Goal: Transaction & Acquisition: Obtain resource

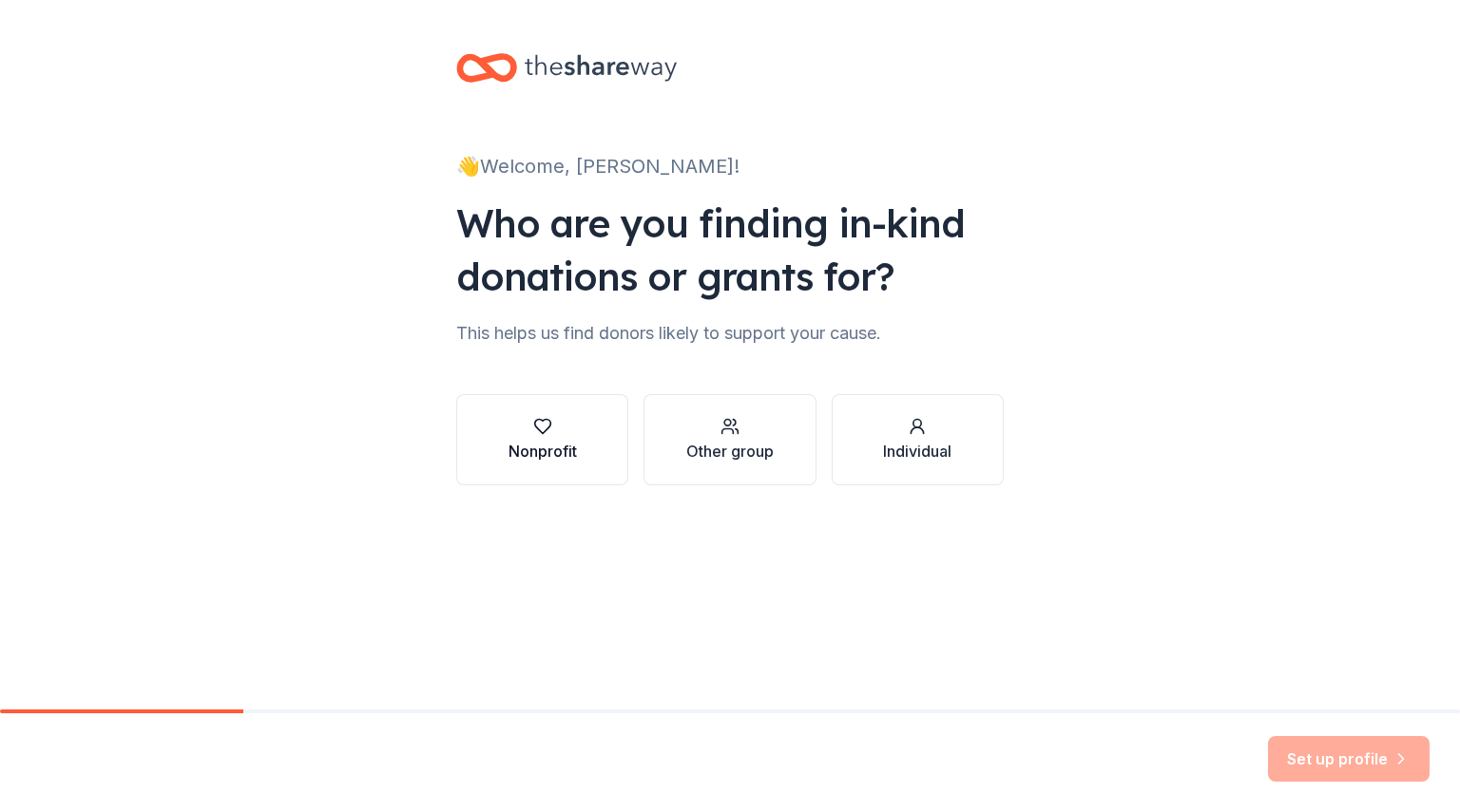
click at [530, 441] on div "Nonprofit" at bounding box center [542, 451] width 68 height 23
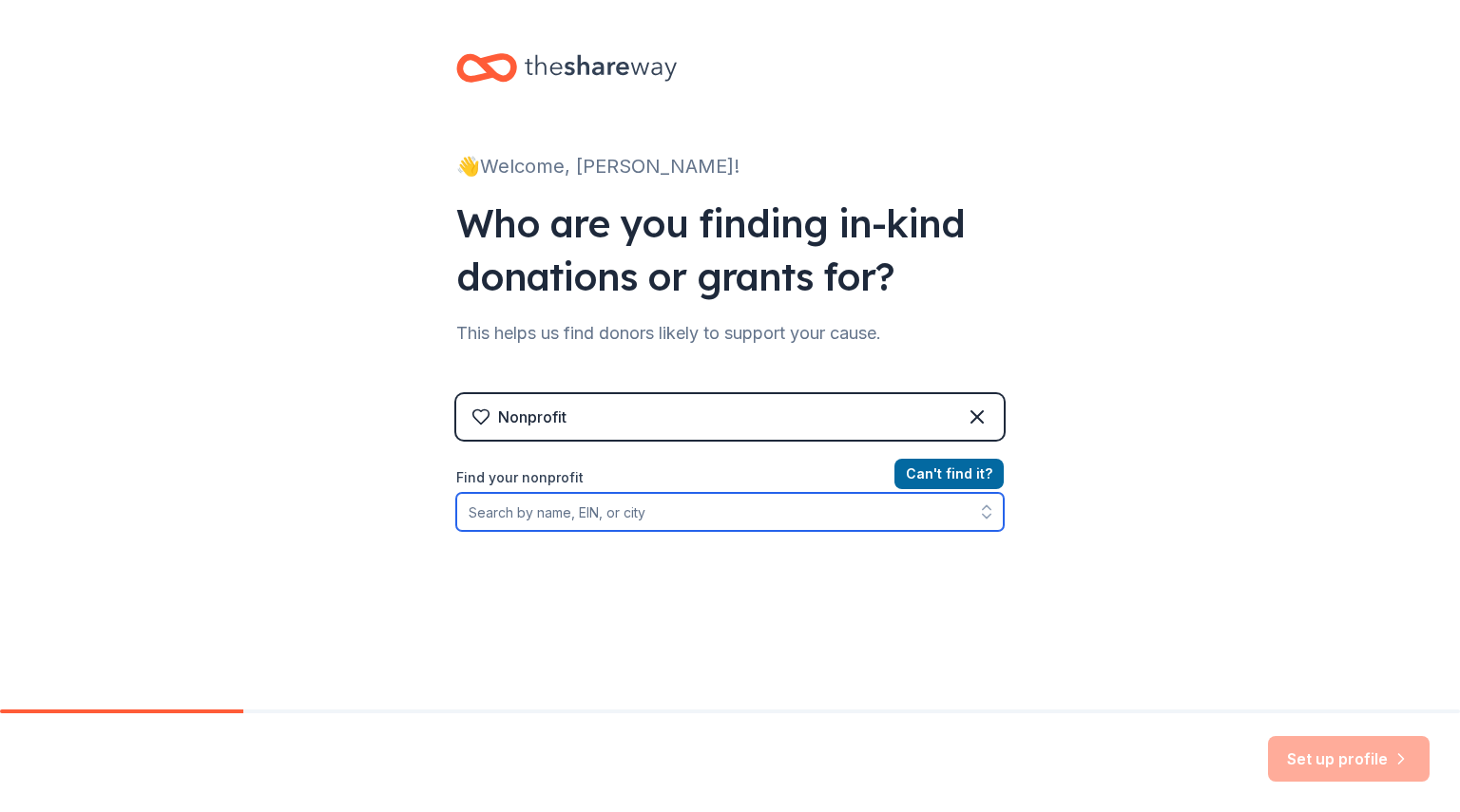
click at [559, 525] on input "Find your nonprofit" at bounding box center [729, 512] width 547 height 38
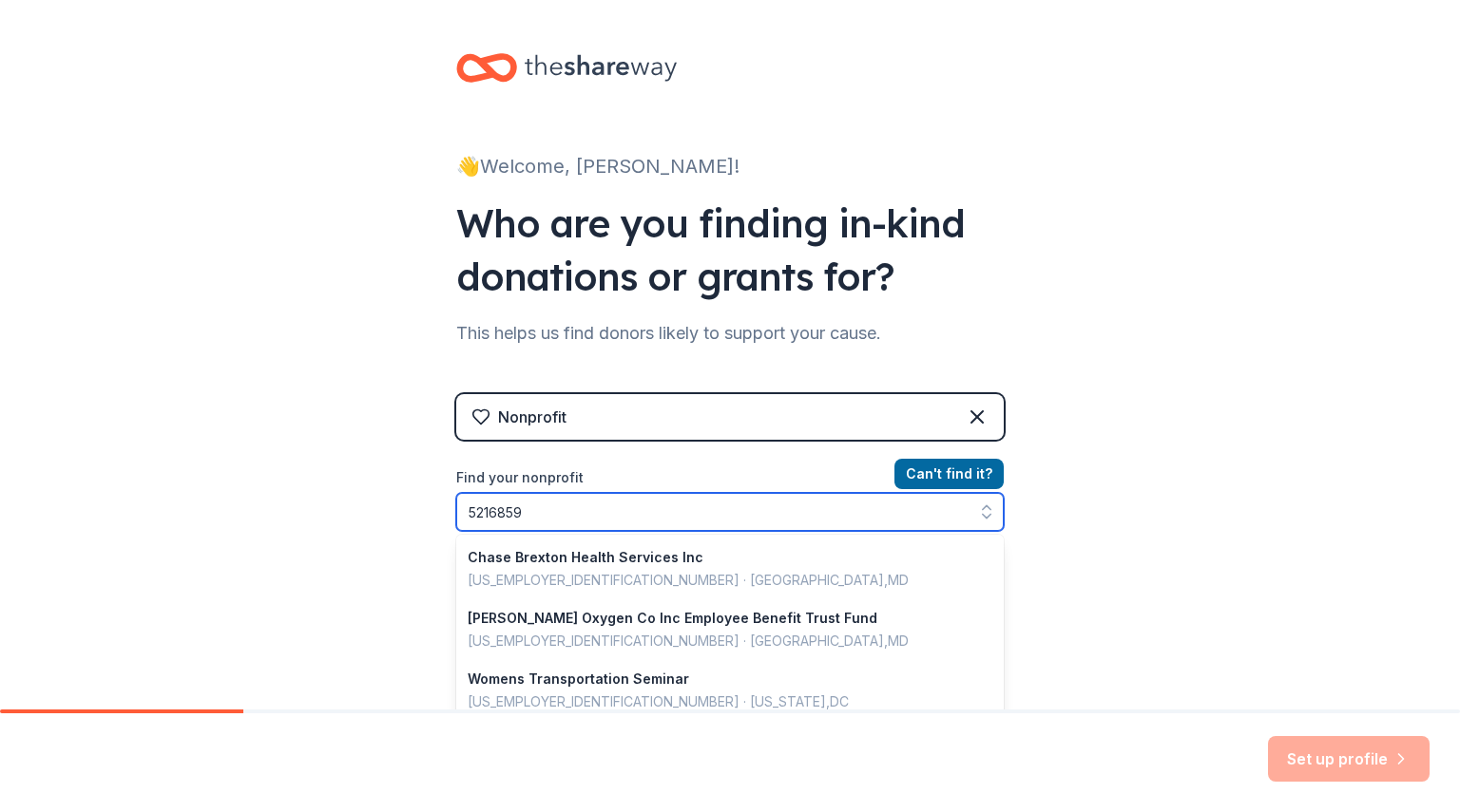
type input "52168596"
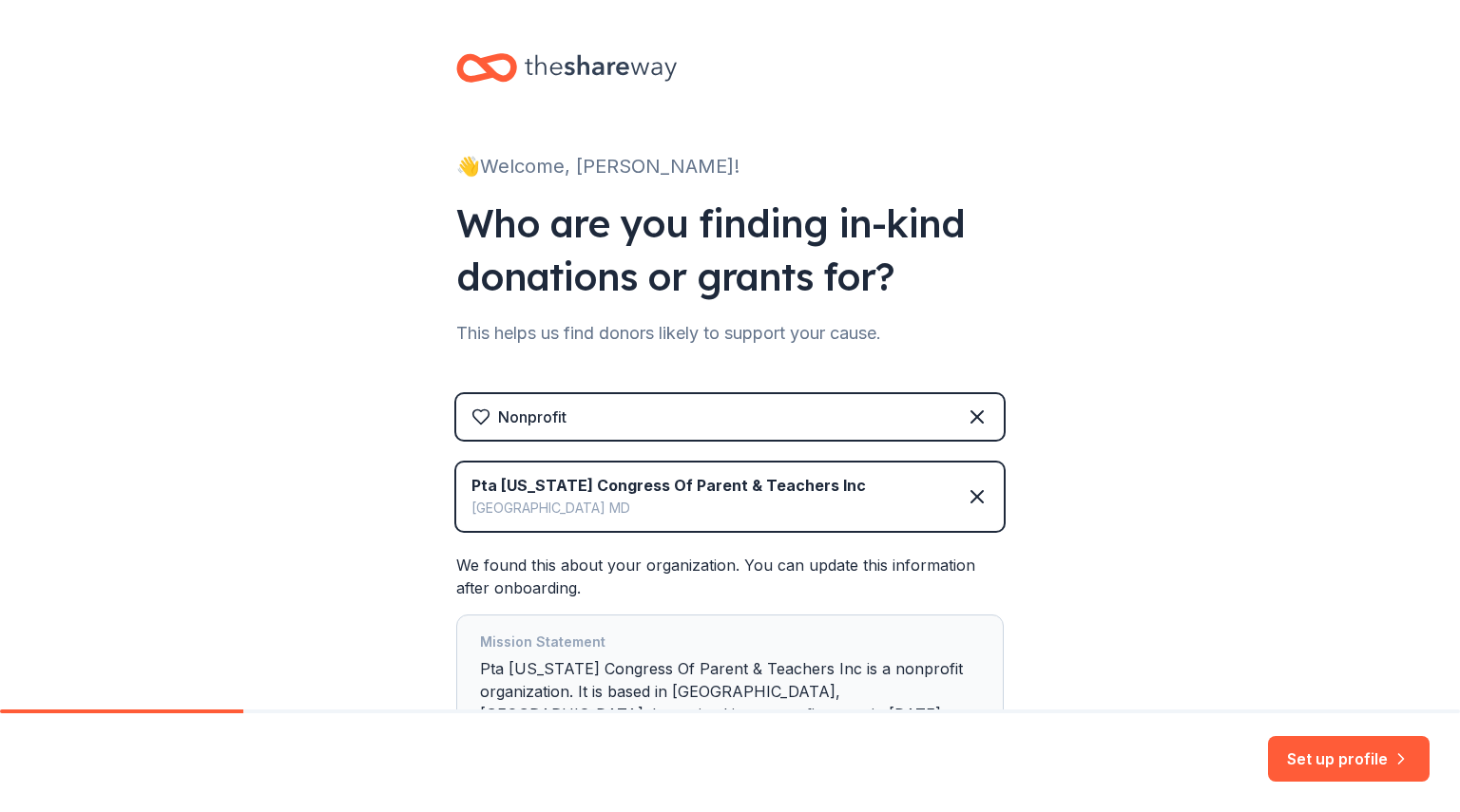
click at [1213, 437] on div "👋 Welcome, Melissa! Who are you finding in-kind donations or grants for? This h…" at bounding box center [730, 439] width 1460 height 879
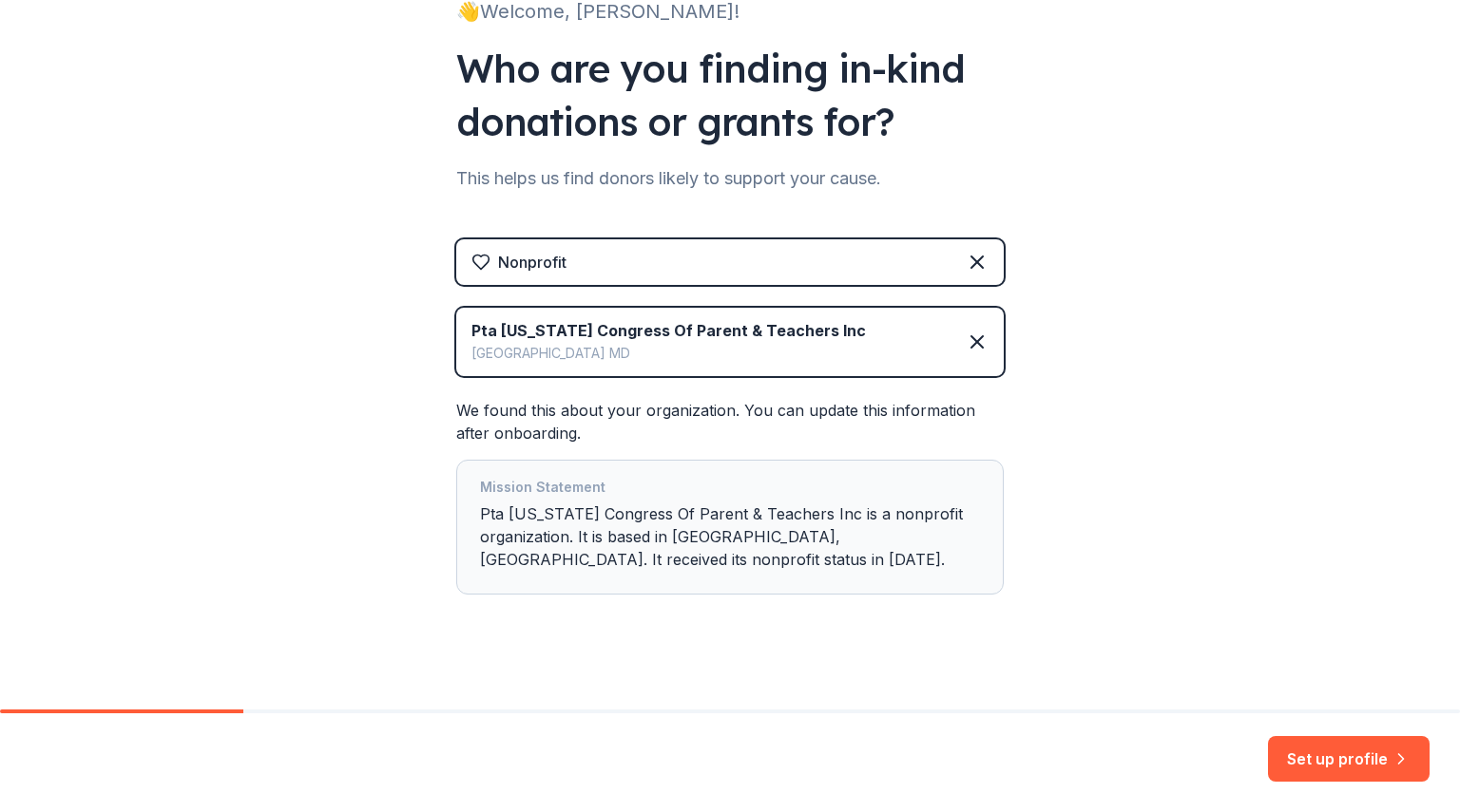
scroll to position [168, 0]
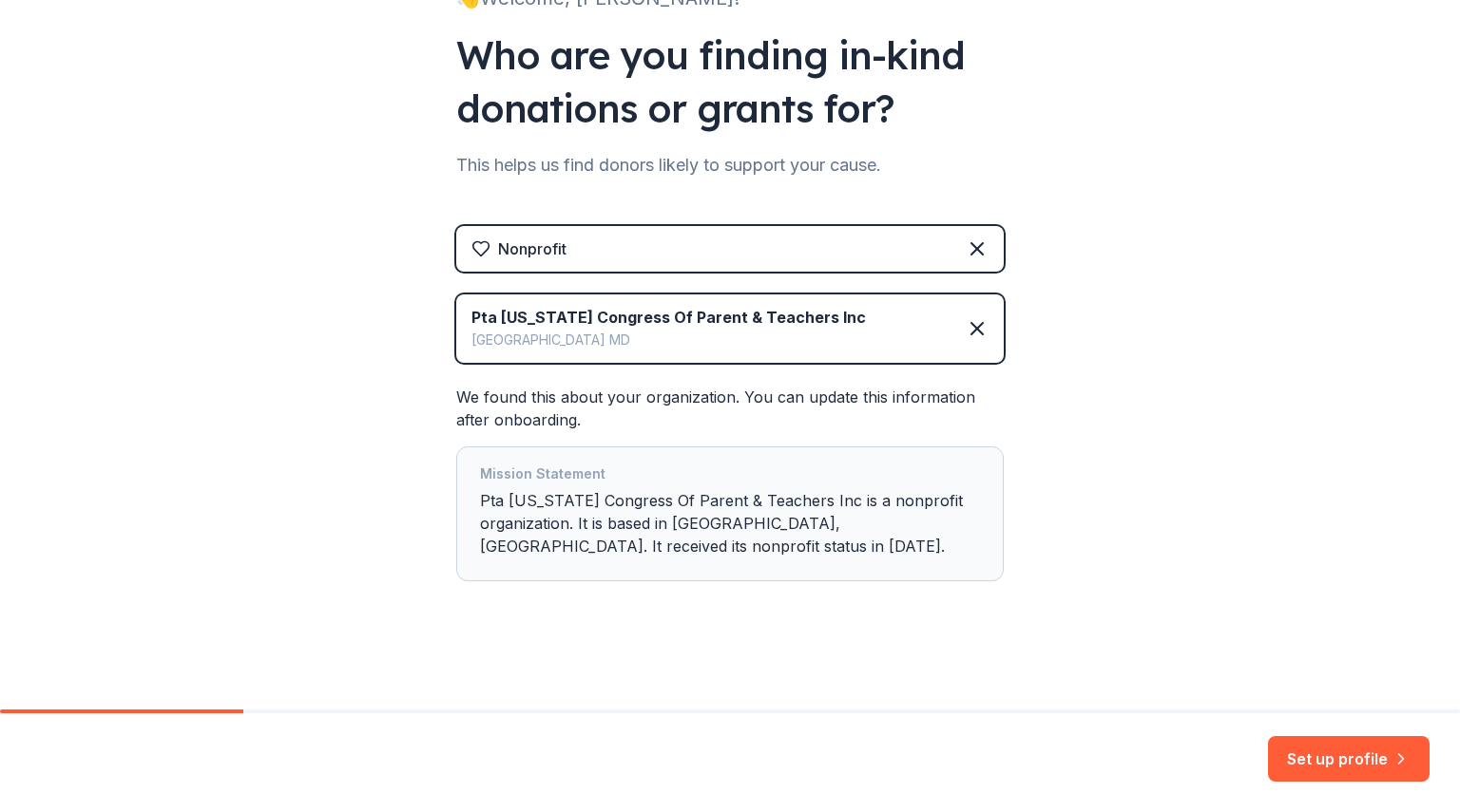
click at [638, 551] on div "Mission Statement Pta Maryland Congress Of Parent & Teachers Inc is a nonprofit…" at bounding box center [729, 514] width 500 height 103
click at [1319, 759] on button "Set up profile" at bounding box center [1348, 760] width 161 height 45
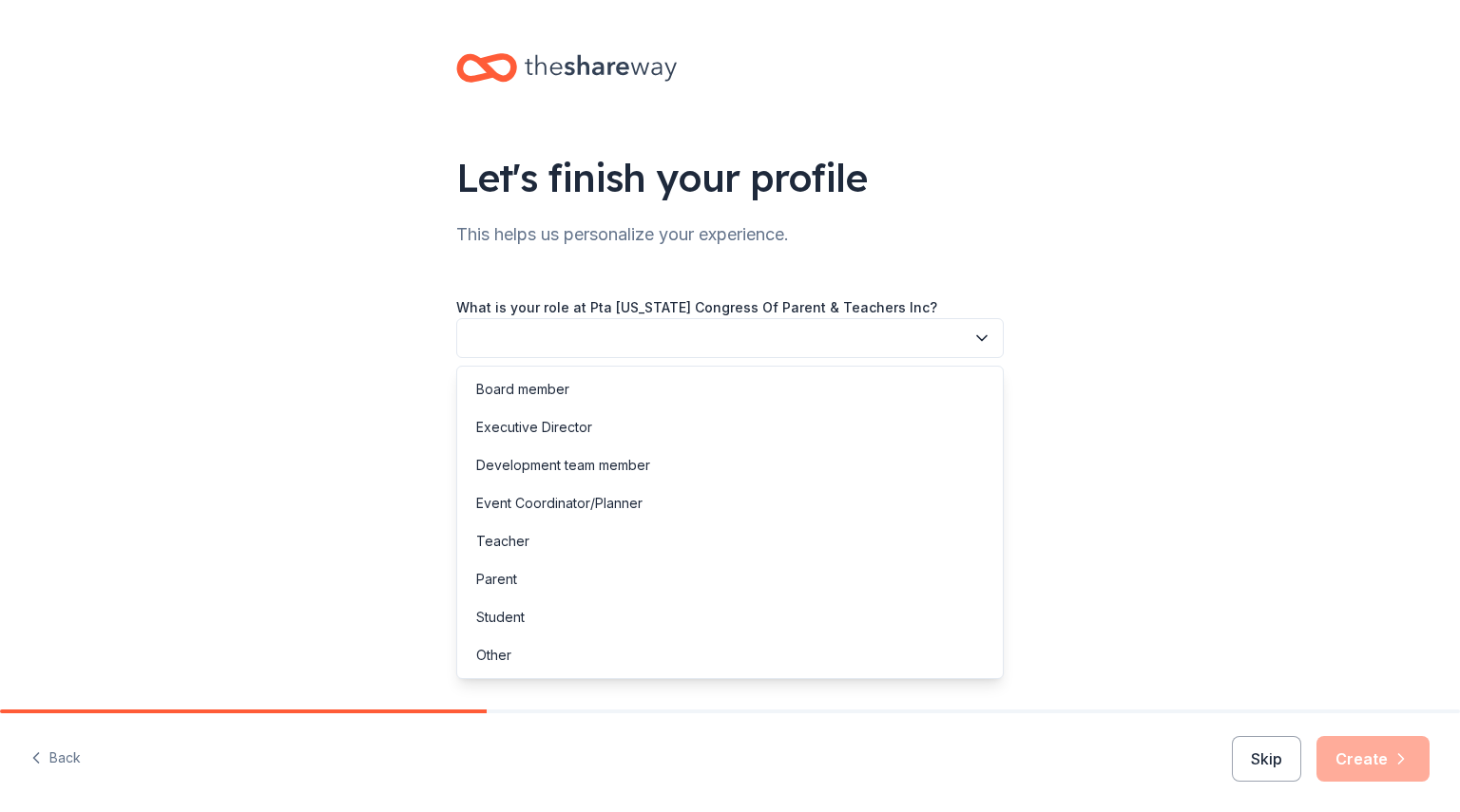
click at [891, 347] on button "button" at bounding box center [729, 338] width 547 height 40
click at [703, 378] on div "Board member" at bounding box center [730, 390] width 538 height 38
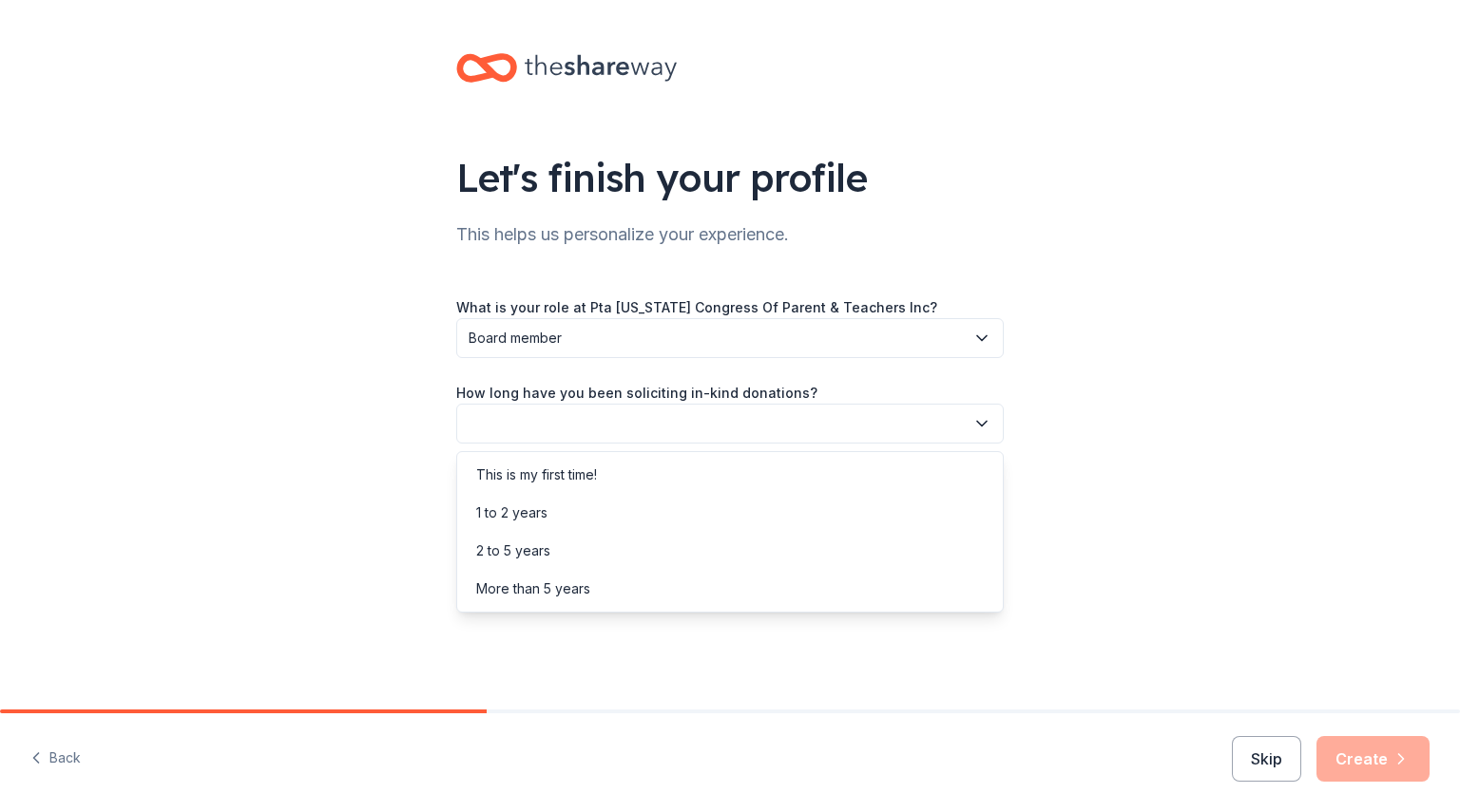
click at [709, 425] on button "button" at bounding box center [729, 423] width 547 height 40
click at [642, 541] on div "2 to 5 years" at bounding box center [730, 551] width 538 height 38
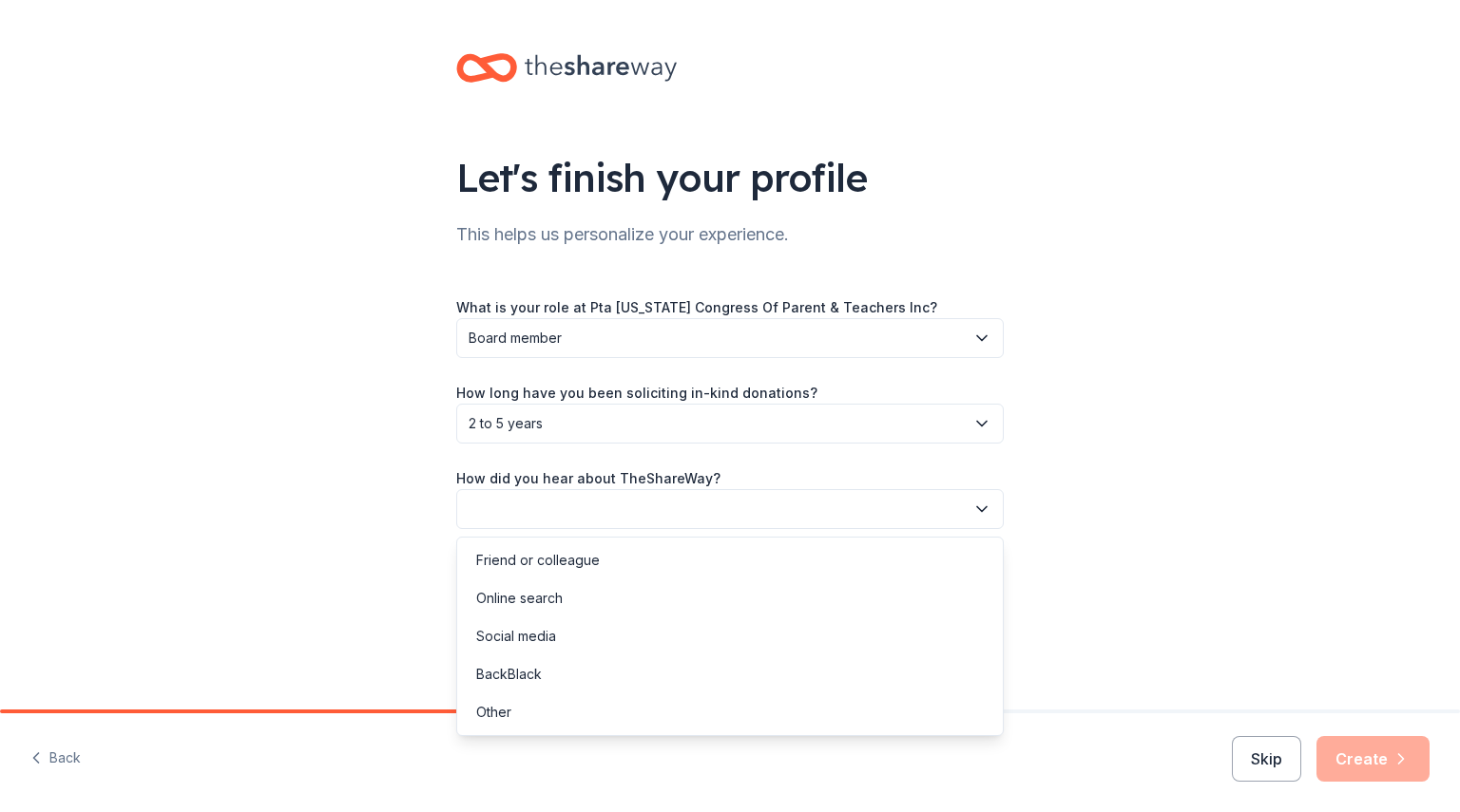
click at [633, 510] on button "button" at bounding box center [729, 509] width 547 height 40
click at [599, 599] on div "Online search" at bounding box center [730, 598] width 538 height 38
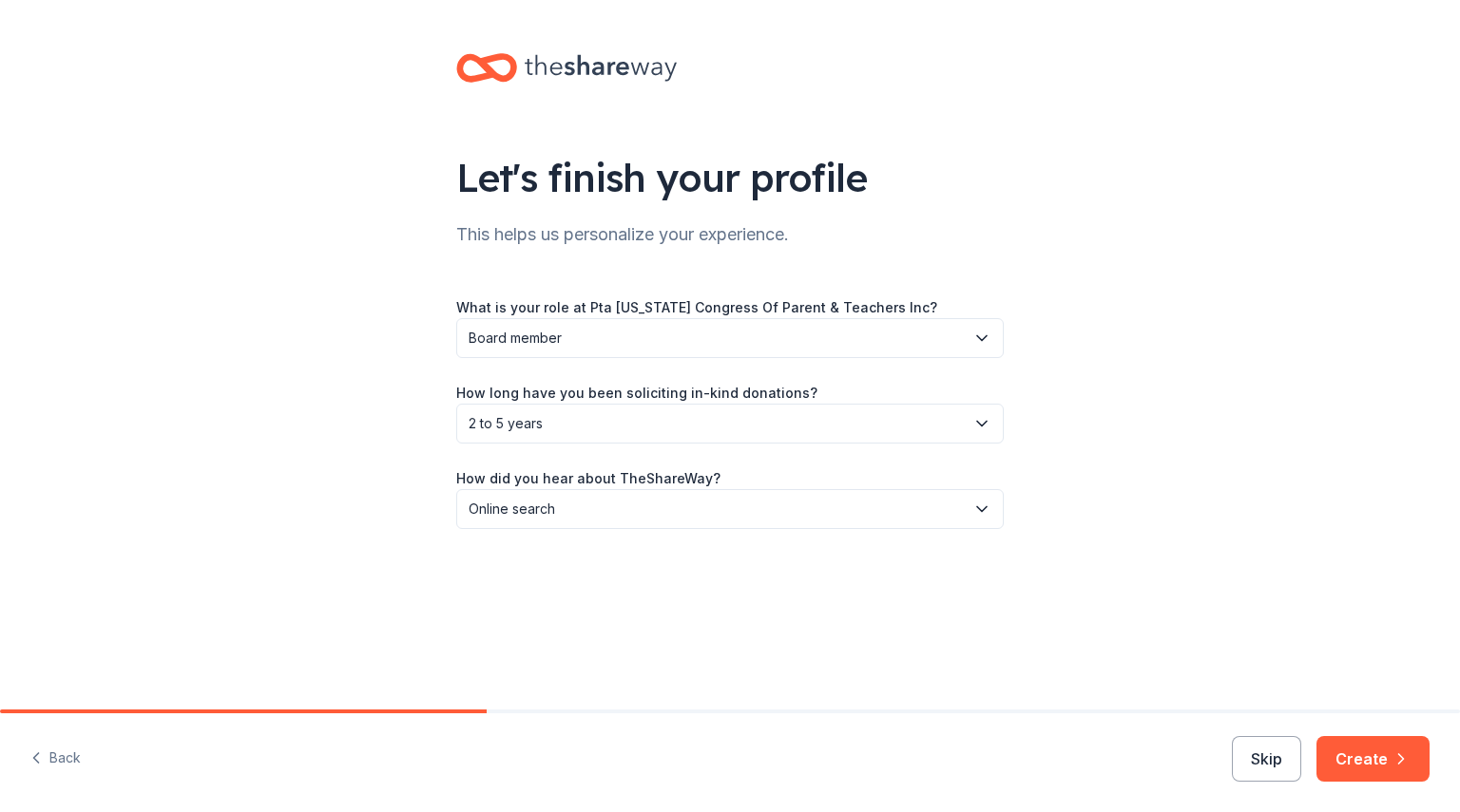
click at [1271, 556] on div "Let's finish your profile This helps us personalize your experience. What is yo…" at bounding box center [730, 310] width 1460 height 620
click at [1381, 762] on button "Create" at bounding box center [1373, 760] width 113 height 45
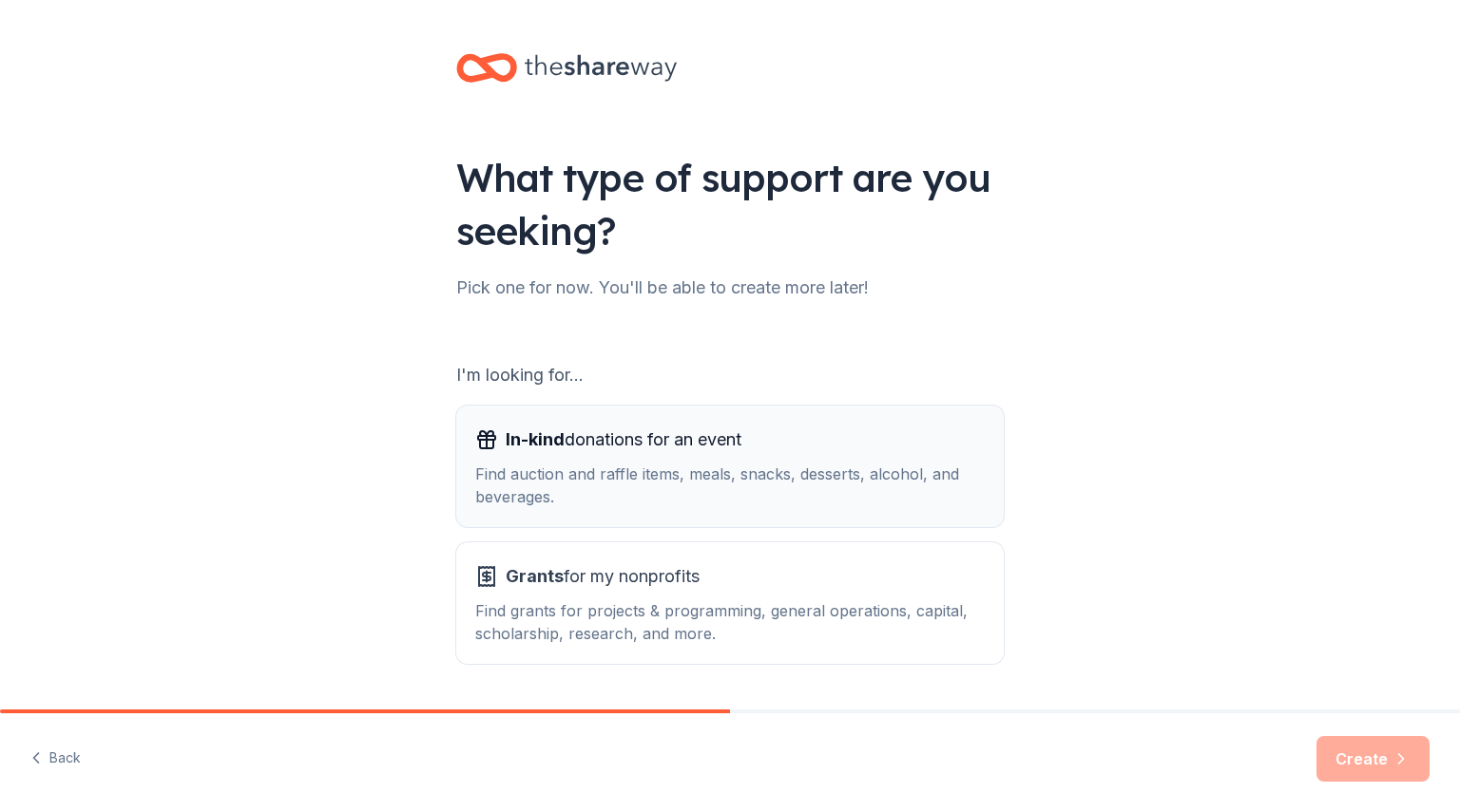
click at [932, 480] on div "Find auction and raffle items, meals, snacks, desserts, alcohol, and beverages." at bounding box center [729, 486] width 509 height 45
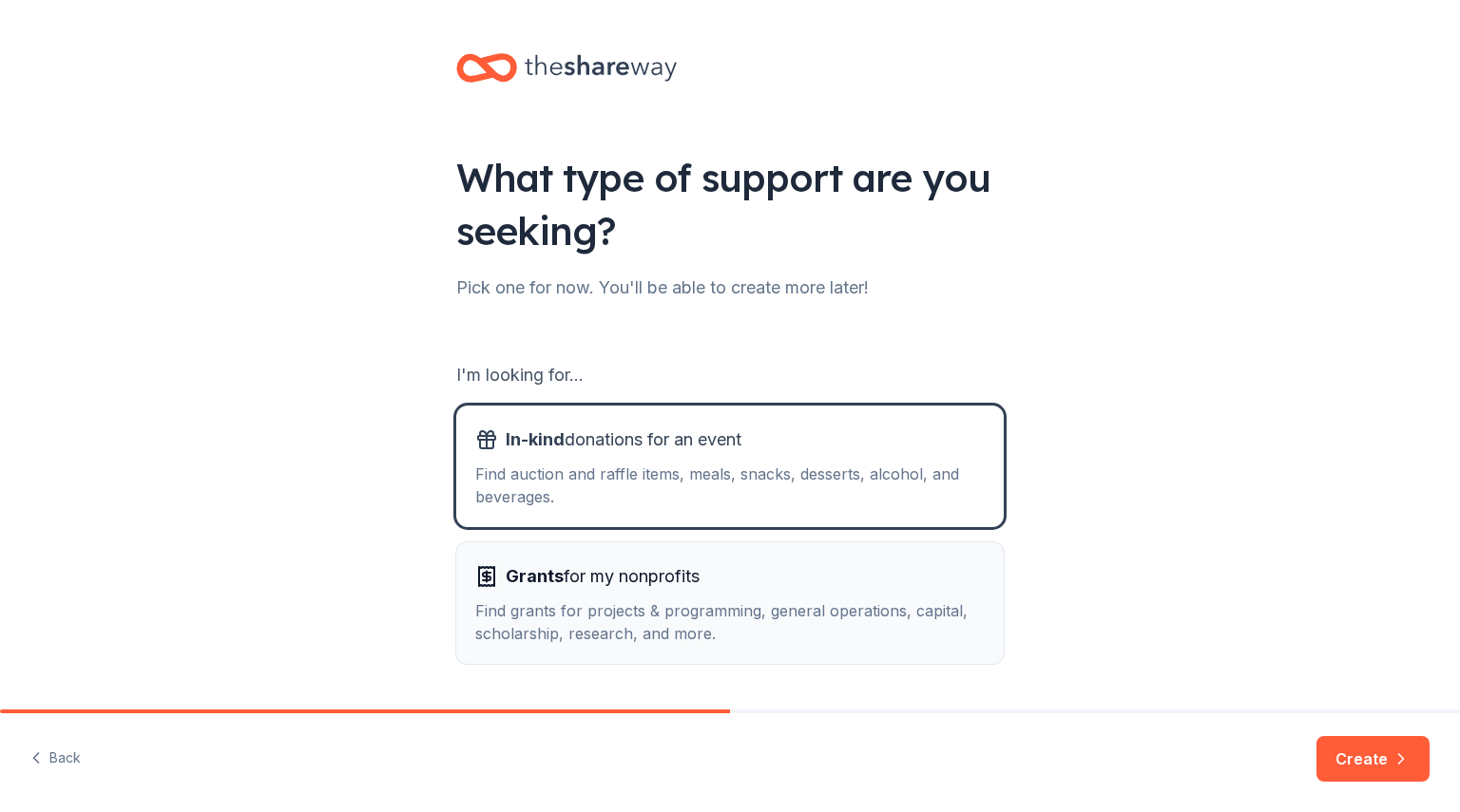
click at [935, 552] on button "Grants for my nonprofits Find grants for projects & programming, general operat…" at bounding box center [729, 603] width 547 height 122
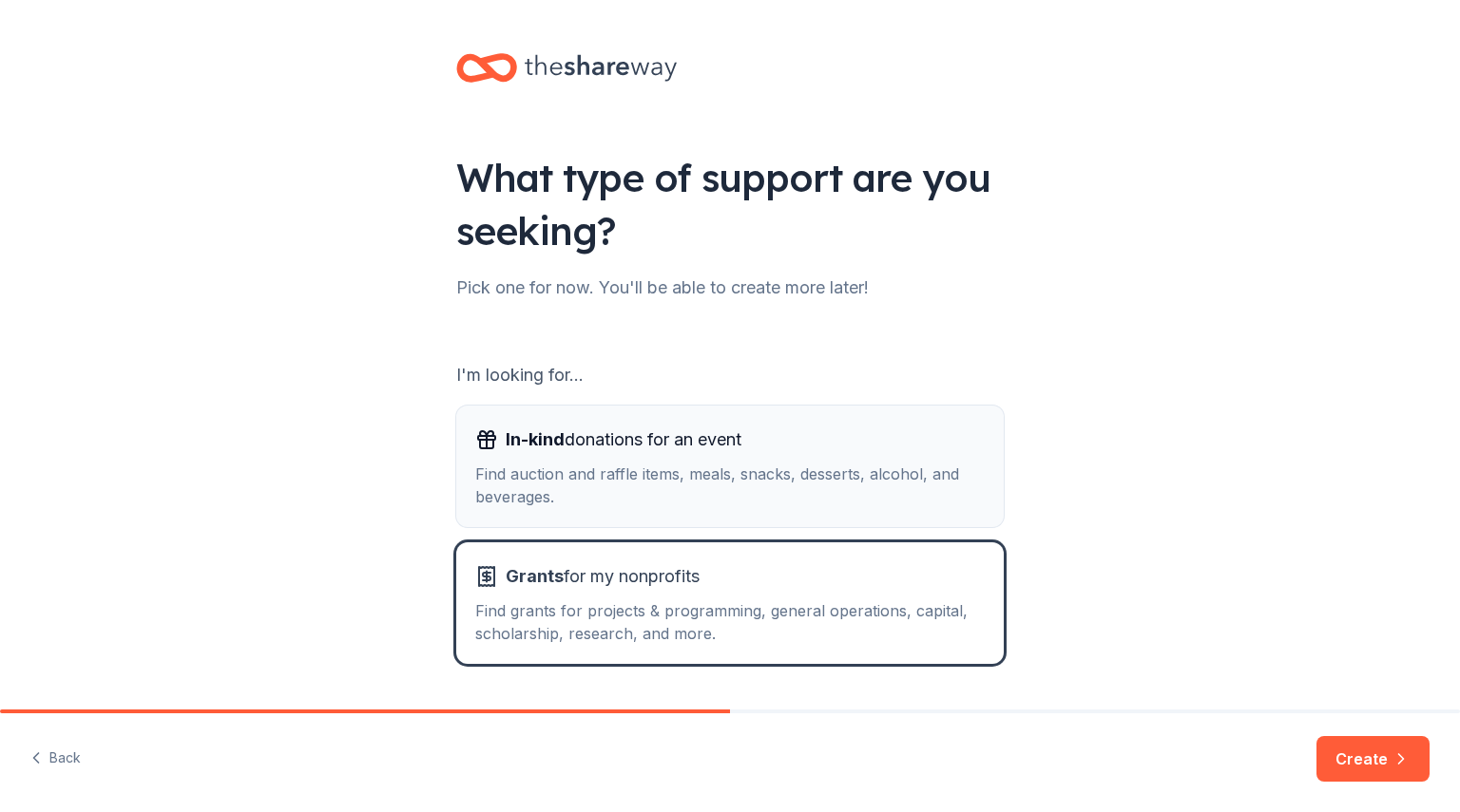
click at [923, 432] on div "In-kind donations for an event" at bounding box center [729, 439] width 509 height 31
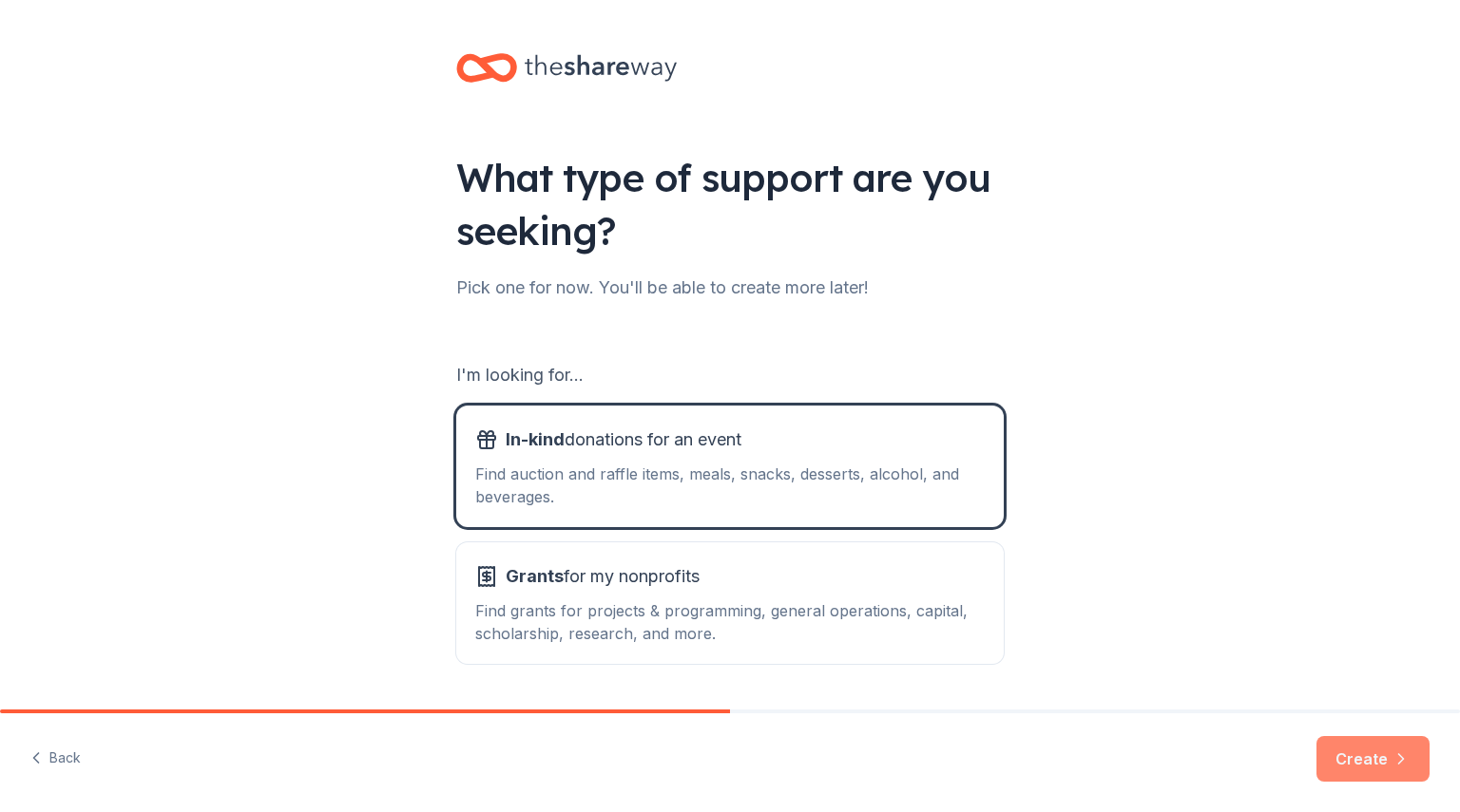
click at [1360, 764] on button "Create" at bounding box center [1373, 760] width 113 height 45
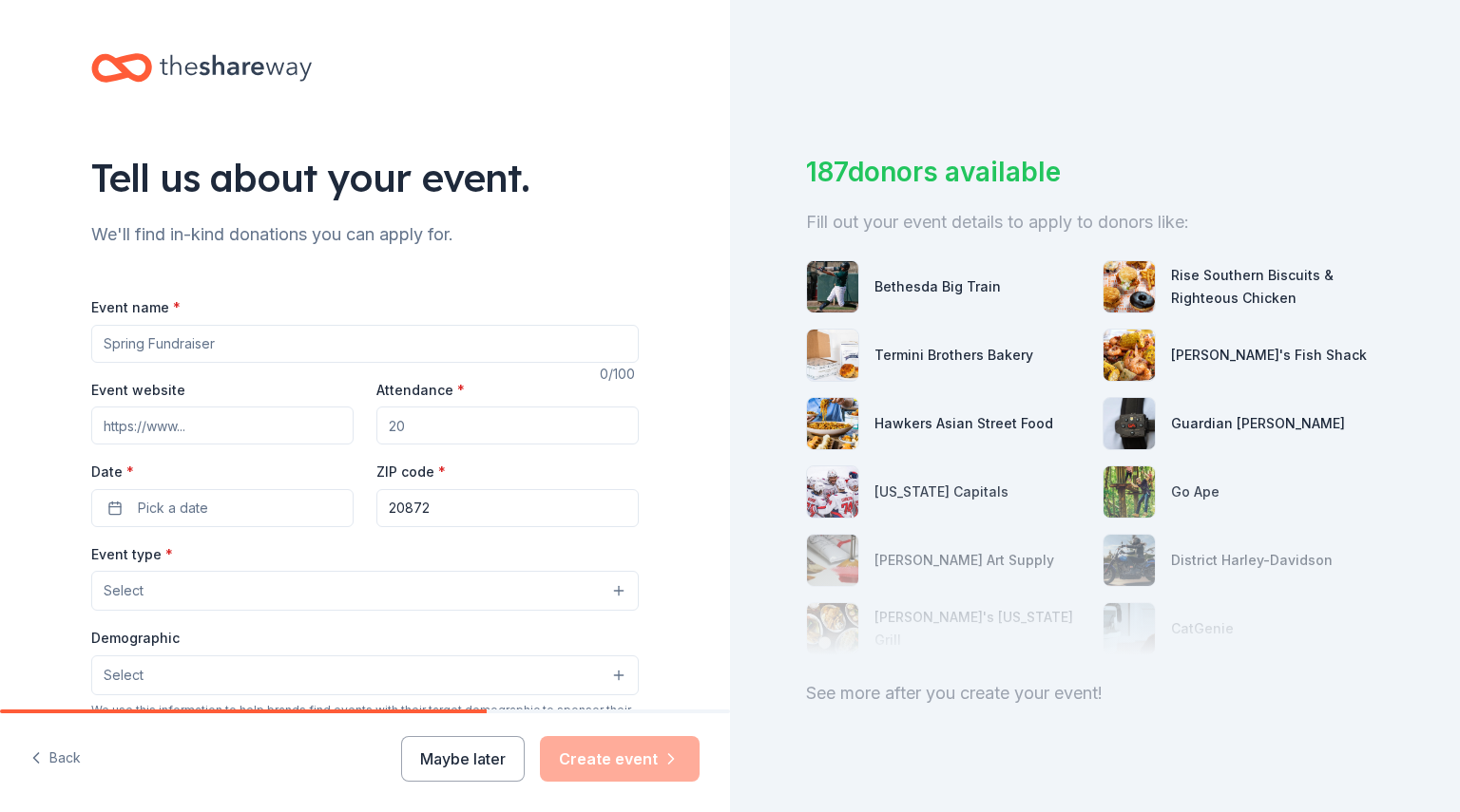
click at [477, 345] on input "Event name *" at bounding box center [364, 344] width 547 height 38
type input "Fall Fest Dance-A-Thon"
click at [387, 422] on input "Attendance *" at bounding box center [506, 425] width 262 height 38
type input "125"
click at [180, 504] on span "Pick a date" at bounding box center [172, 507] width 70 height 23
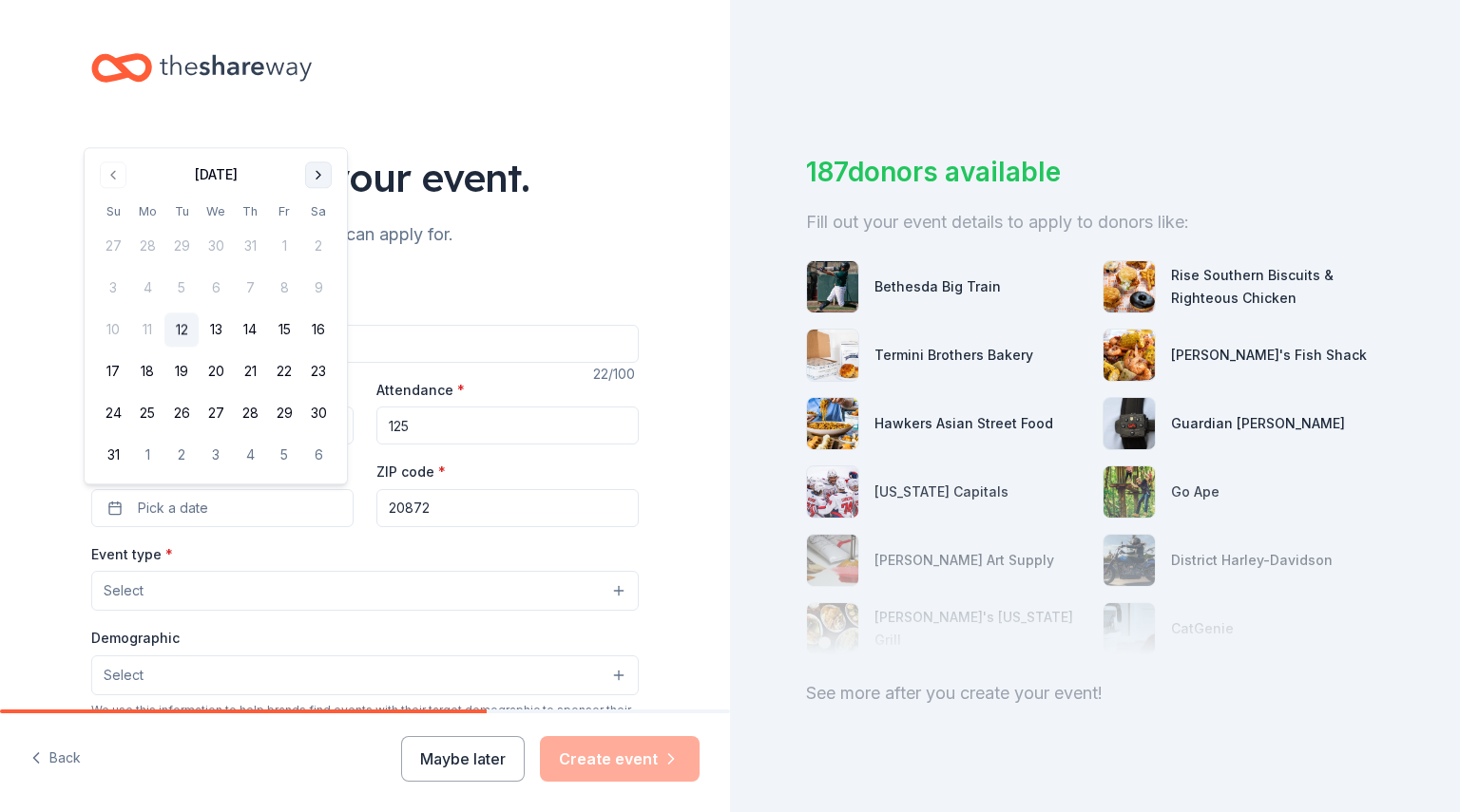
click at [315, 180] on button "Go to next month" at bounding box center [318, 174] width 27 height 27
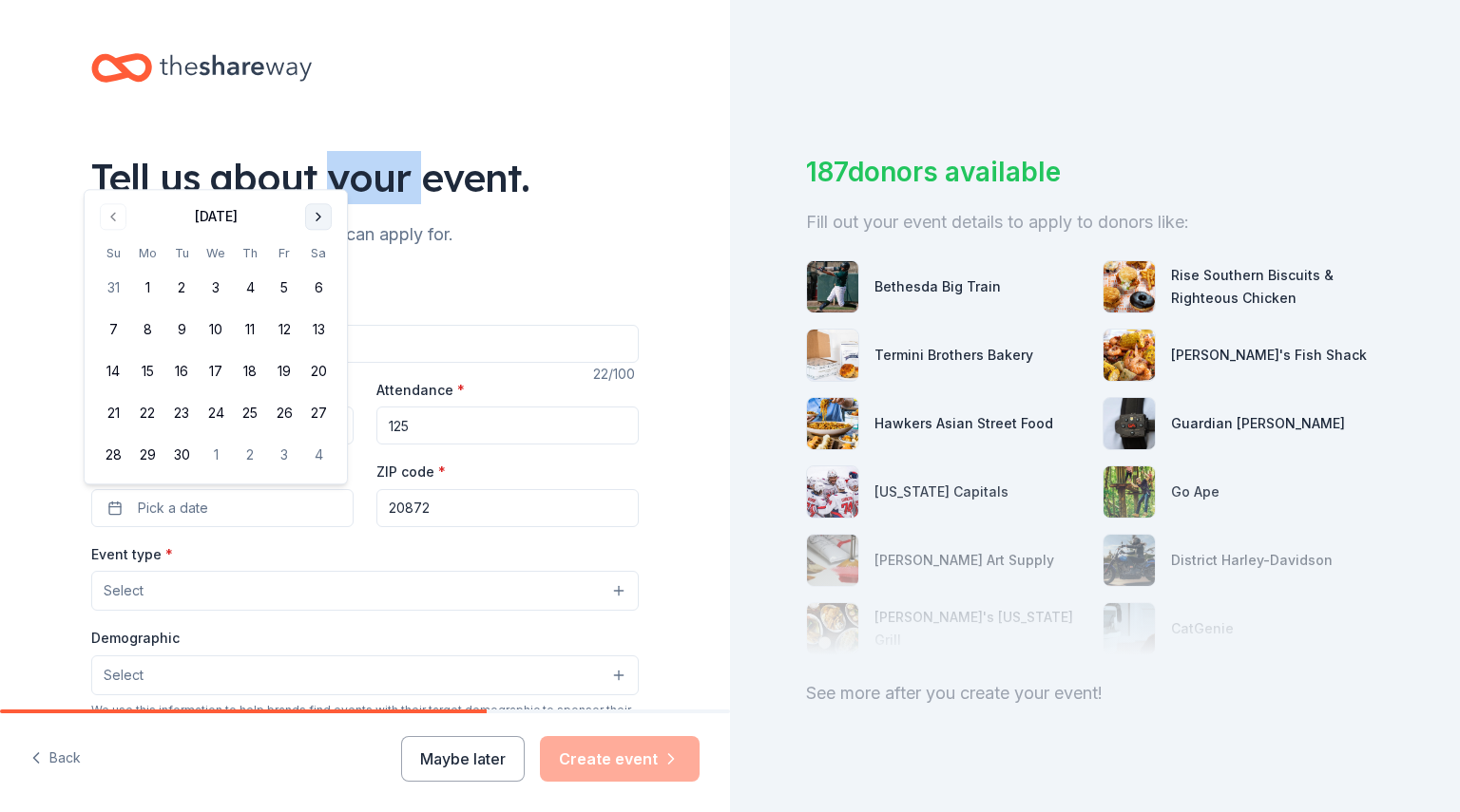
click at [315, 180] on div "Tell us about your event." at bounding box center [364, 178] width 547 height 53
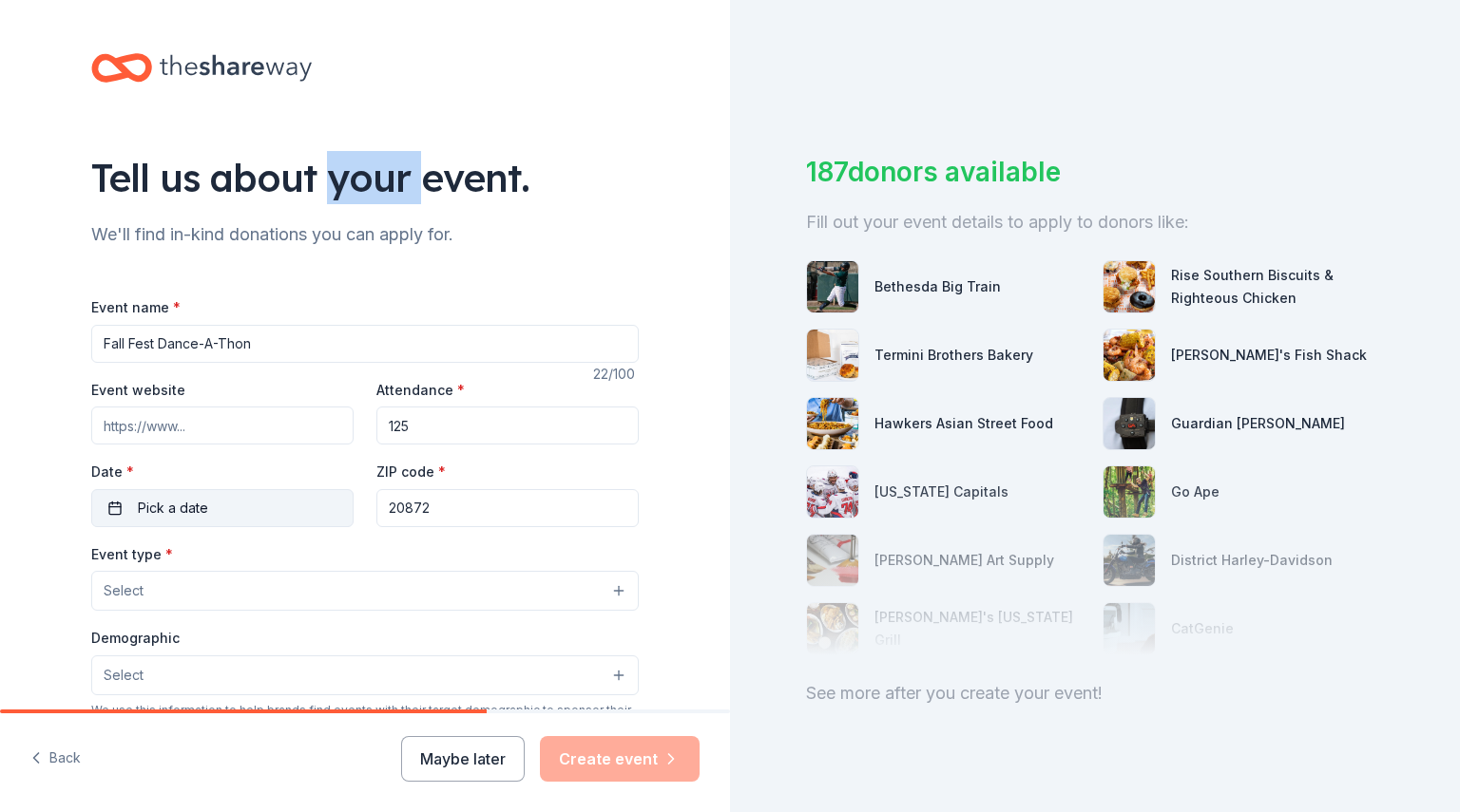
click at [215, 504] on button "Pick a date" at bounding box center [222, 508] width 262 height 38
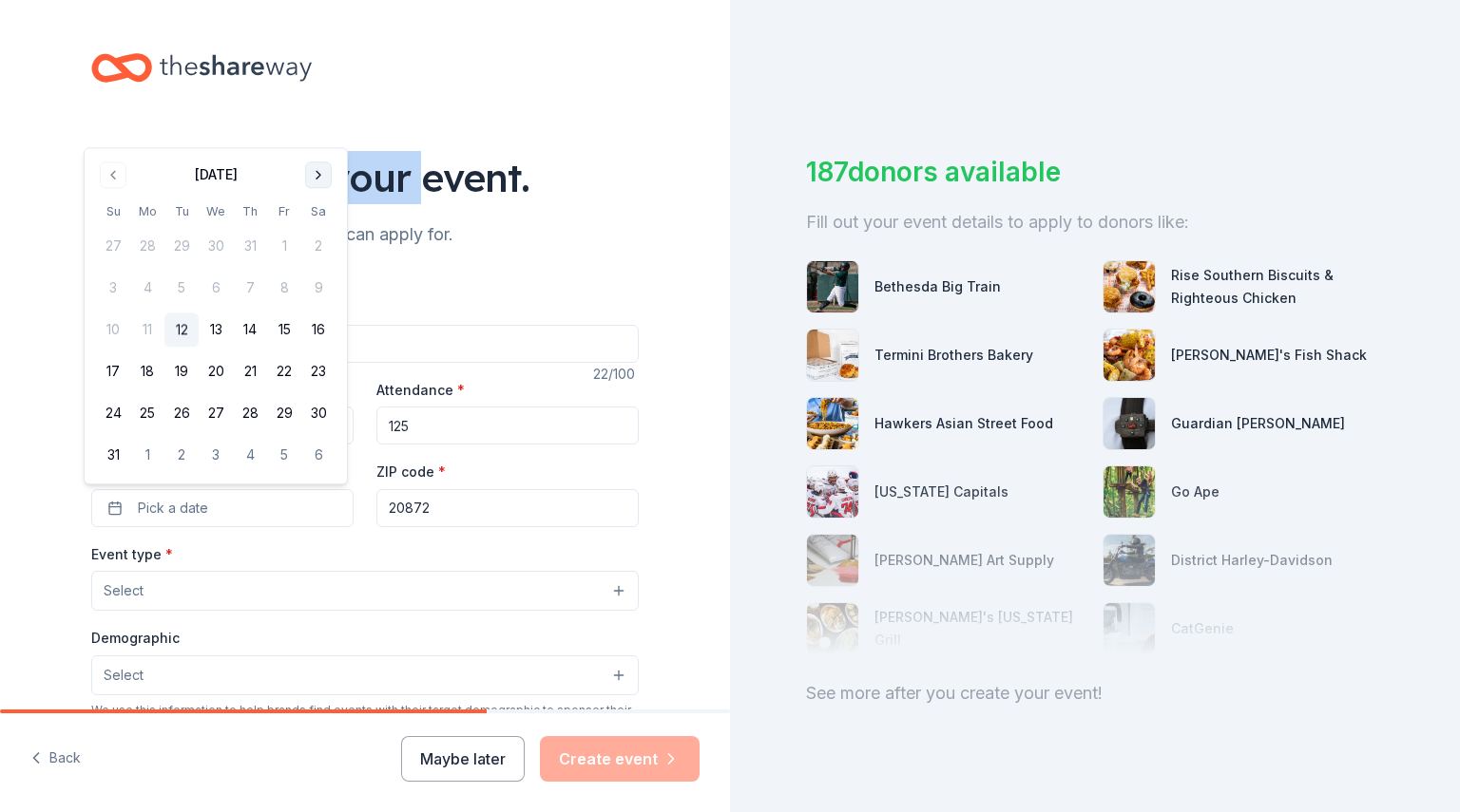
click at [315, 181] on button "Go to next month" at bounding box center [318, 174] width 27 height 27
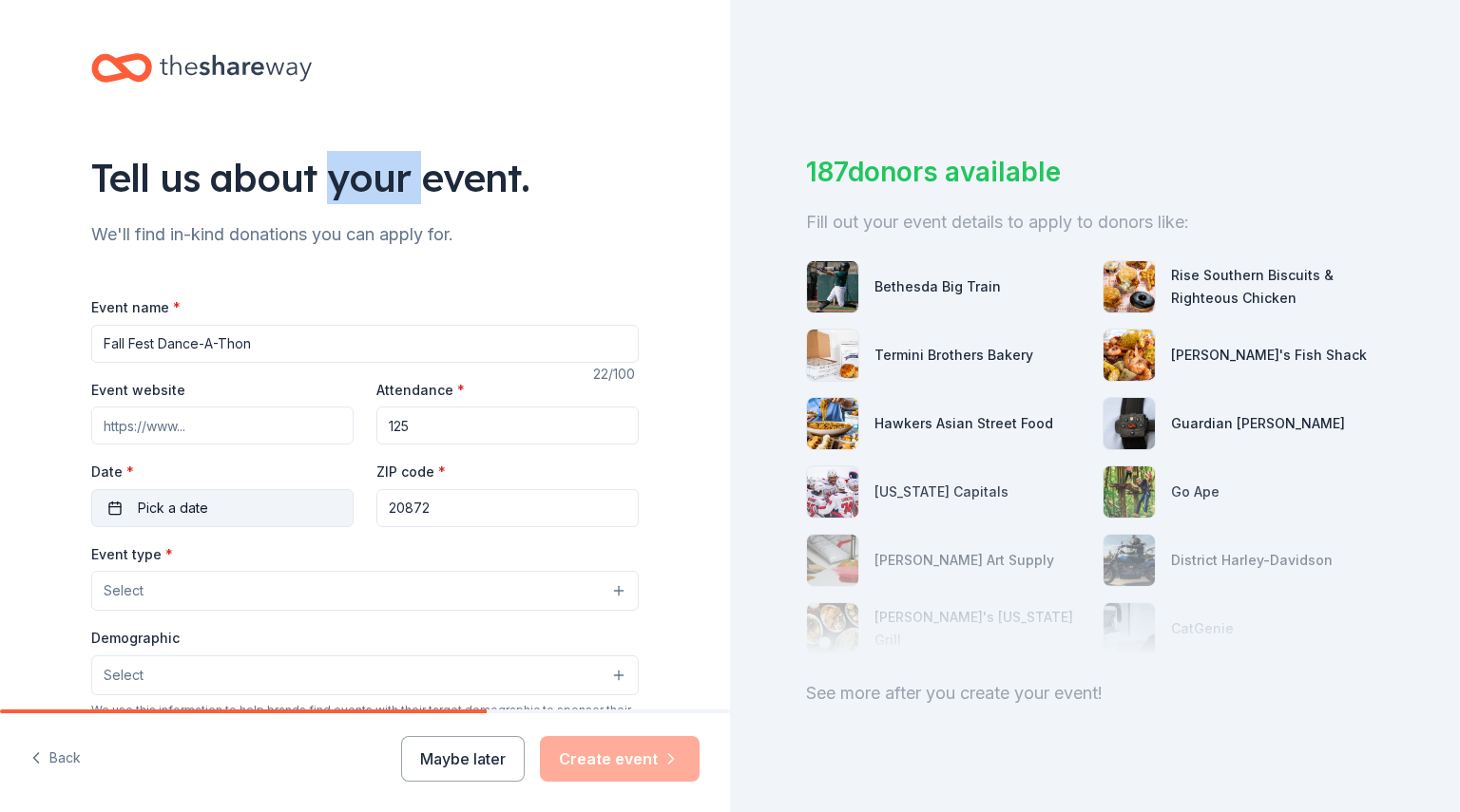
click at [142, 510] on span "Pick a date" at bounding box center [172, 507] width 70 height 23
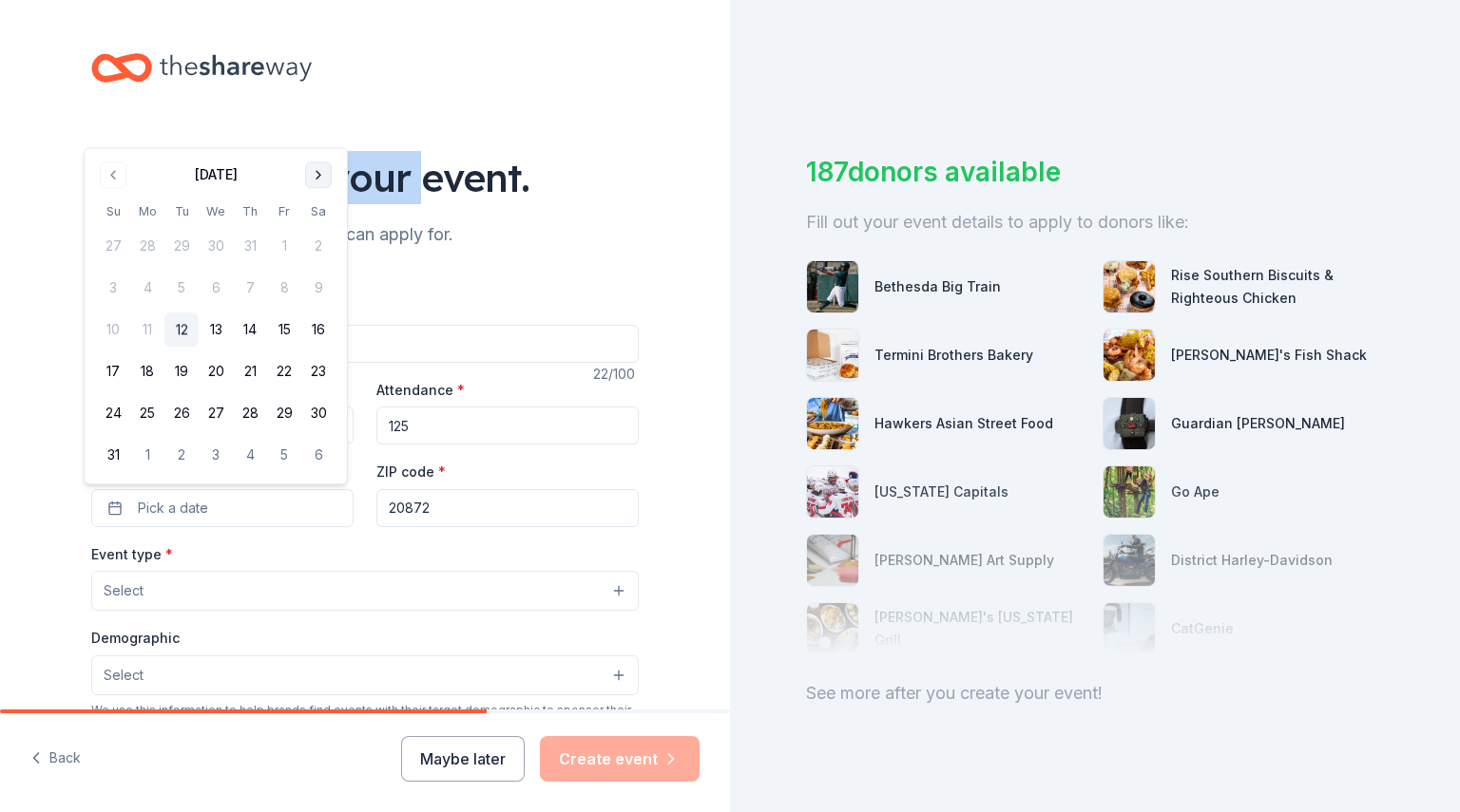
click at [313, 181] on button "Go to next month" at bounding box center [318, 174] width 27 height 27
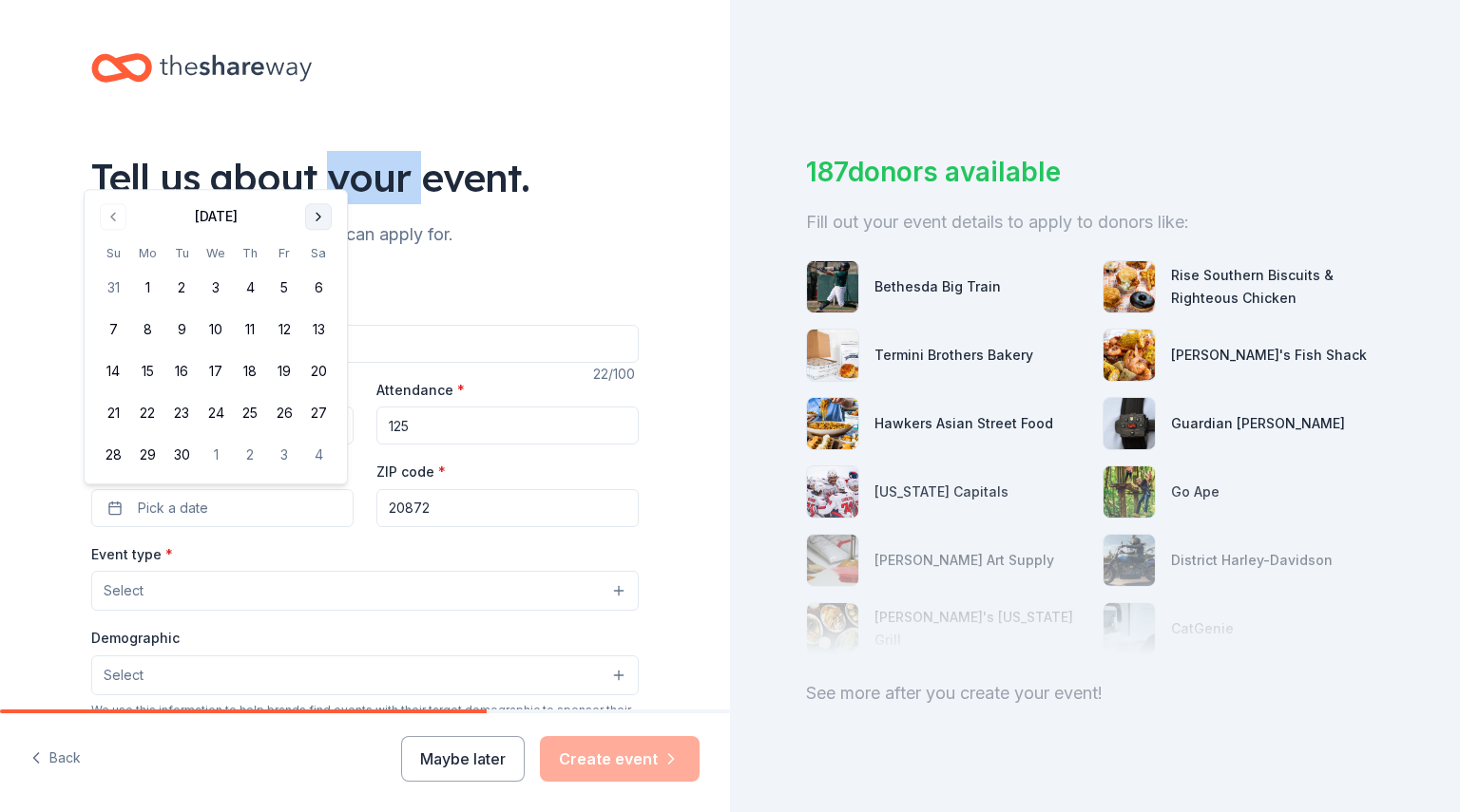
click at [321, 218] on button "Go to next month" at bounding box center [318, 217] width 27 height 27
click at [250, 375] on button "16" at bounding box center [249, 372] width 35 height 35
click at [51, 595] on div "Tell us about your event. We'll find in-kind donations you can apply for. Event…" at bounding box center [365, 632] width 730 height 1265
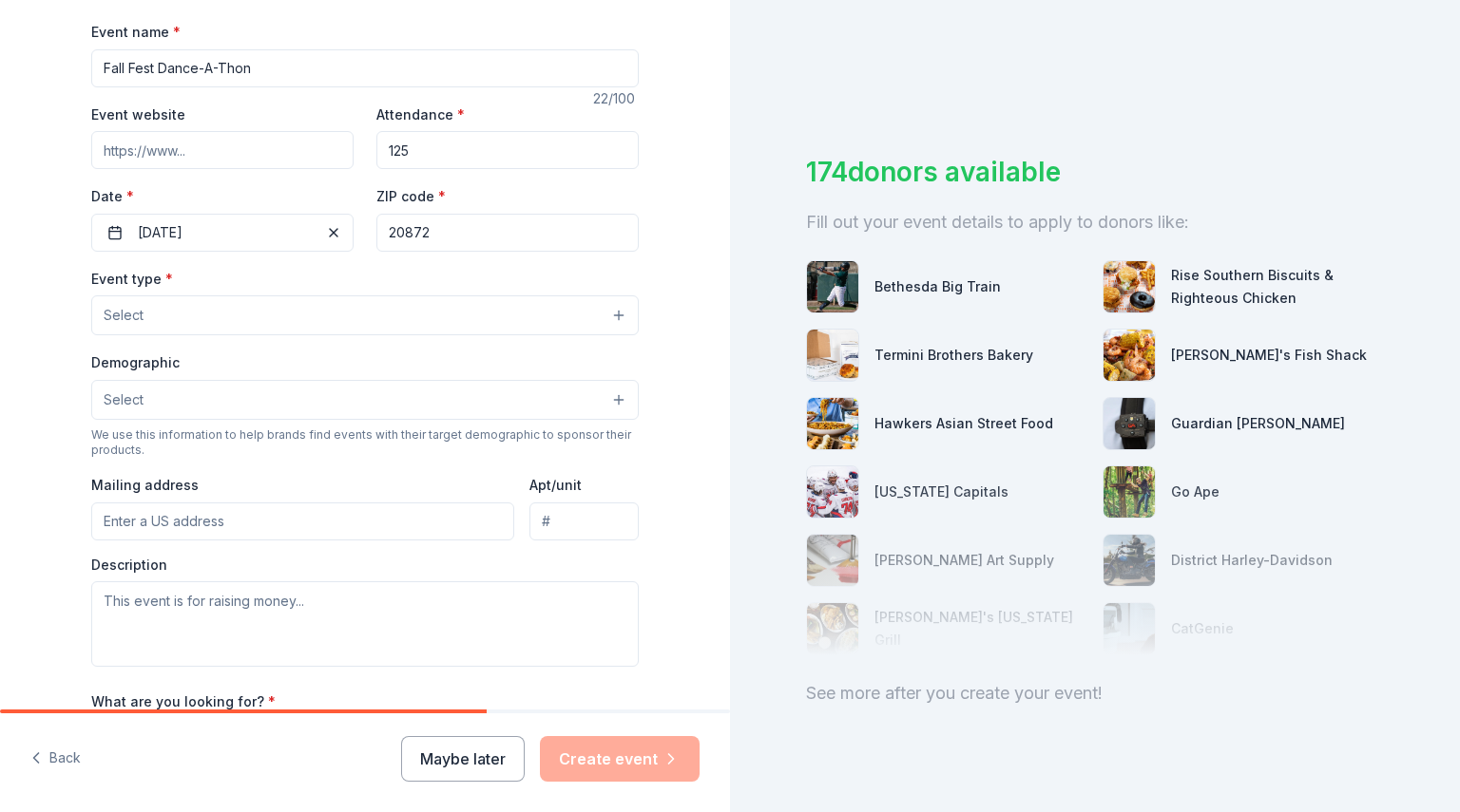
scroll to position [289, 0]
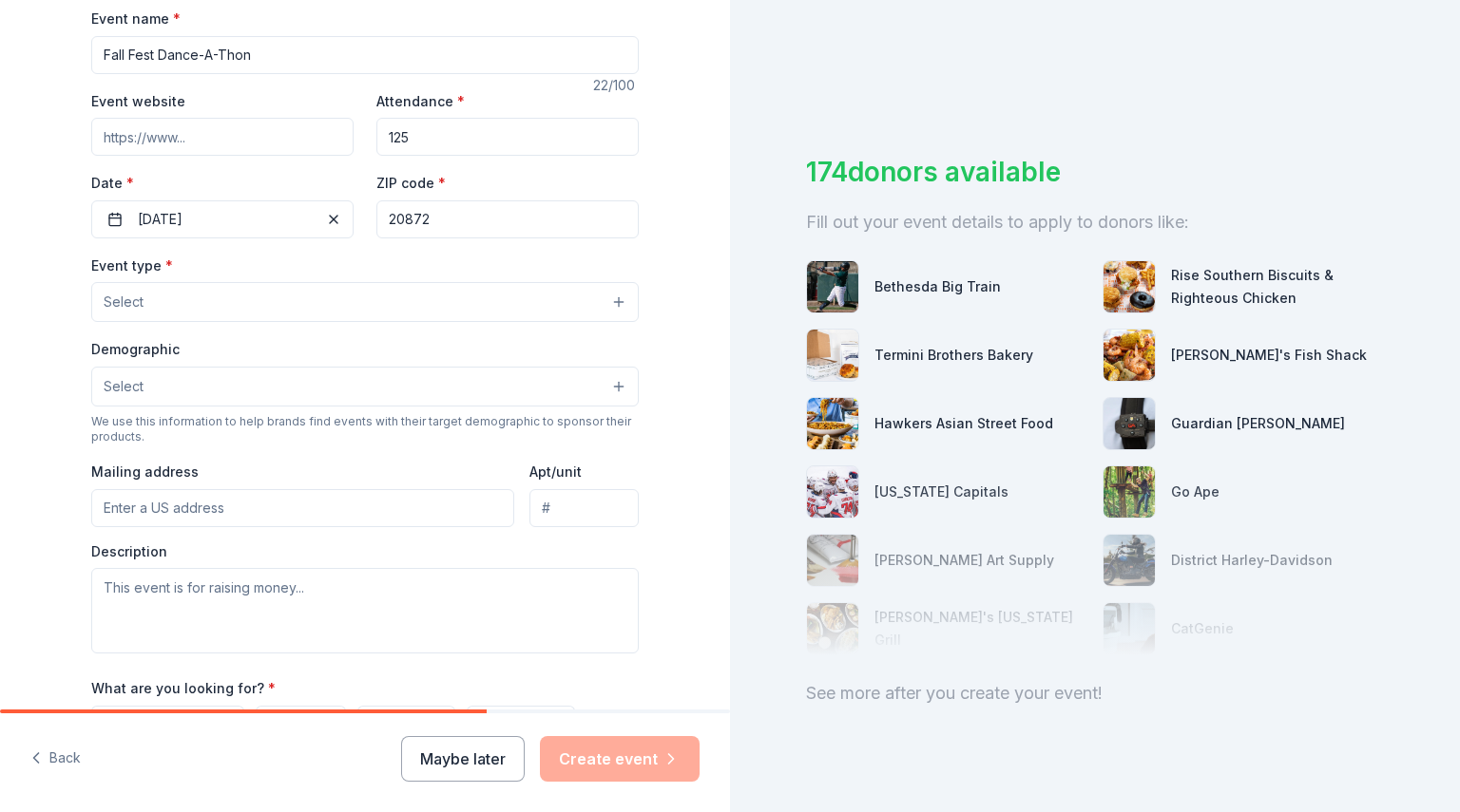
click at [441, 293] on button "Select" at bounding box center [364, 302] width 547 height 40
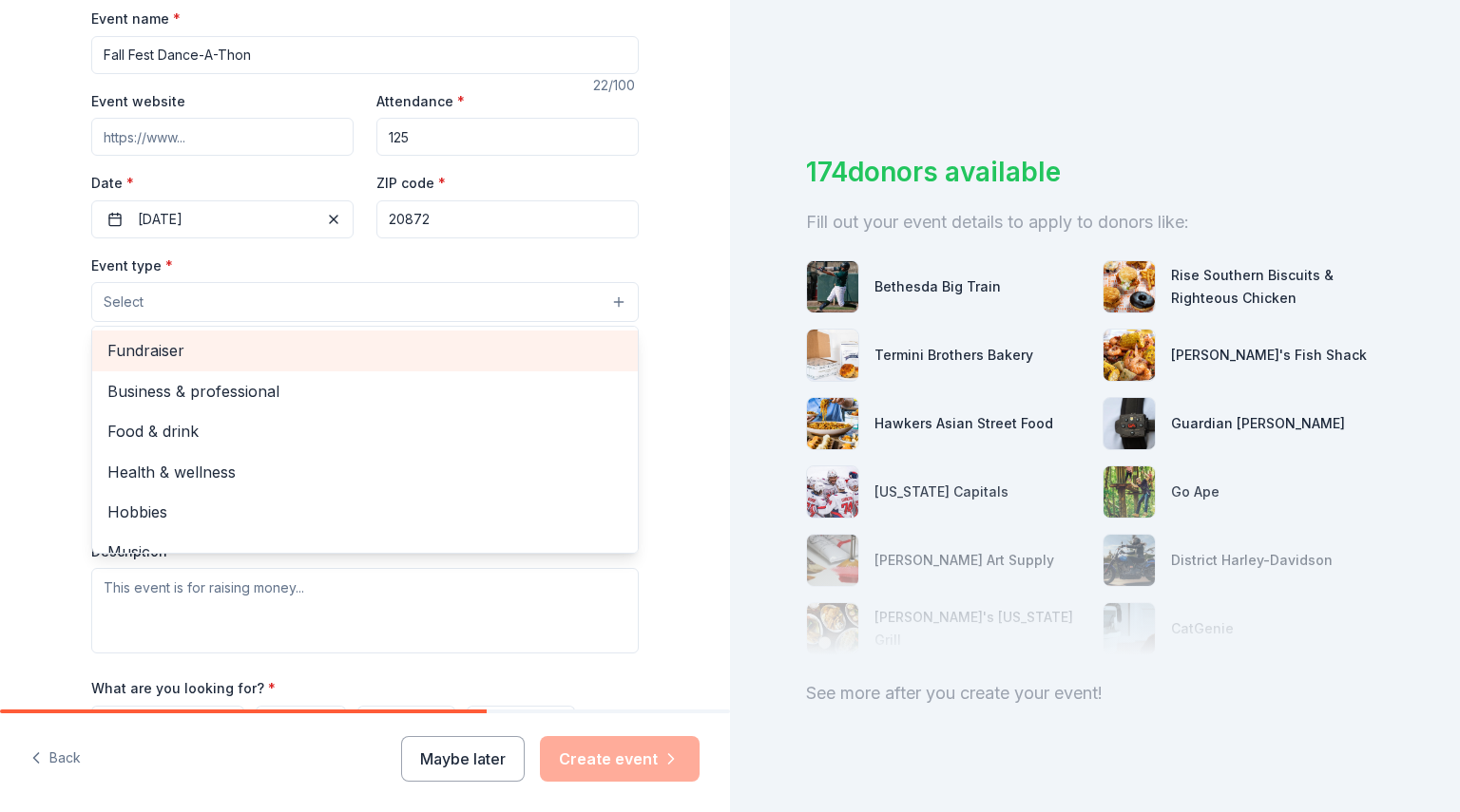
click at [438, 338] on span "Fundraiser" at bounding box center [365, 350] width 515 height 25
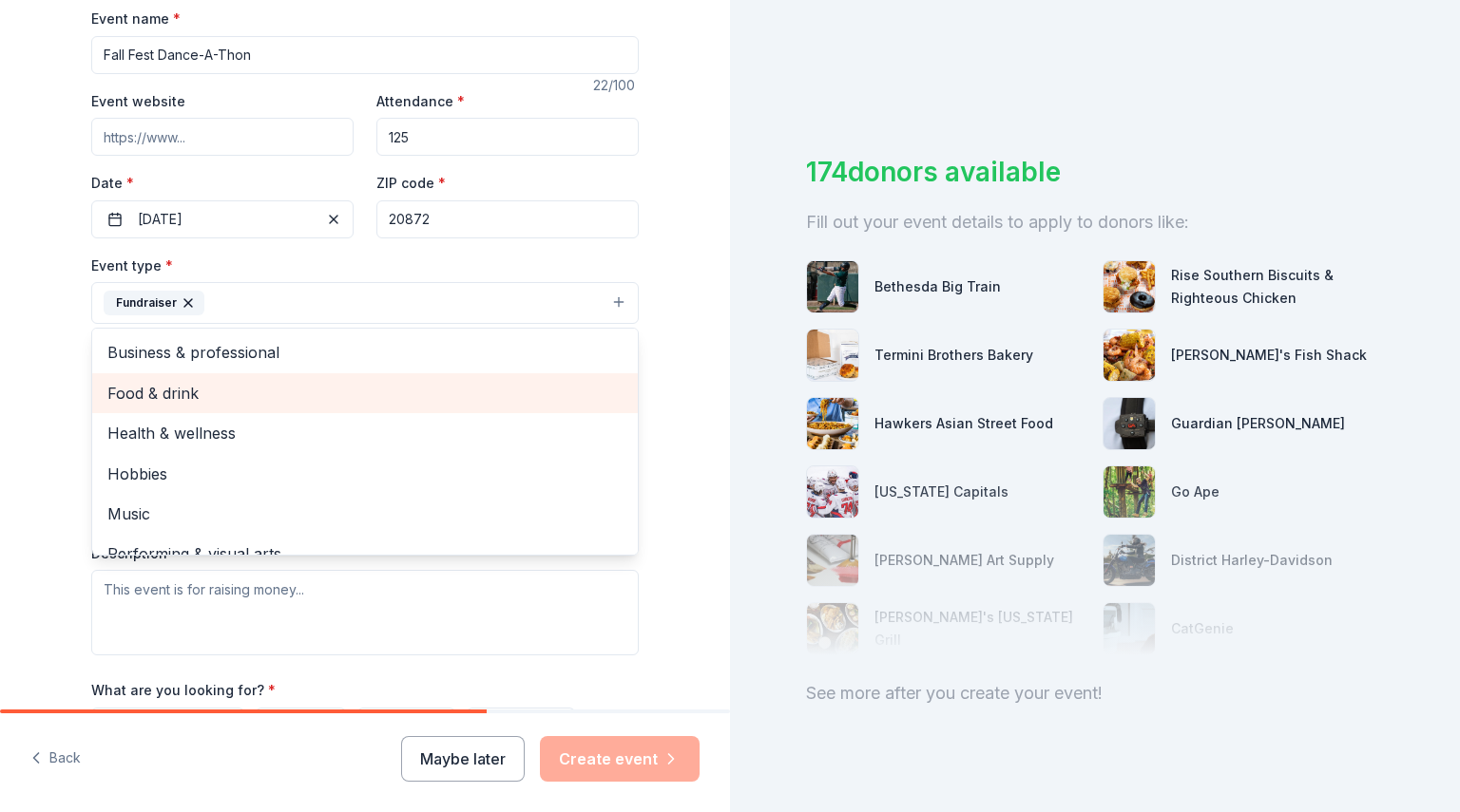
click at [553, 399] on span "Food & drink" at bounding box center [365, 393] width 515 height 25
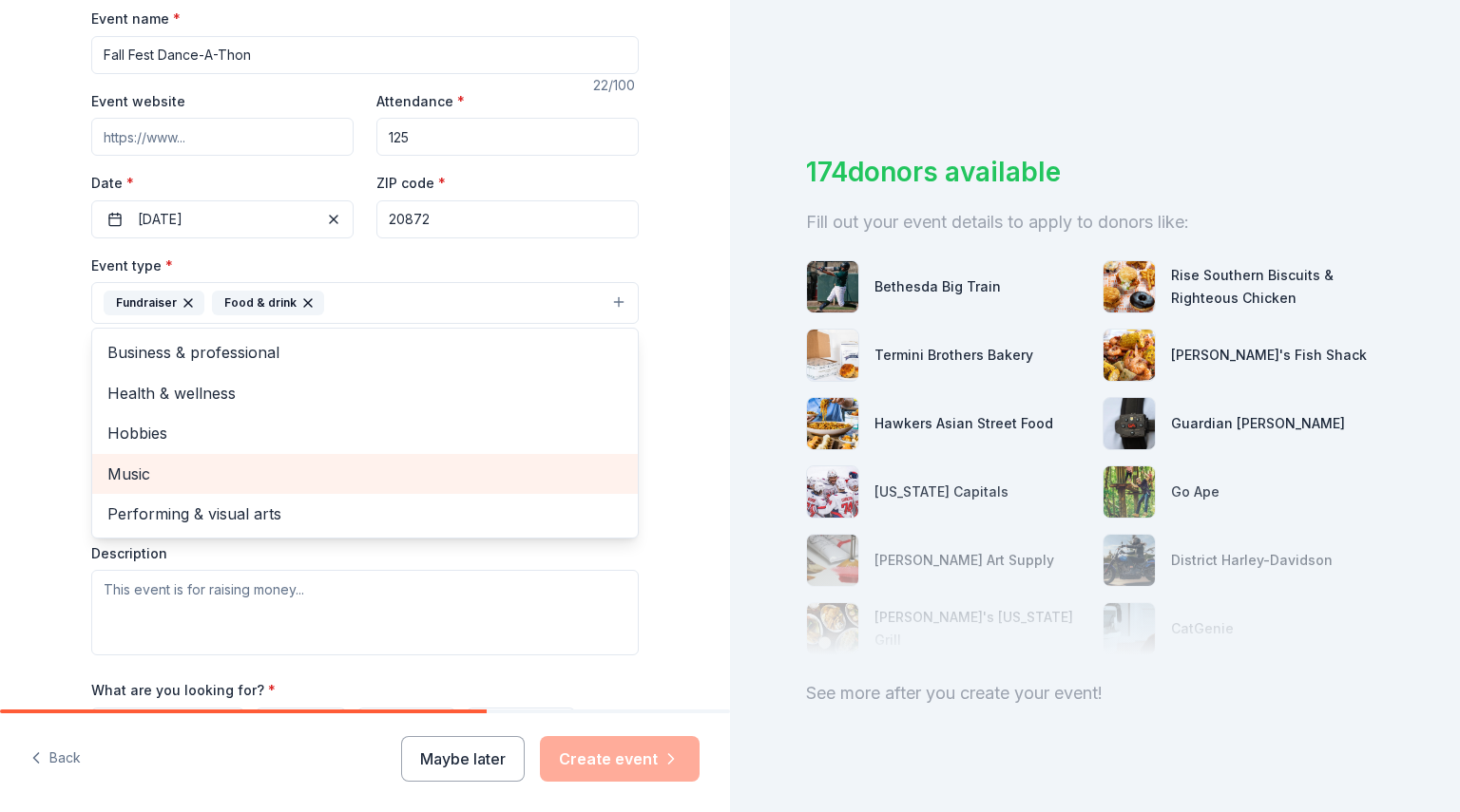
click at [549, 473] on span "Music" at bounding box center [365, 474] width 515 height 25
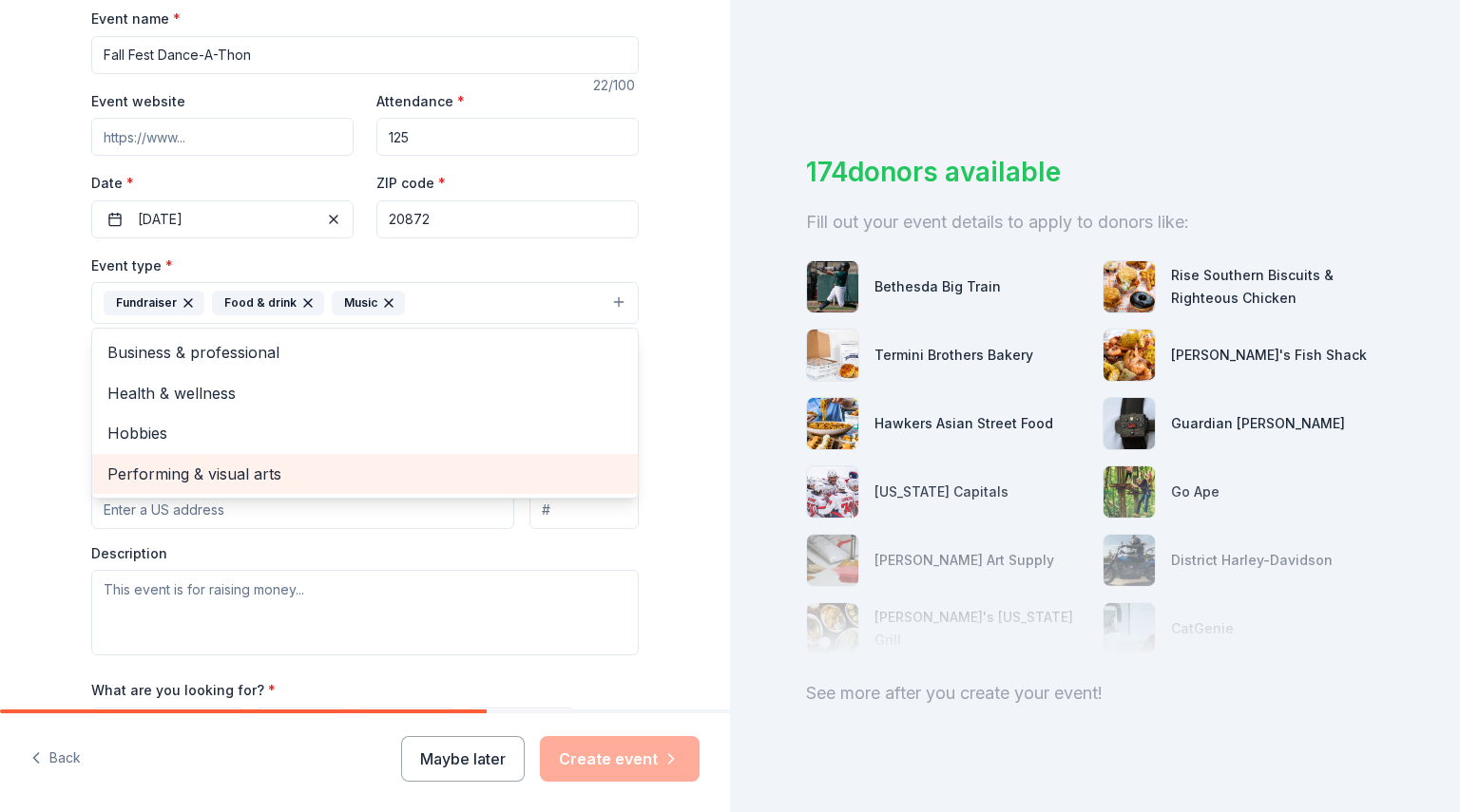
click at [549, 473] on span "Performing & visual arts" at bounding box center [365, 474] width 515 height 25
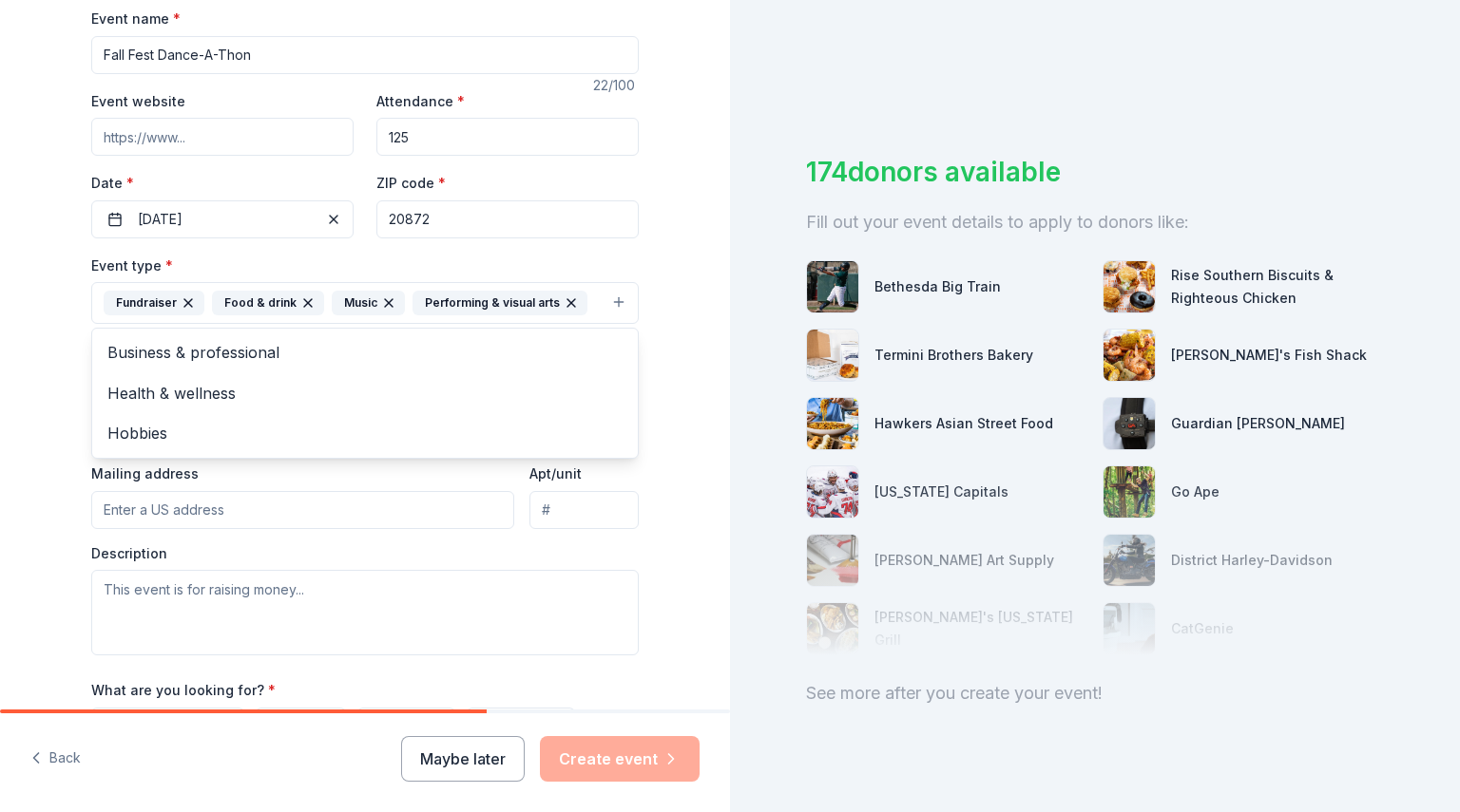
click at [679, 385] on div "Tell us about your event. We'll find in-kind donations you can apply for. Event…" at bounding box center [365, 344] width 730 height 1267
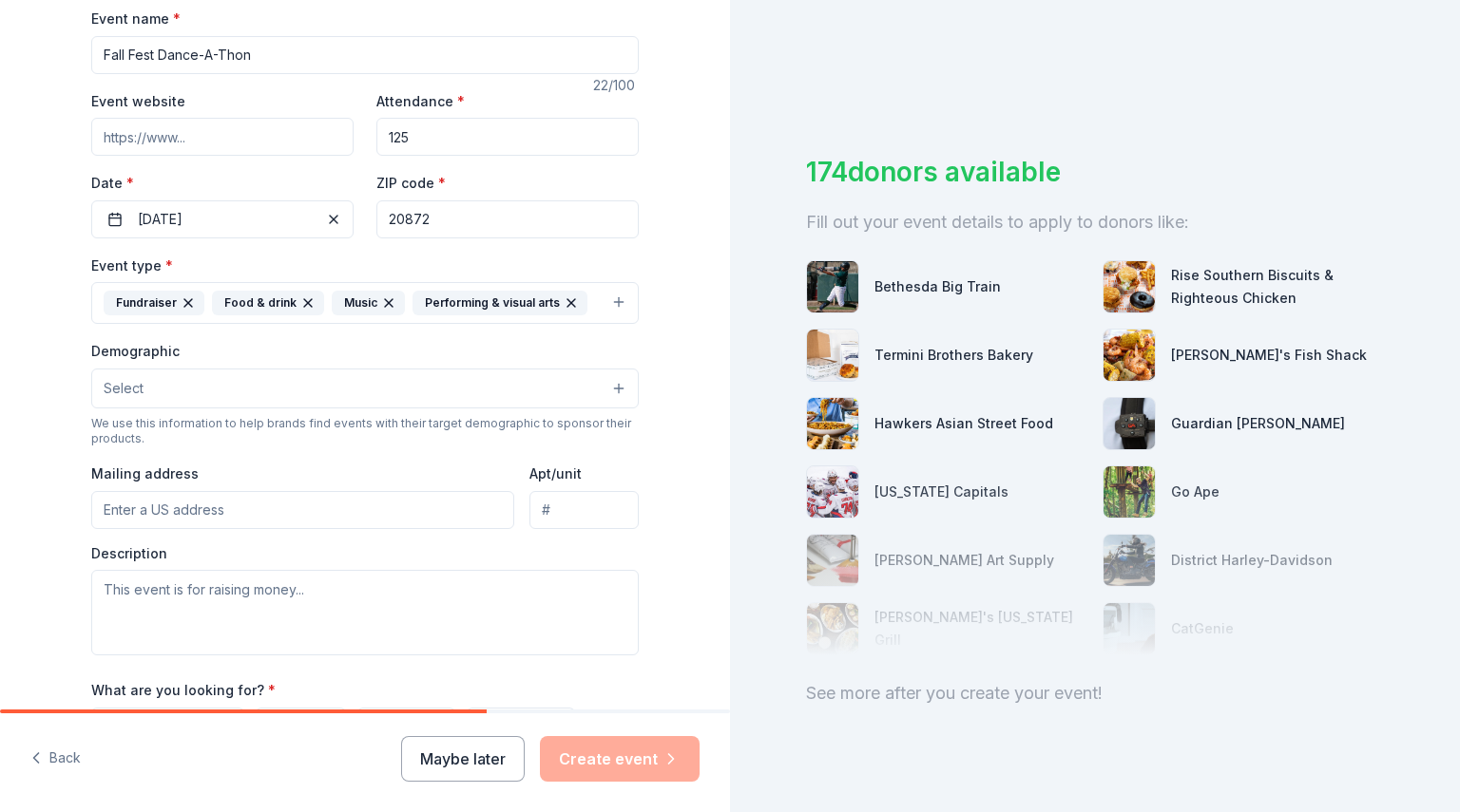
click at [552, 388] on button "Select" at bounding box center [364, 389] width 547 height 40
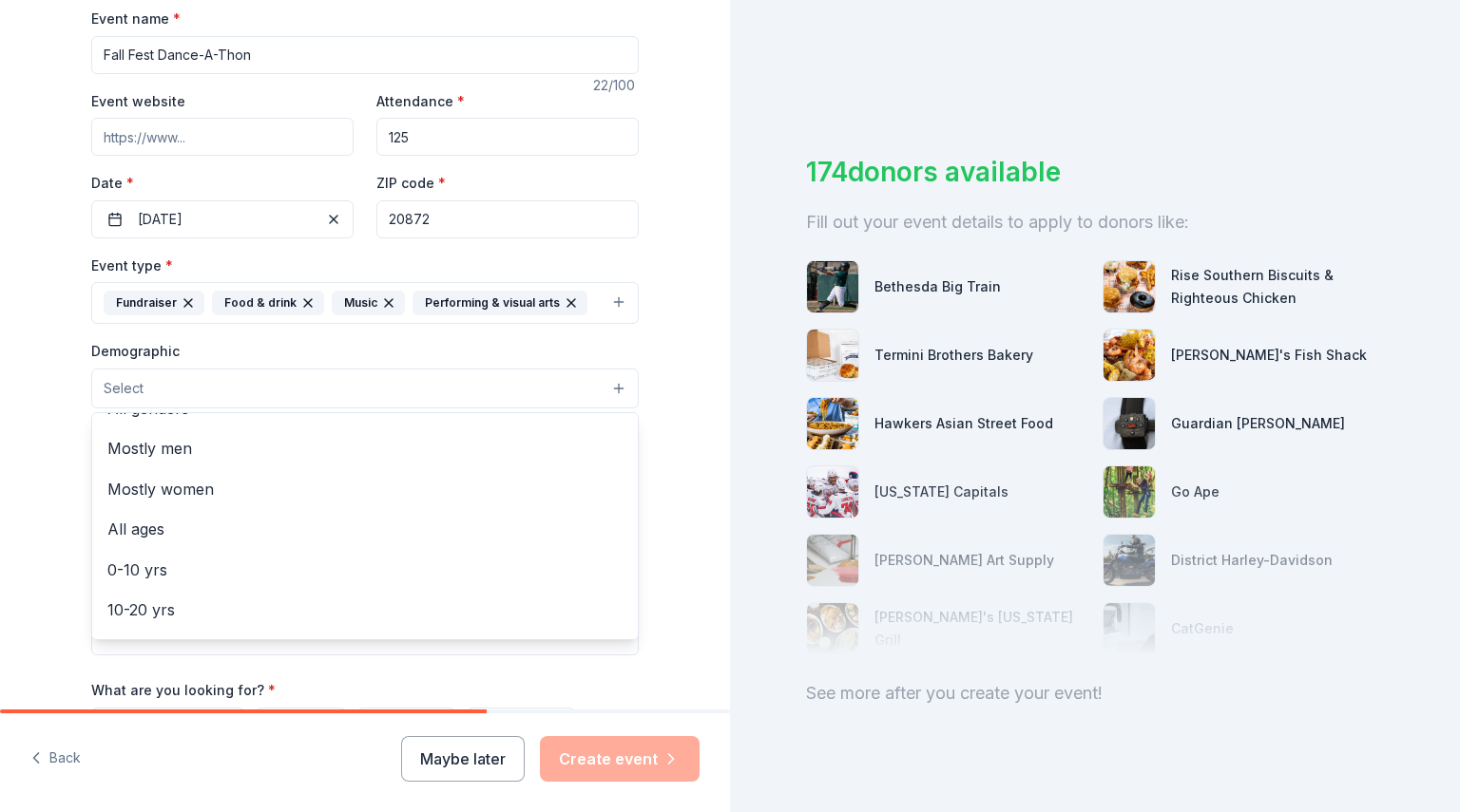
scroll to position [22, 0]
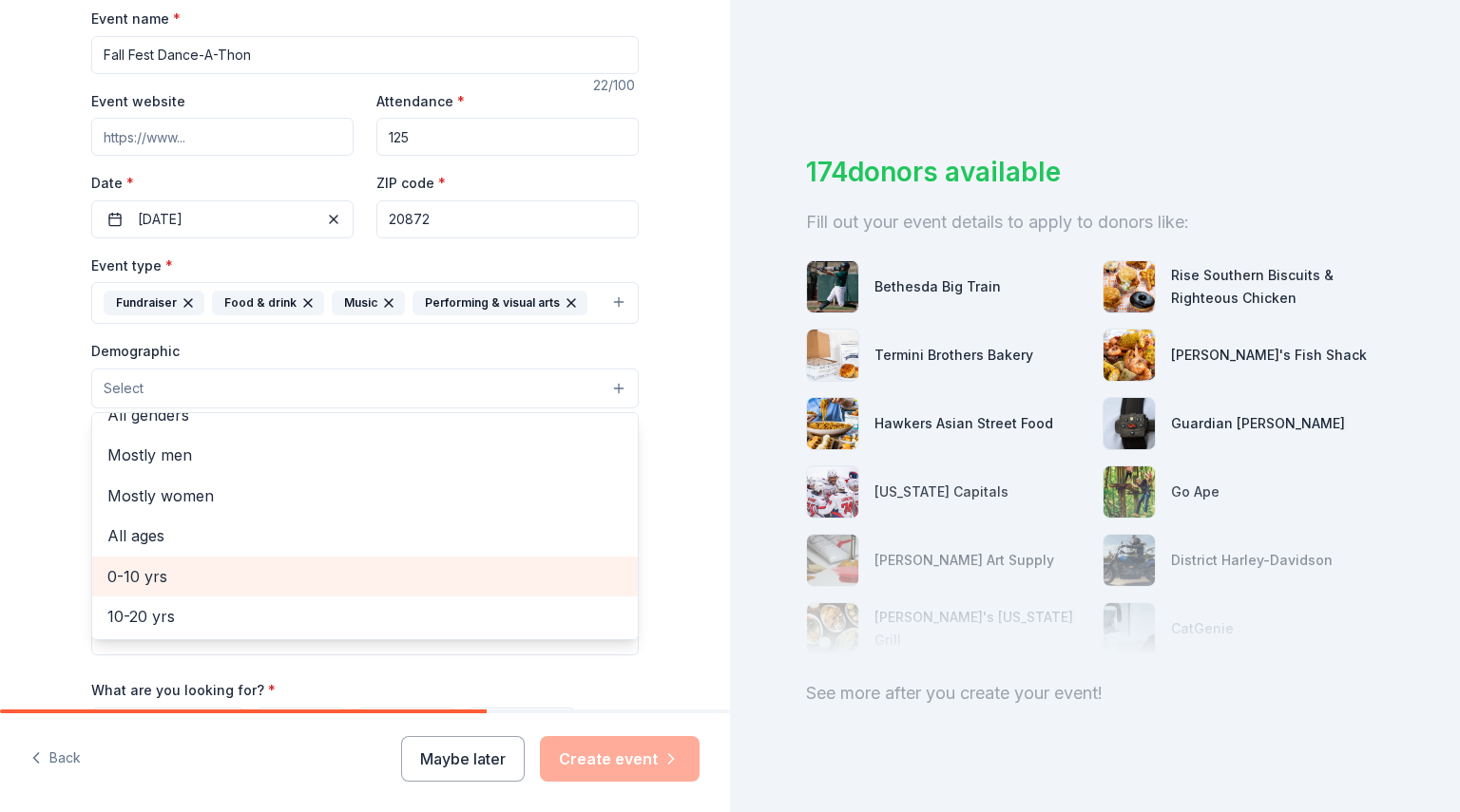
click at [229, 572] on span "0-10 yrs" at bounding box center [365, 577] width 515 height 25
click at [342, 575] on span "10-20 yrs" at bounding box center [365, 579] width 515 height 25
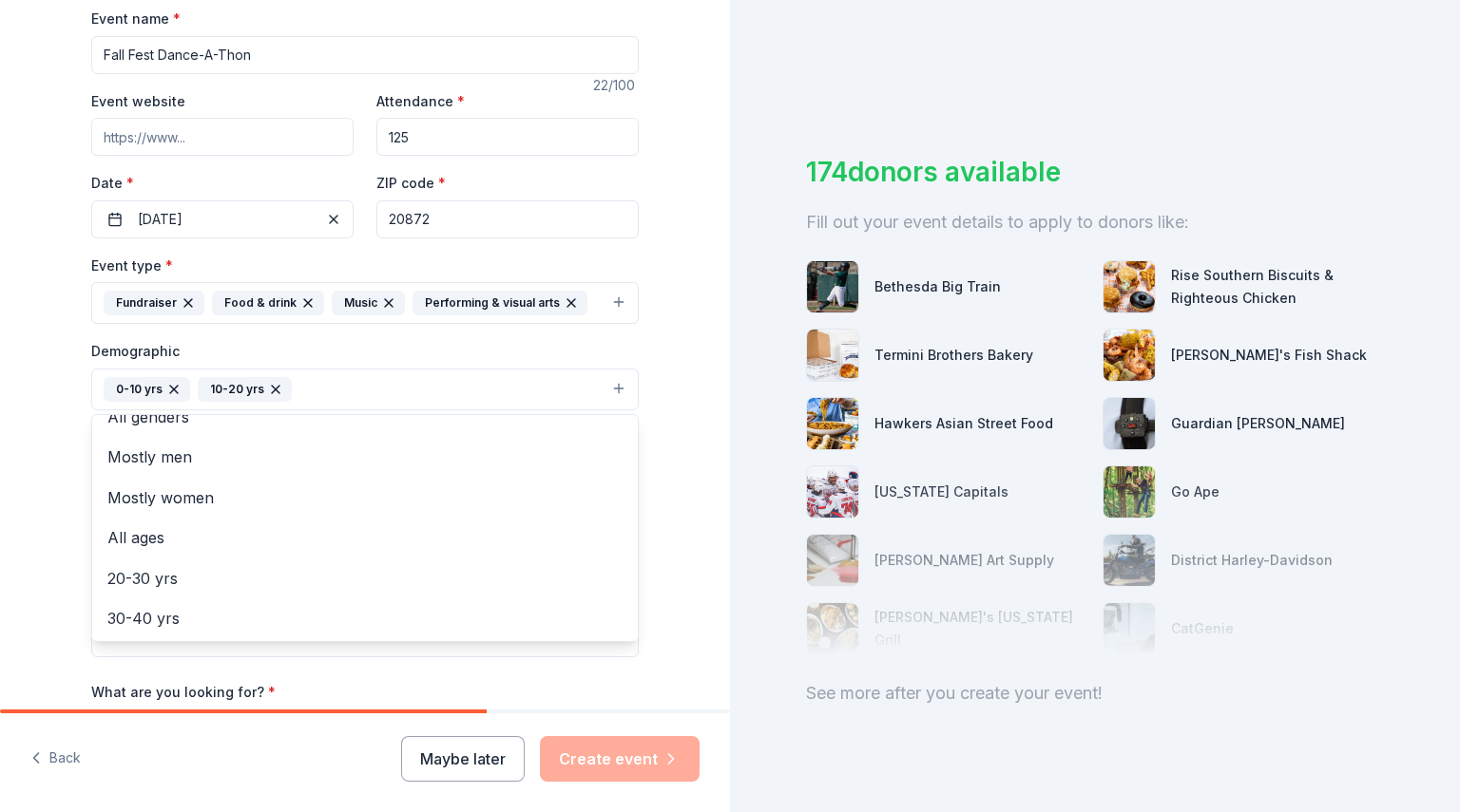
click at [660, 421] on div "Tell us about your event. We'll find in-kind donations you can apply for. Event…" at bounding box center [364, 345] width 608 height 1268
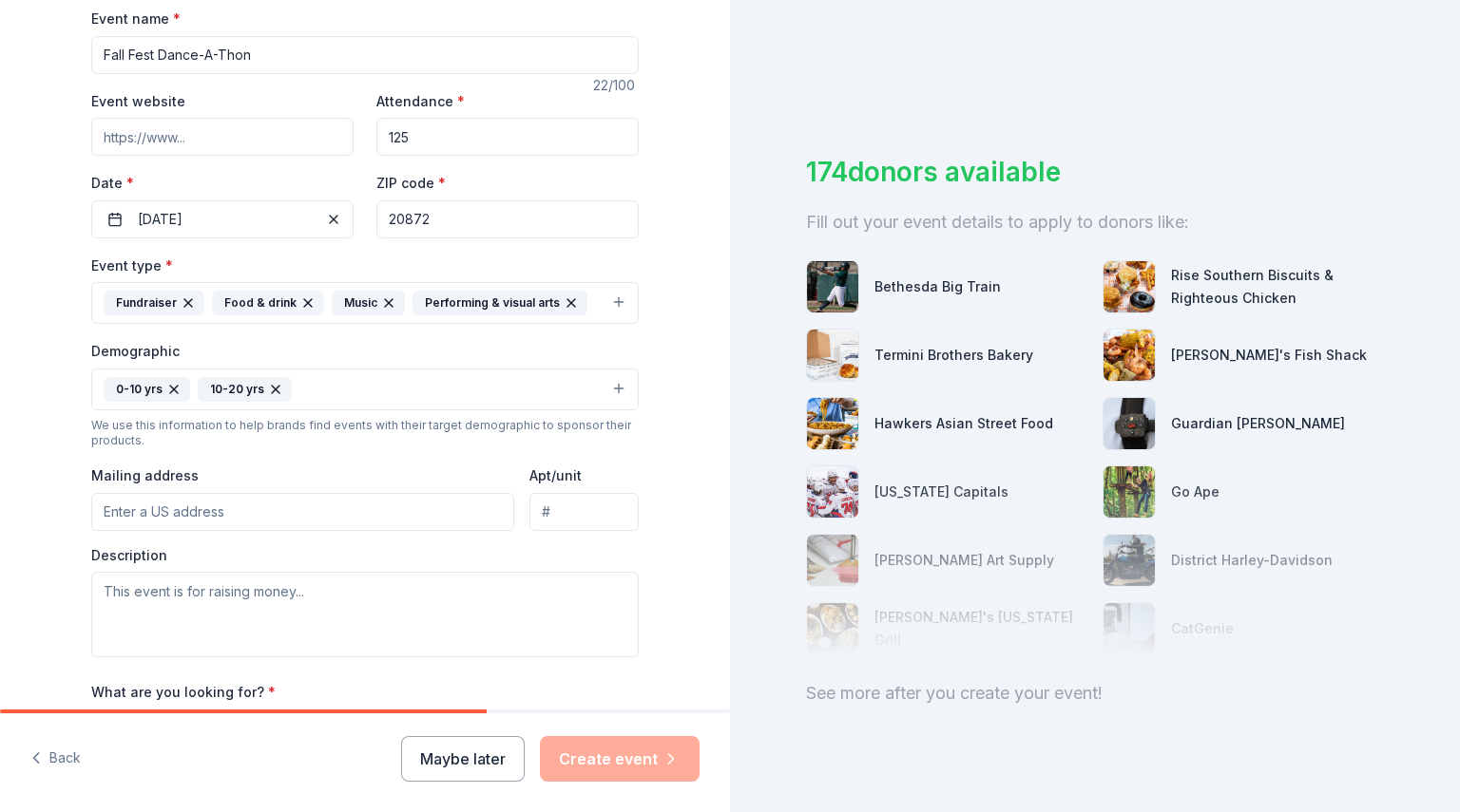
click at [364, 511] on input "Mailing address" at bounding box center [302, 512] width 422 height 38
type input "10201 Bethesda Church Road, Damascus, MD, 20872"
click at [301, 605] on textarea at bounding box center [364, 614] width 547 height 85
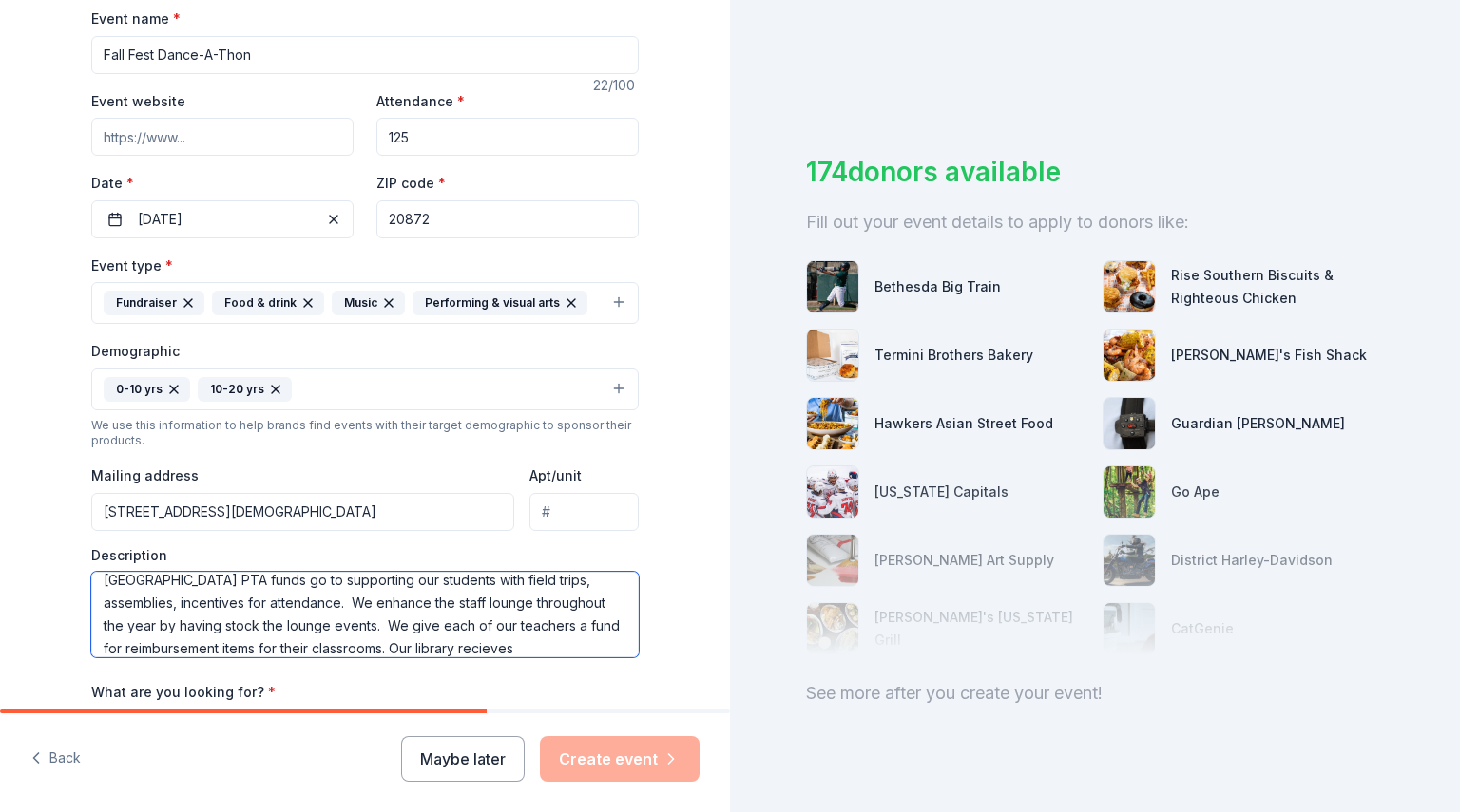
scroll to position [35, 0]
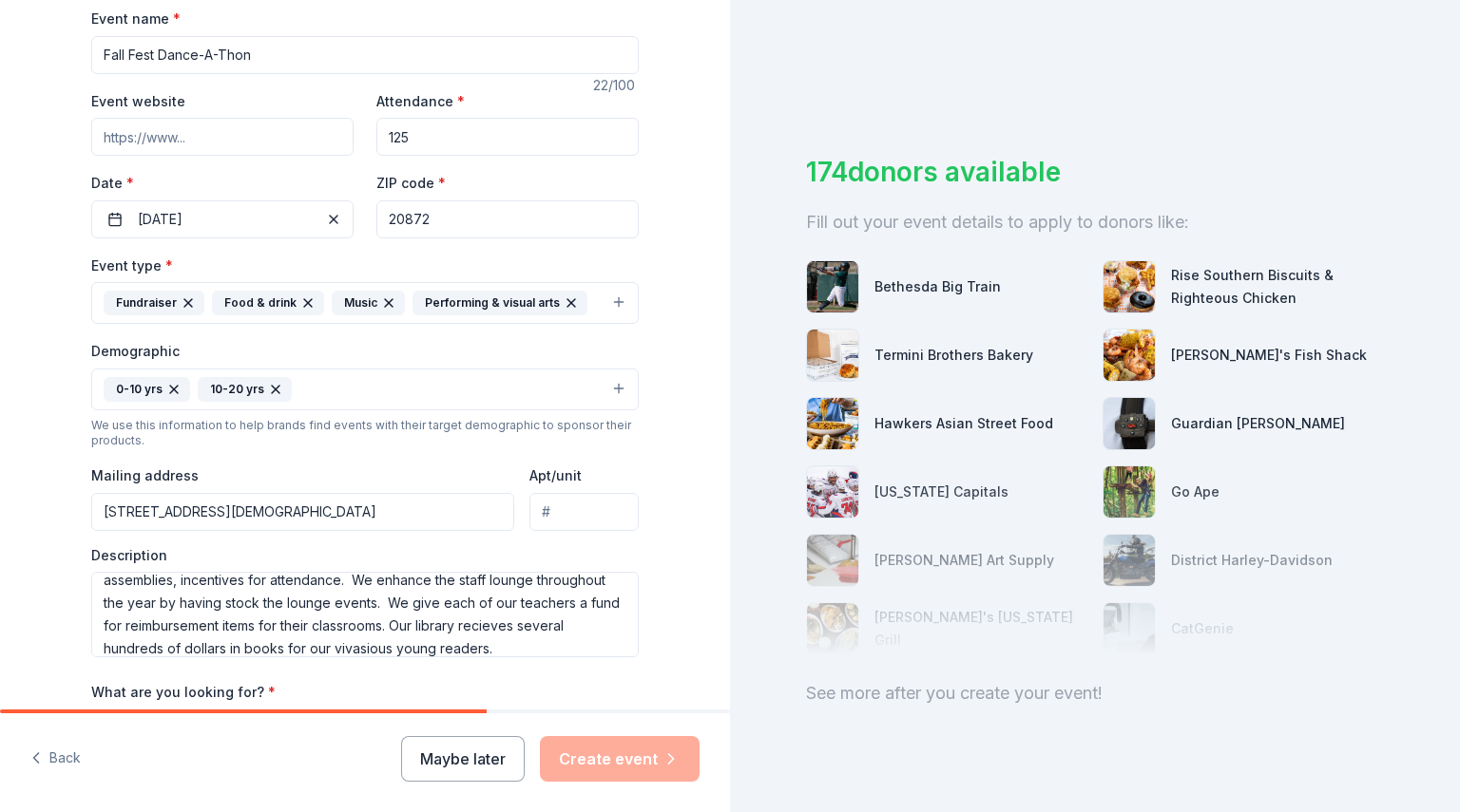
click at [108, 657] on div "Event name * Fall Fest Dance-A-Thon 22 /100 Event website Attendance * 125 Date…" at bounding box center [364, 447] width 547 height 881
click at [113, 645] on textarea "Damascus Elementary School PTA funds go to supporting our students with field t…" at bounding box center [364, 614] width 547 height 85
click at [462, 643] on textarea "Damascus Elementary School PTA funds go to supporting our students with field t…" at bounding box center [364, 614] width 547 height 85
click at [515, 618] on textarea "Damascus Elementary School PTA funds go to supporting our students with field t…" at bounding box center [364, 614] width 547 height 85
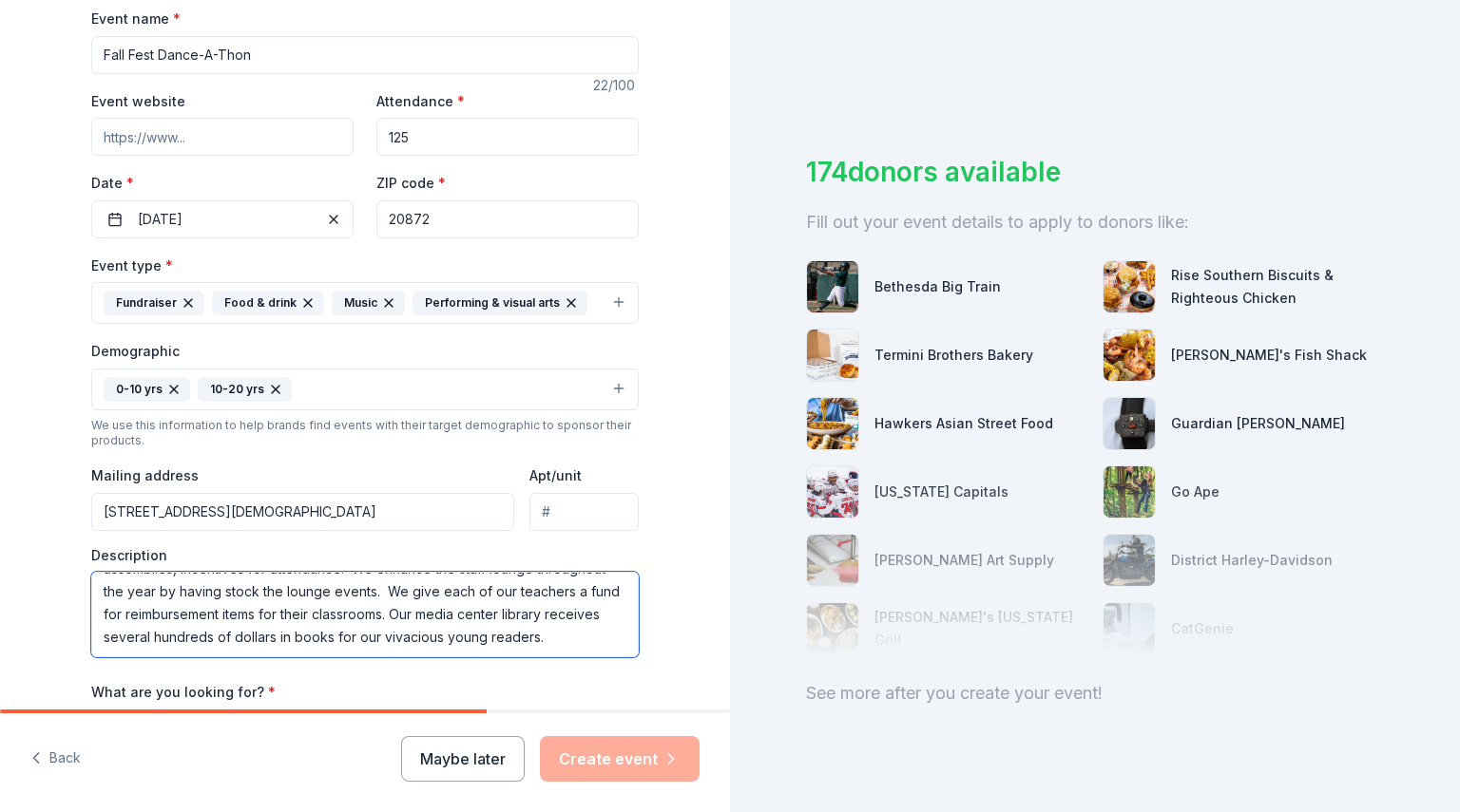
click at [158, 641] on textarea "Damascus Elementary School PTA funds go to supporting our students with field t…" at bounding box center [364, 614] width 547 height 85
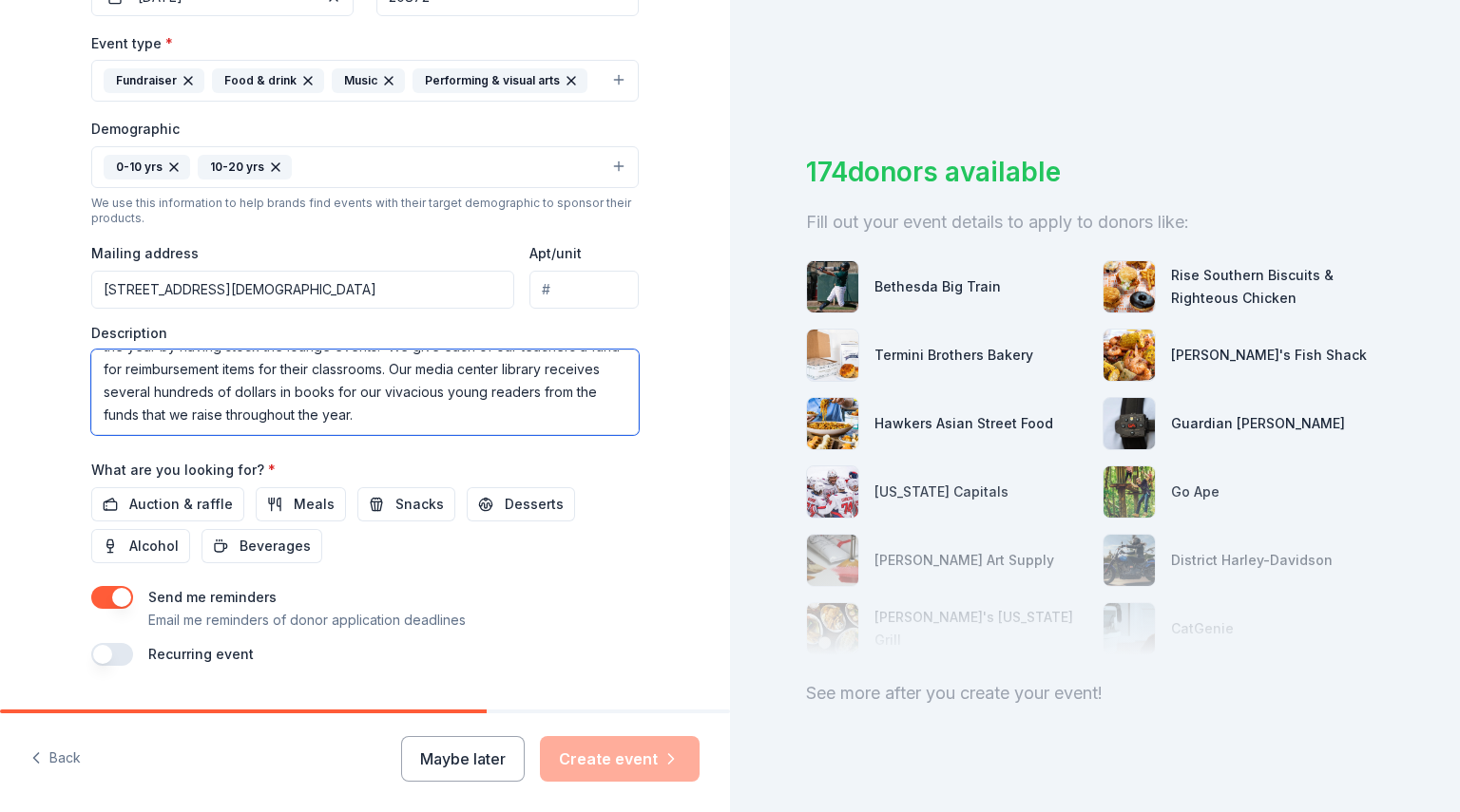
scroll to position [553, 0]
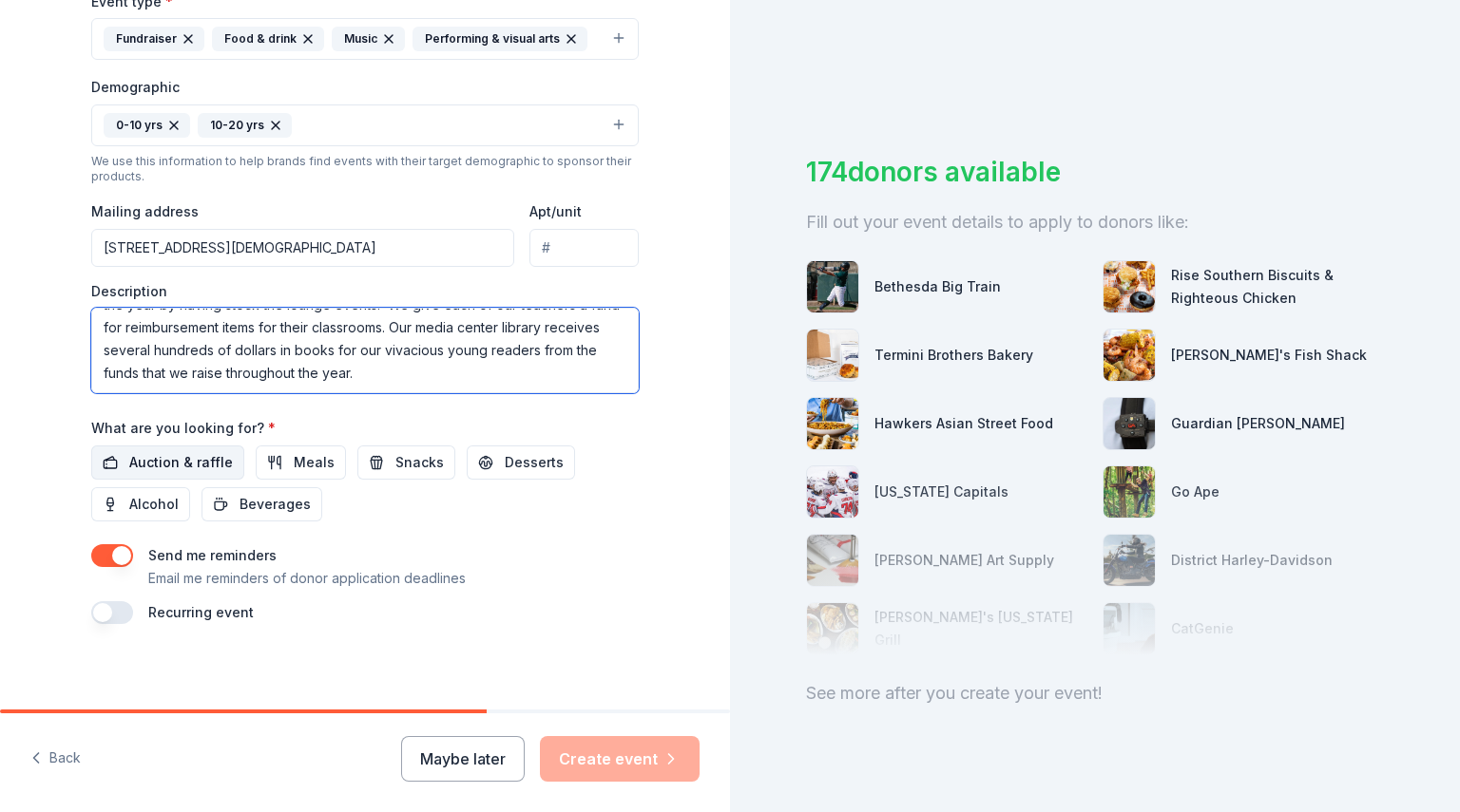
type textarea "[GEOGRAPHIC_DATA] PTA funds go to supporting our students with field trips, ass…"
click at [181, 457] on span "Auction & raffle" at bounding box center [181, 462] width 104 height 23
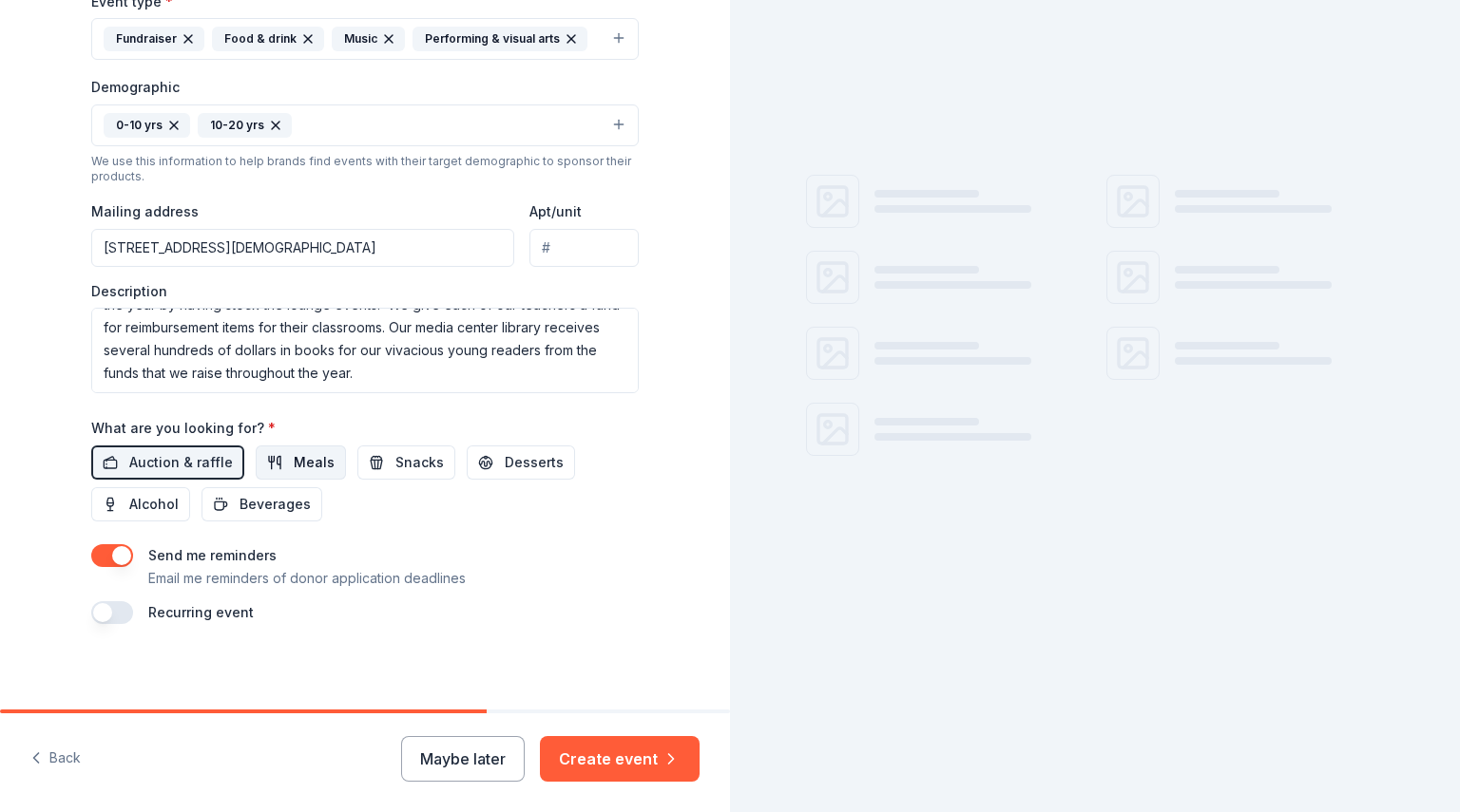
click at [274, 455] on button "Meals" at bounding box center [300, 463] width 90 height 35
click at [397, 460] on span "Snacks" at bounding box center [419, 462] width 48 height 23
click at [504, 451] on span "Desserts" at bounding box center [534, 462] width 59 height 23
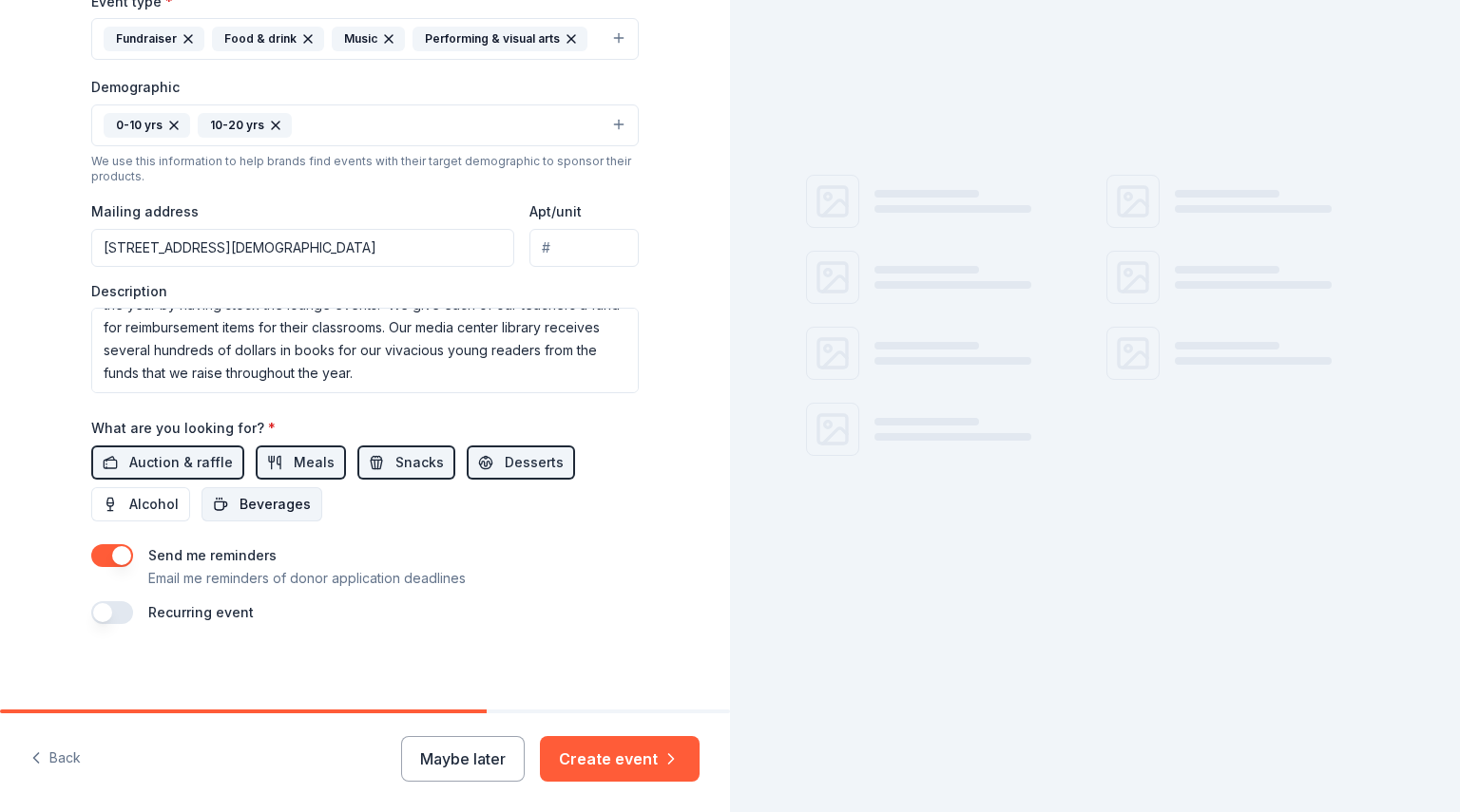
click at [244, 496] on span "Beverages" at bounding box center [275, 504] width 71 height 23
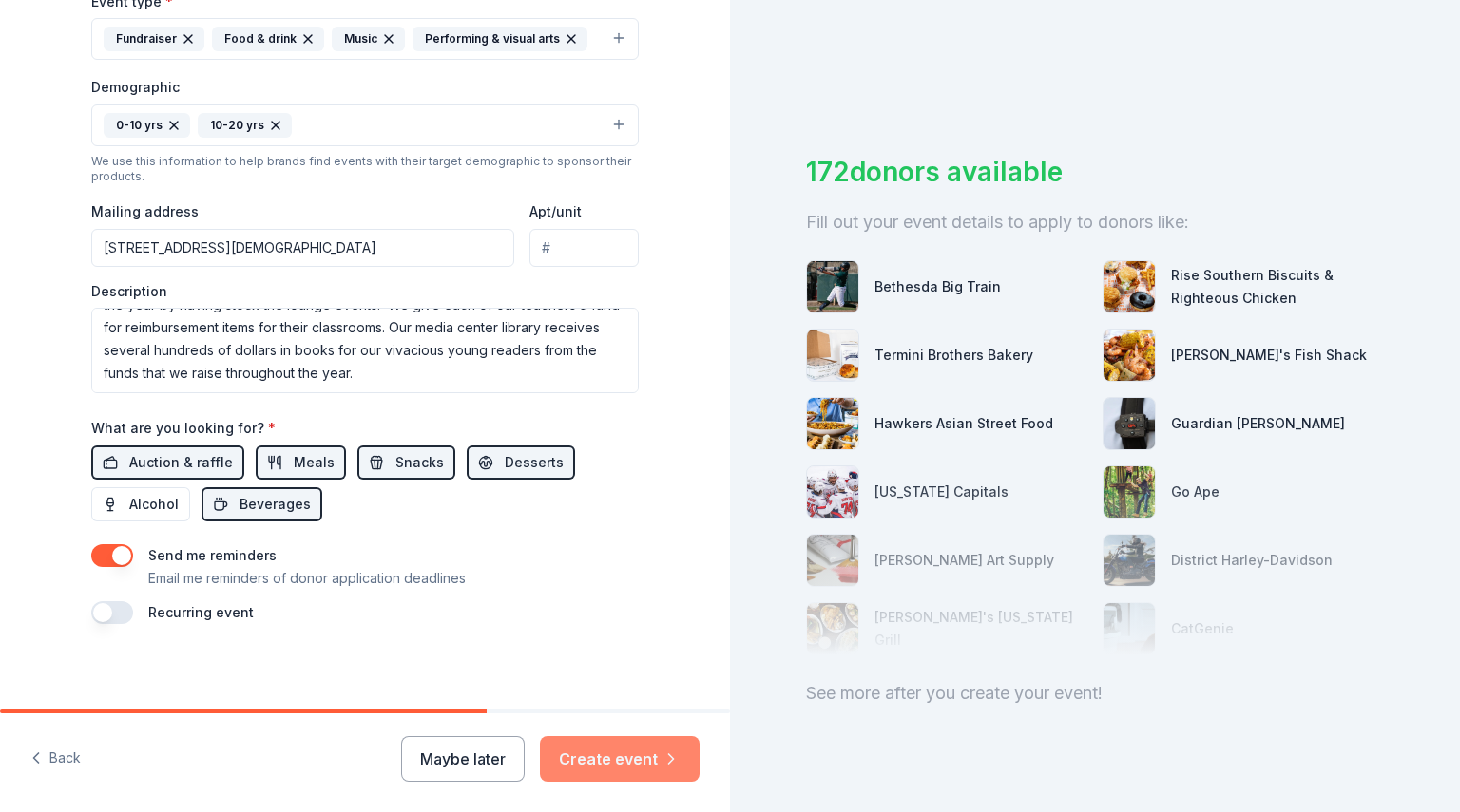
click at [619, 770] on button "Create event" at bounding box center [619, 760] width 159 height 45
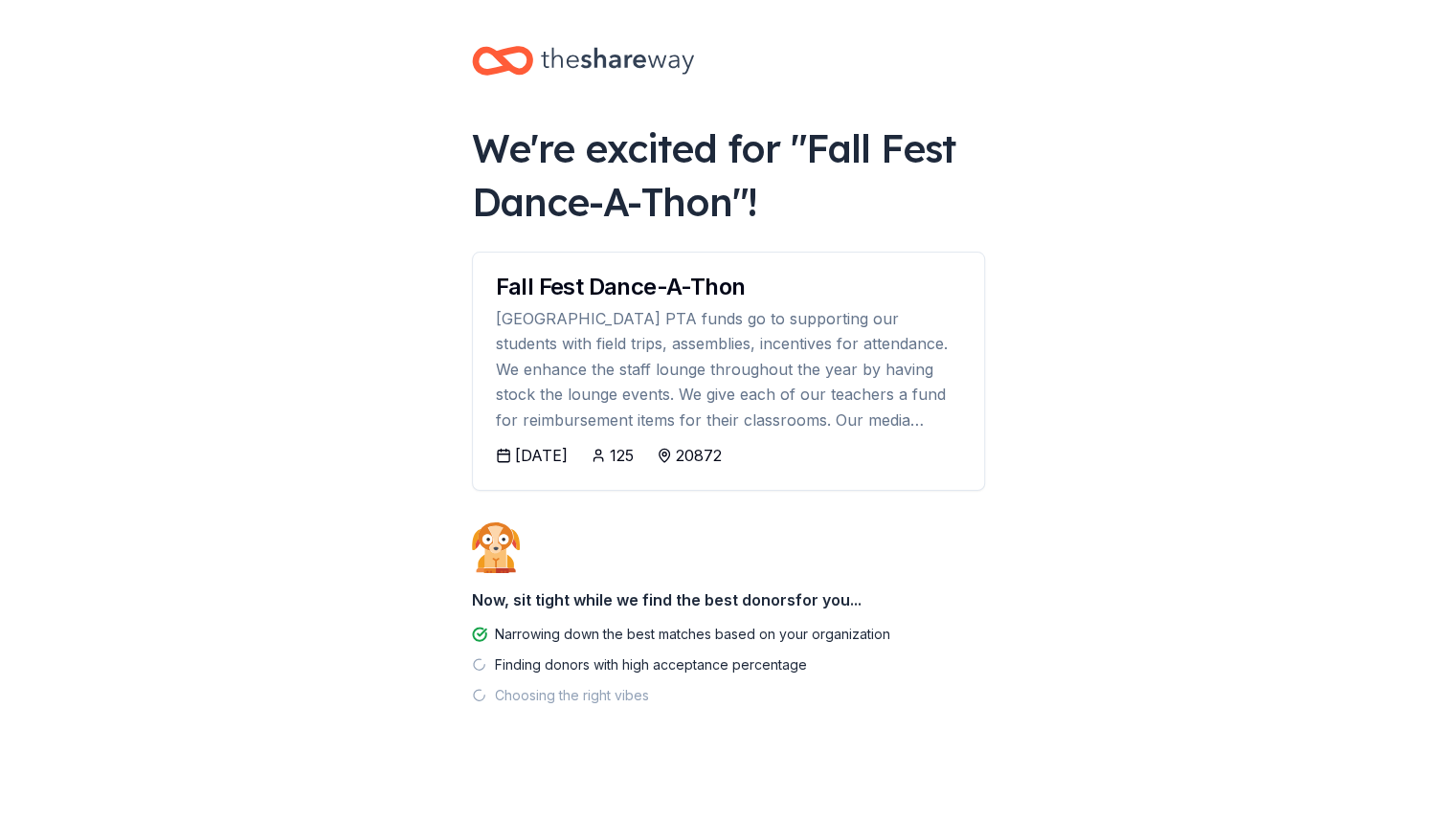
click at [1128, 492] on body "We're excited for " Fall Fest Dance-A-Thon "! Fall Fest Dance-A-Thon Damascus E…" at bounding box center [728, 409] width 1456 height 818
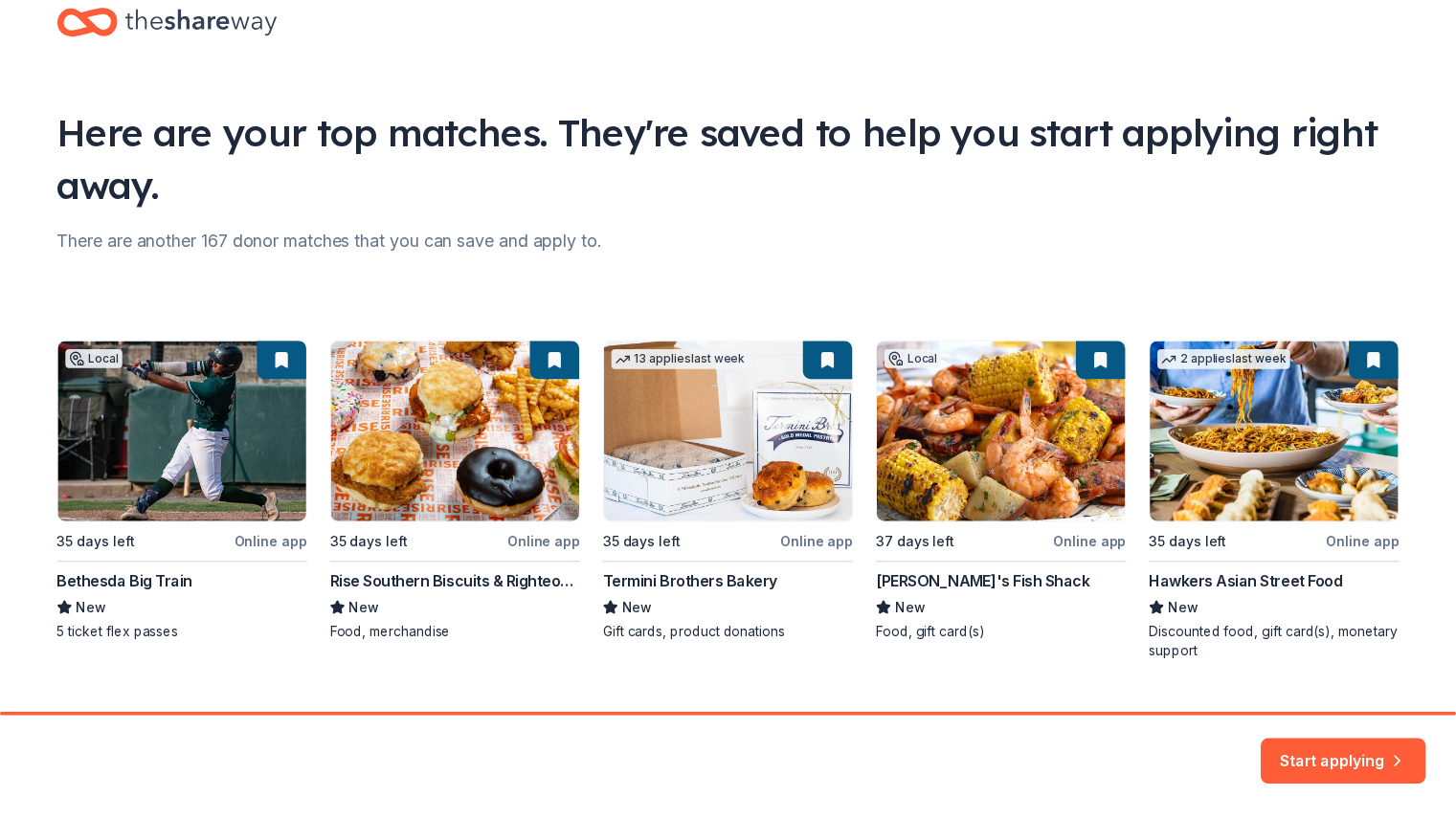
scroll to position [89, 0]
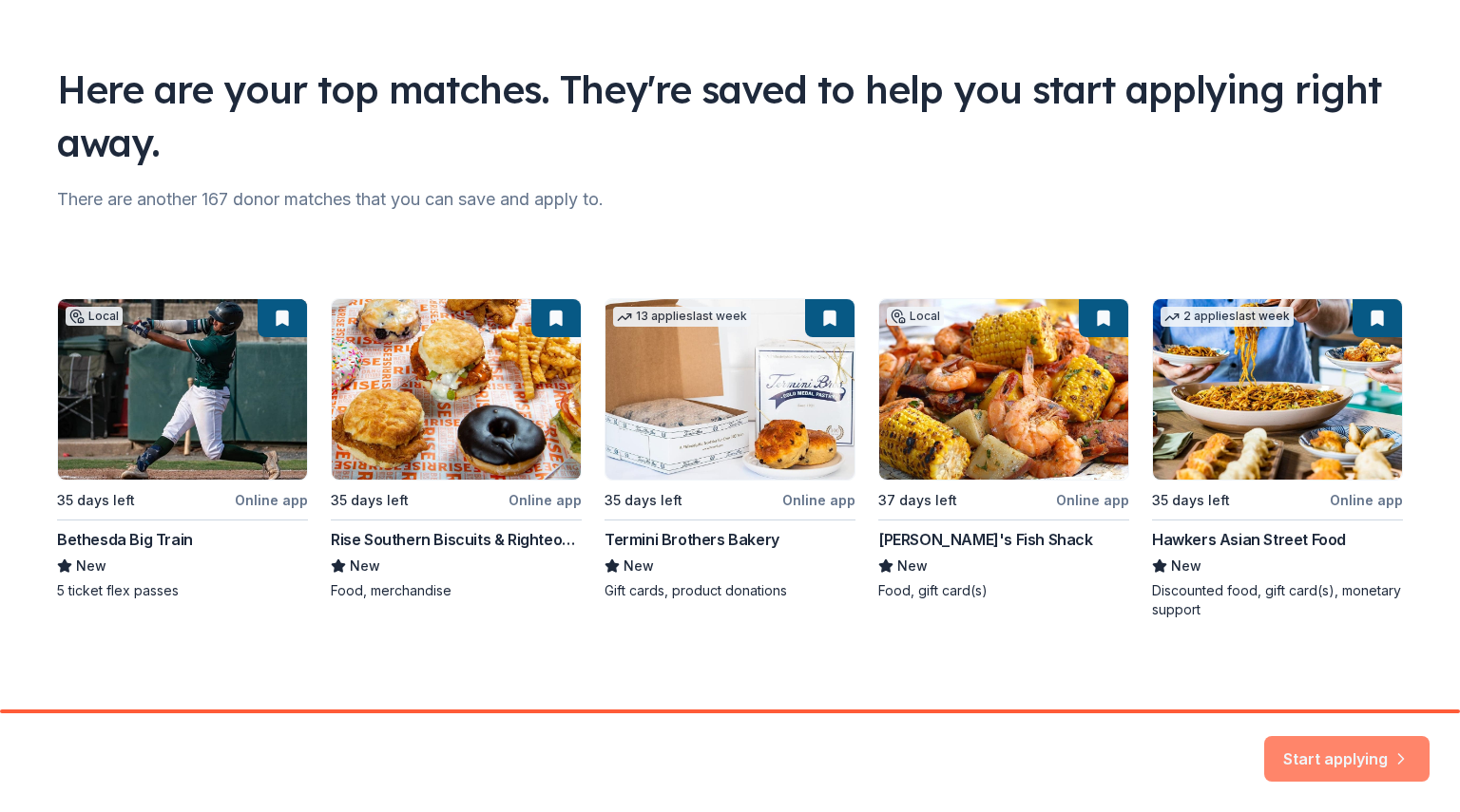
click at [1328, 756] on button "Start applying" at bounding box center [1346, 757] width 165 height 45
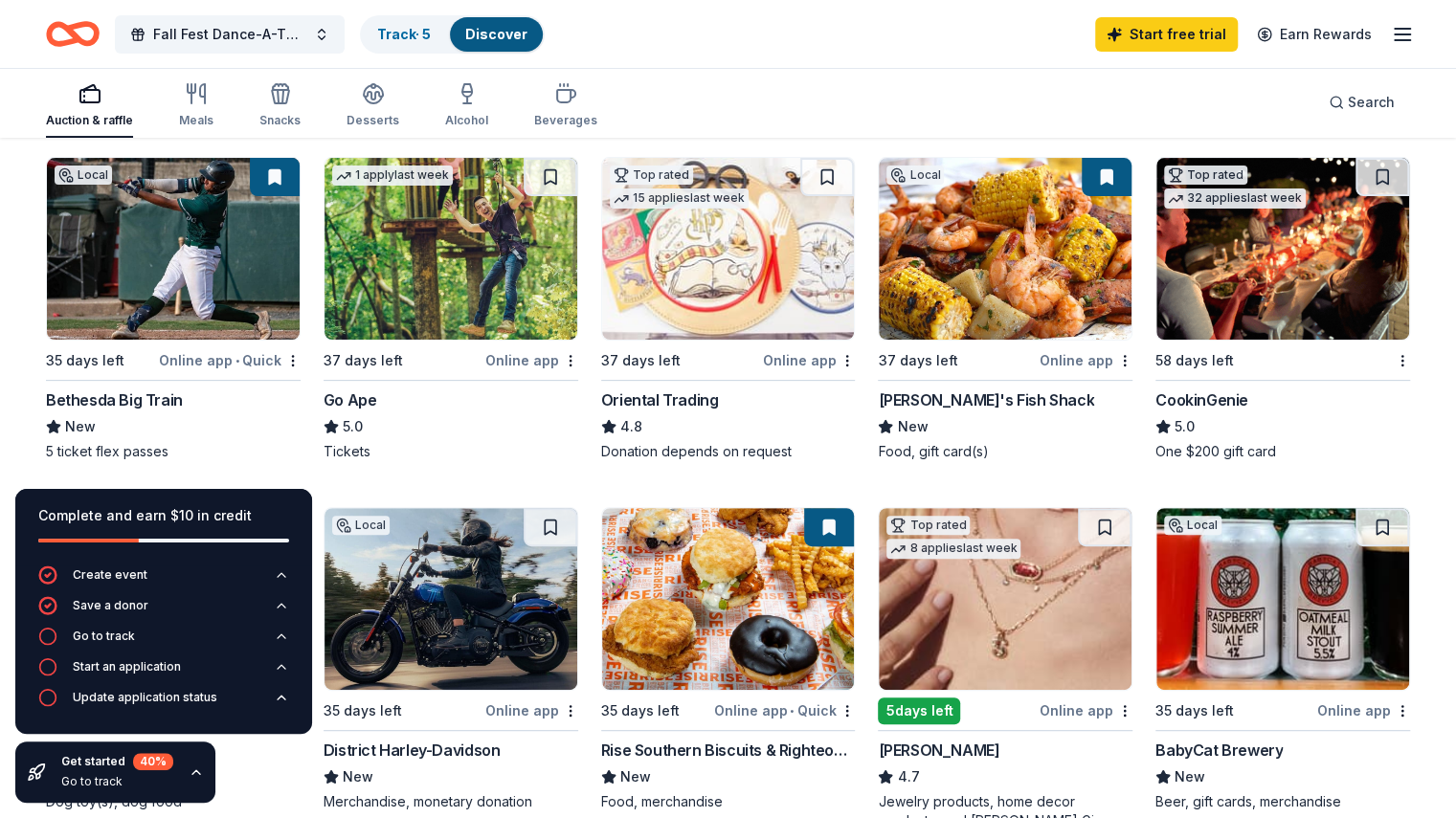
scroll to position [197, 0]
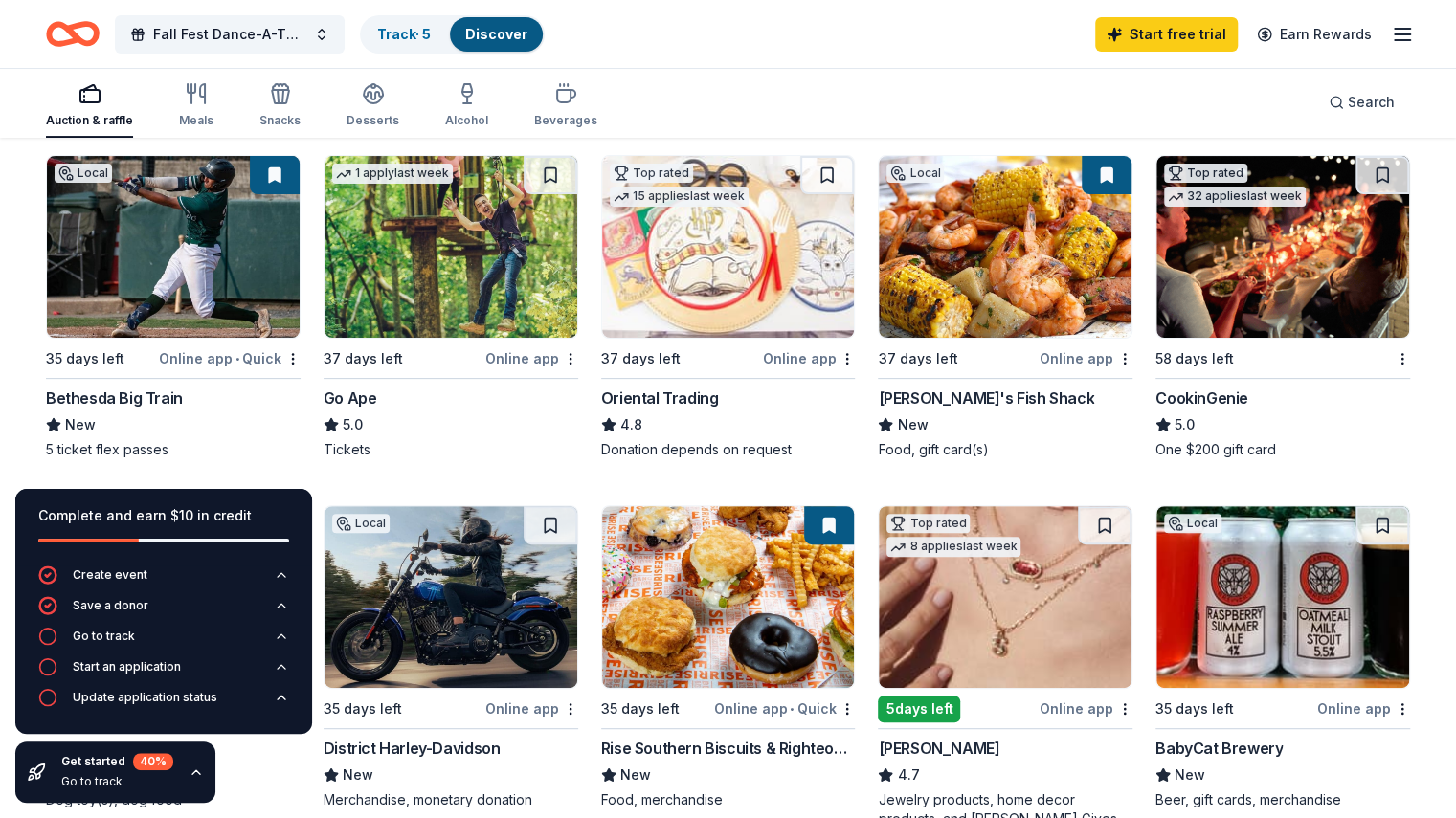
click at [431, 277] on img at bounding box center [451, 247] width 253 height 182
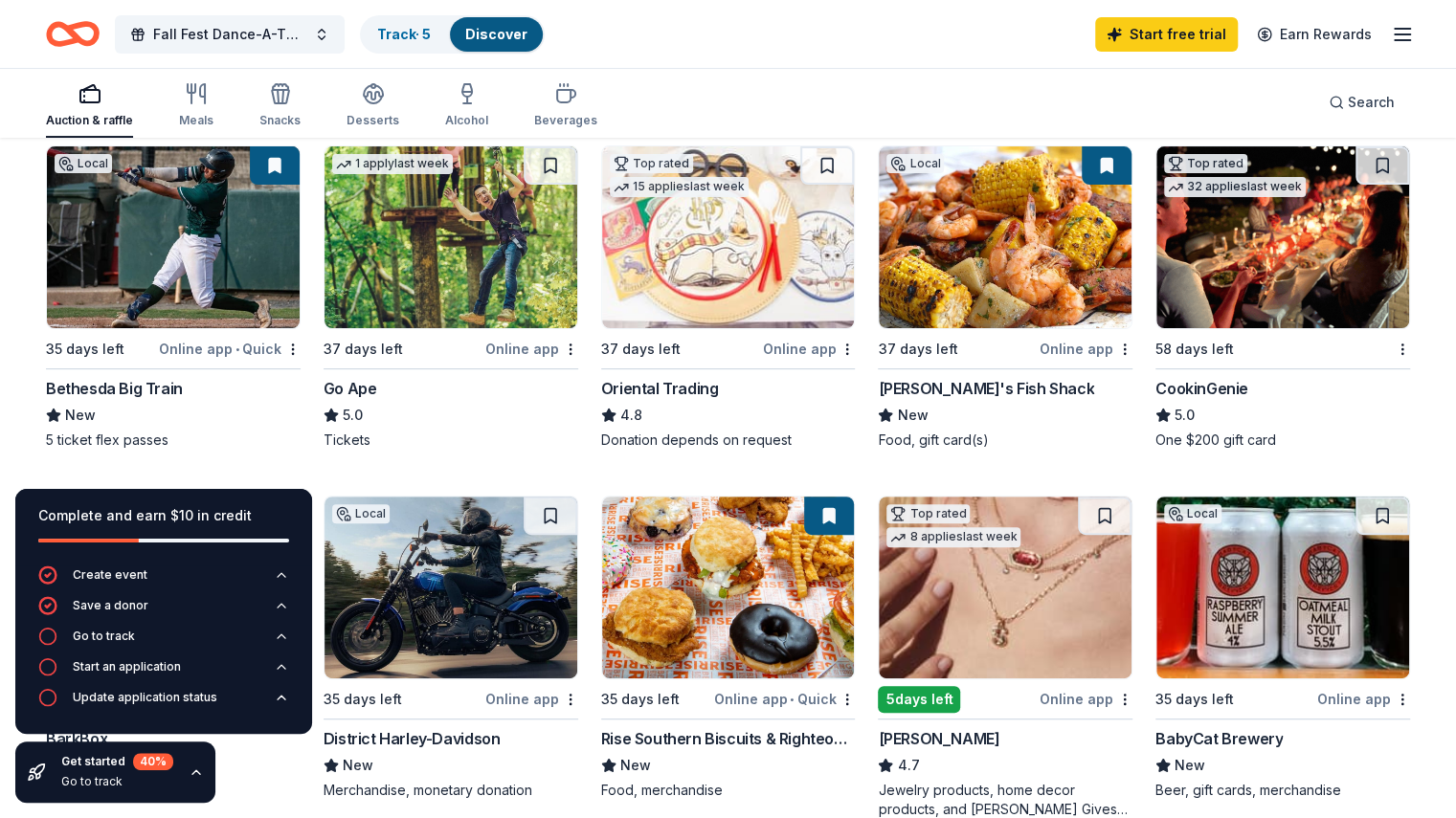
scroll to position [0, 0]
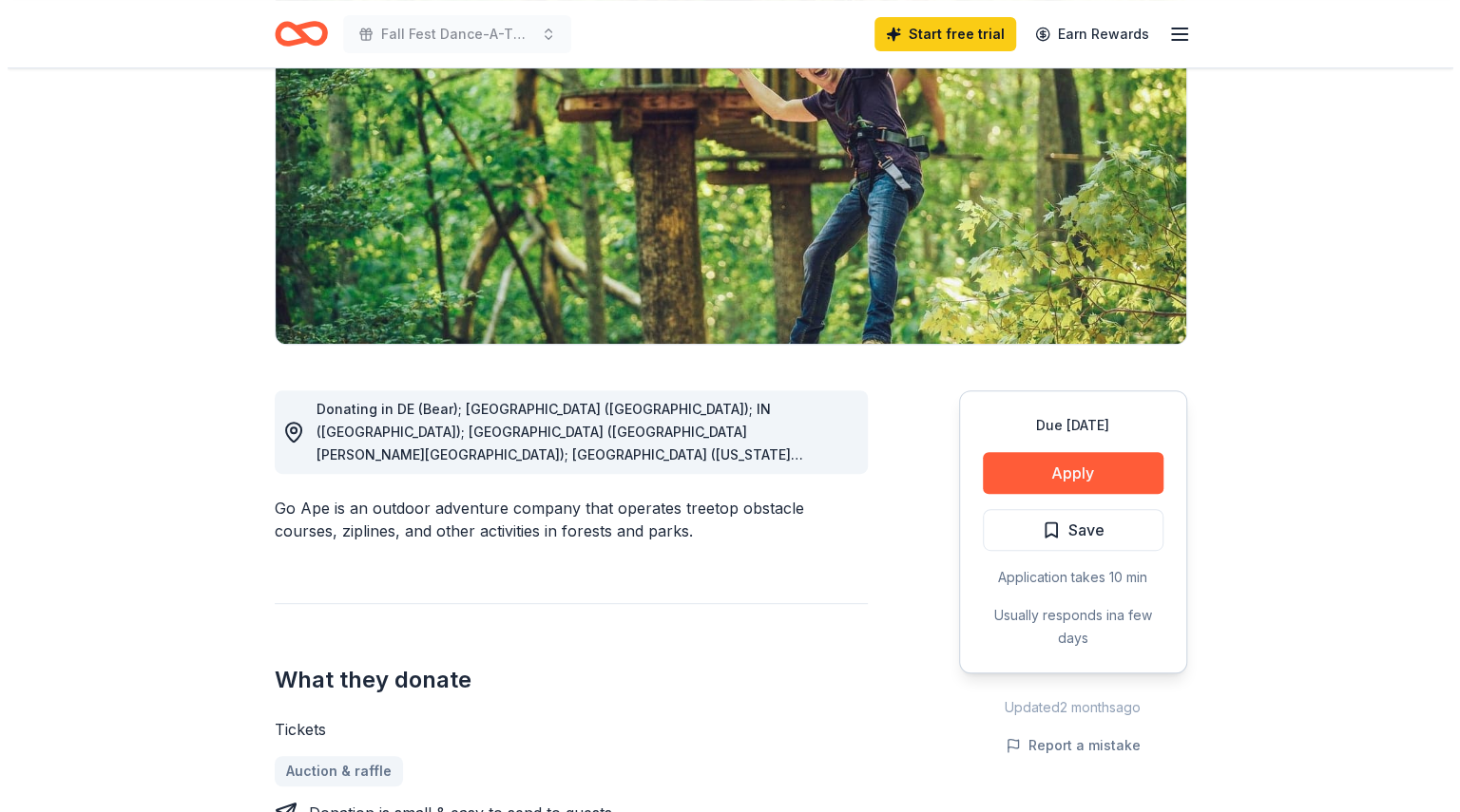
scroll to position [219, 0]
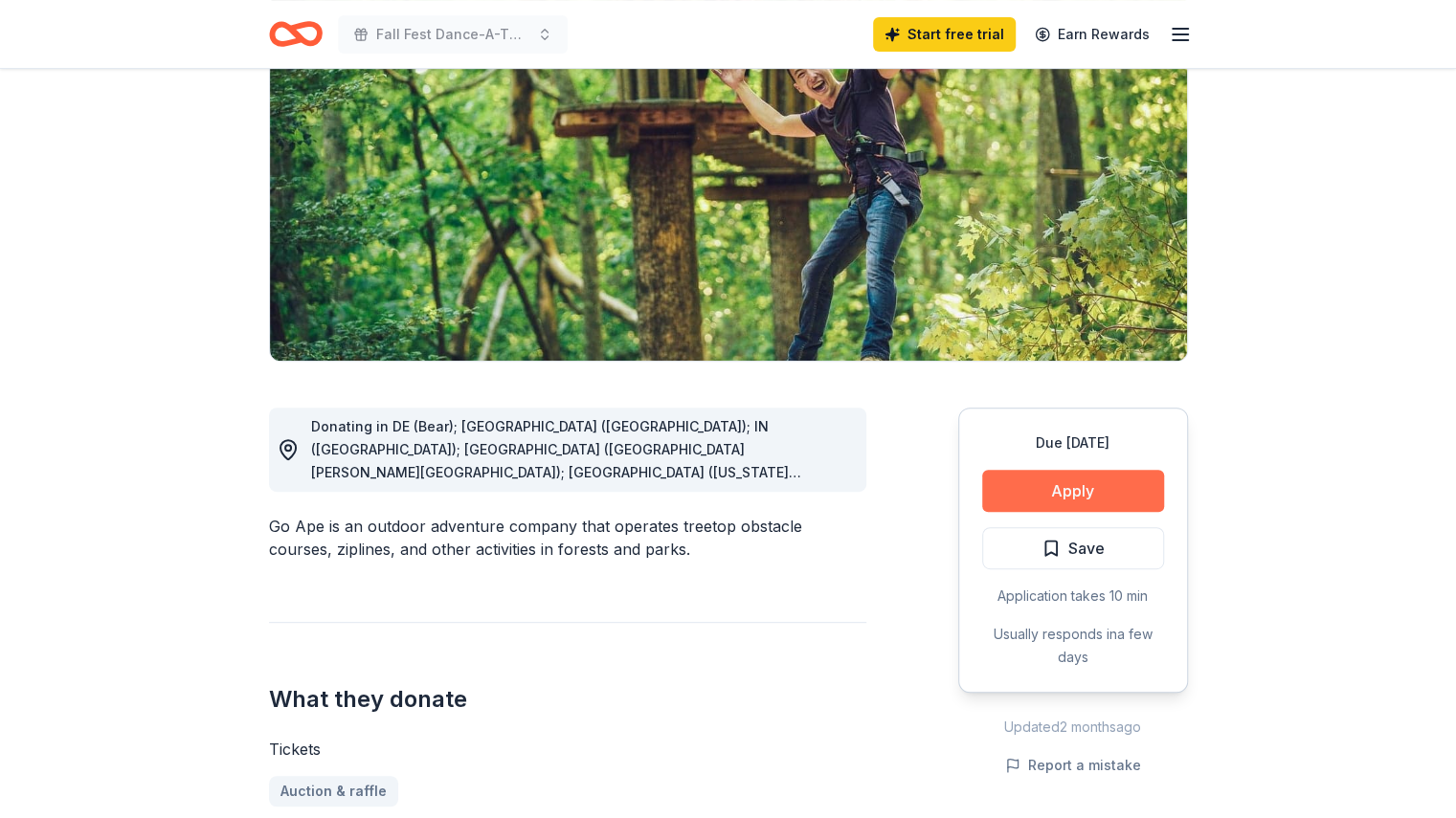
click at [1101, 489] on button "Apply" at bounding box center [1073, 491] width 182 height 42
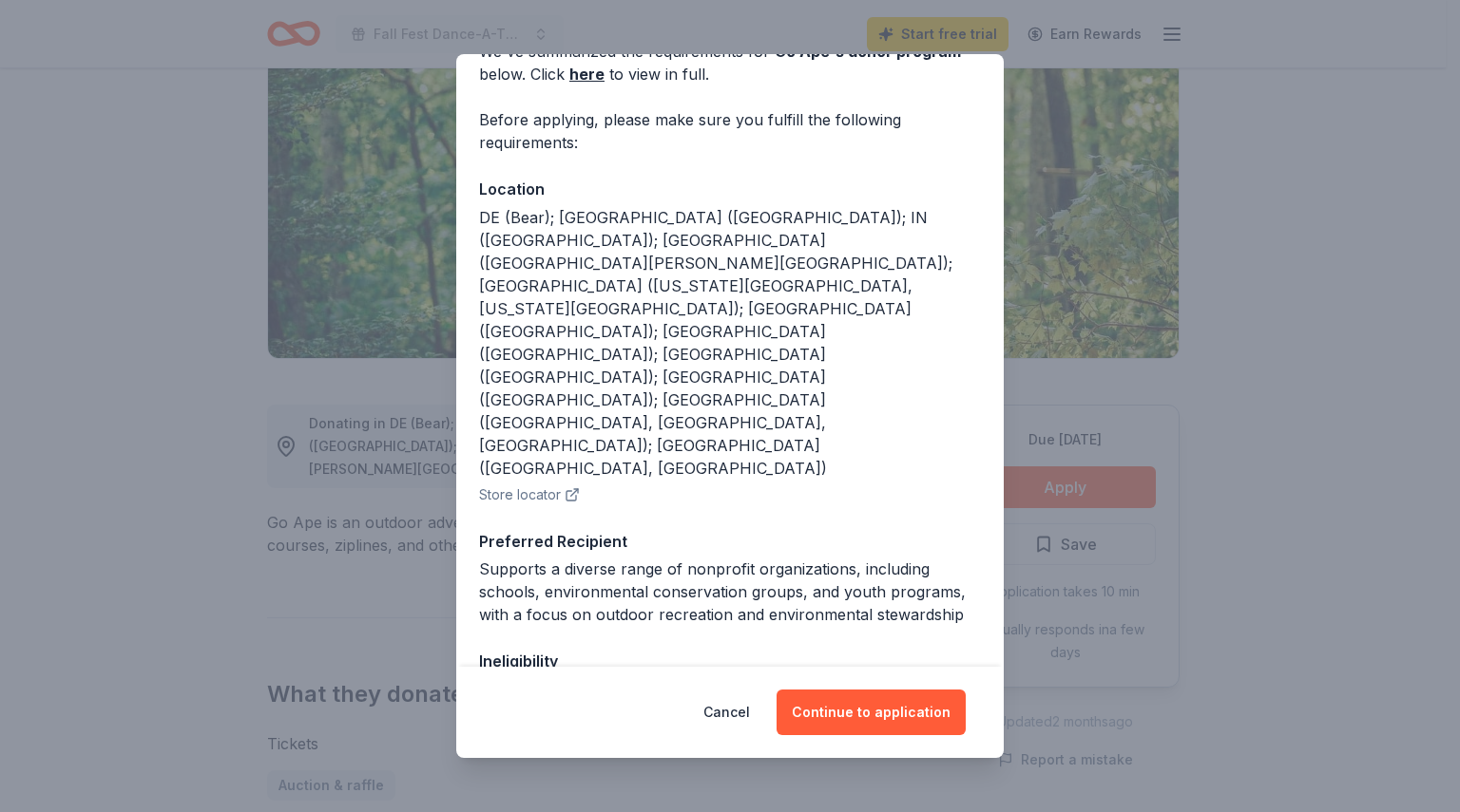
scroll to position [133, 0]
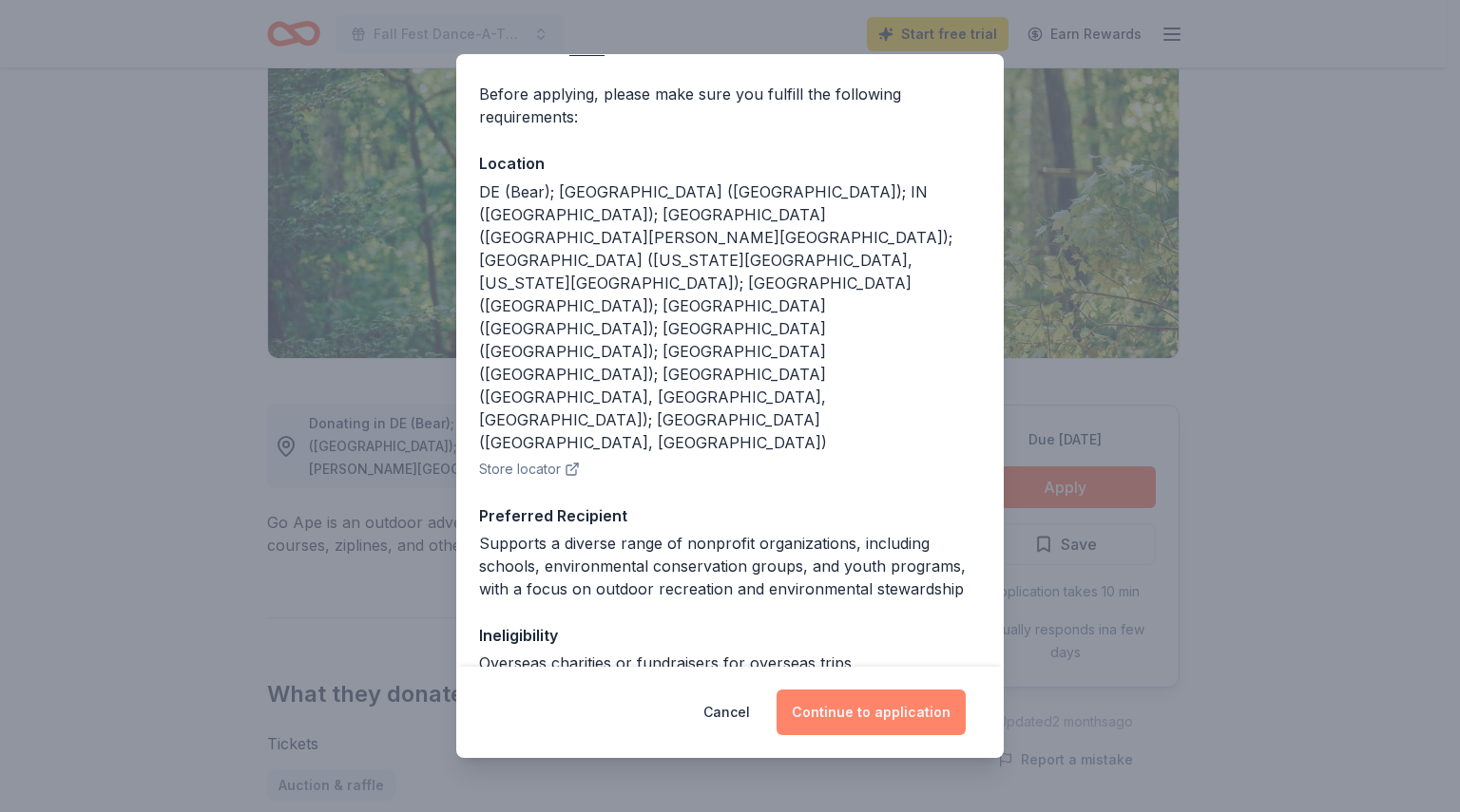
click at [861, 712] on button "Continue to application" at bounding box center [870, 712] width 189 height 45
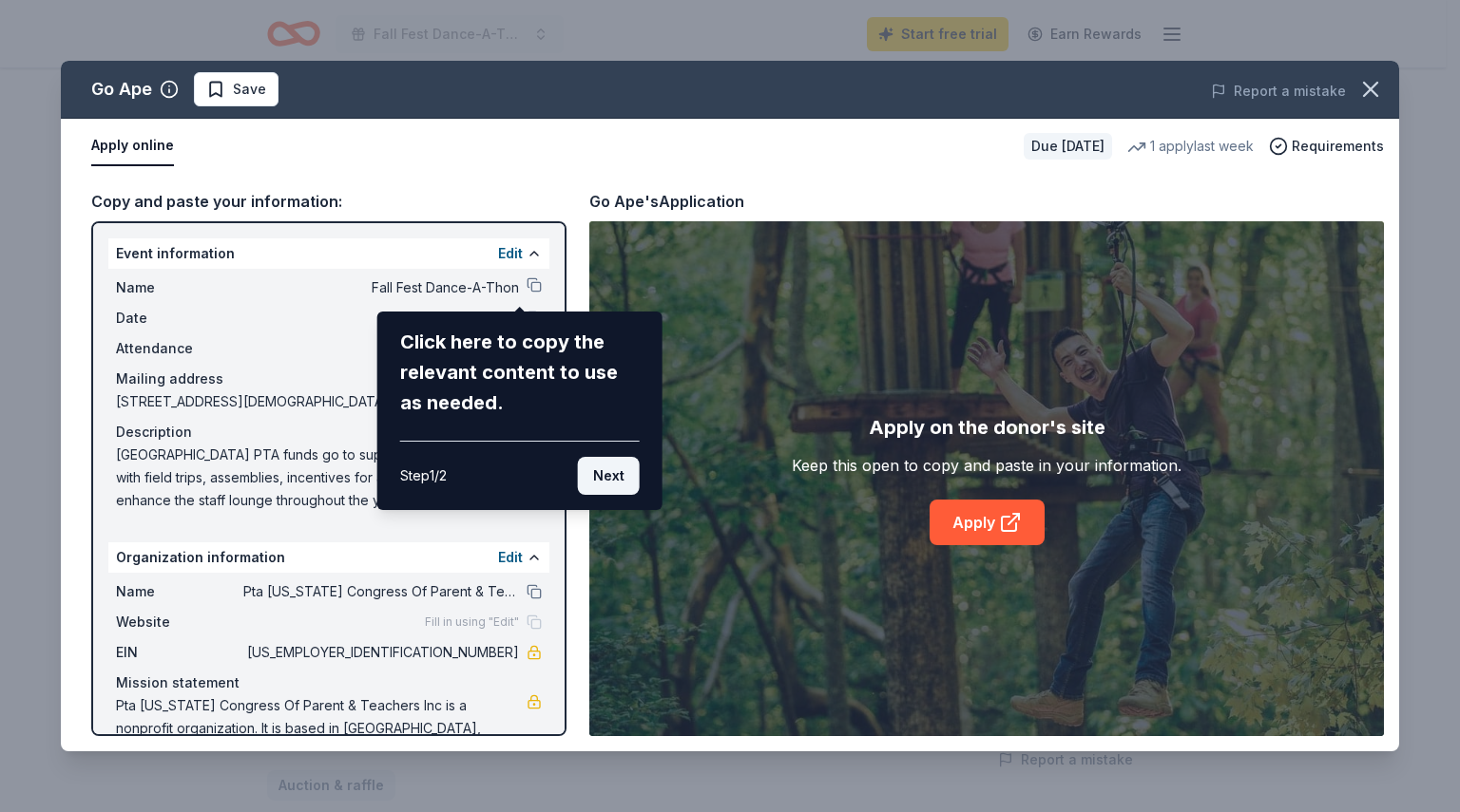
click at [611, 471] on button "Next" at bounding box center [608, 476] width 61 height 38
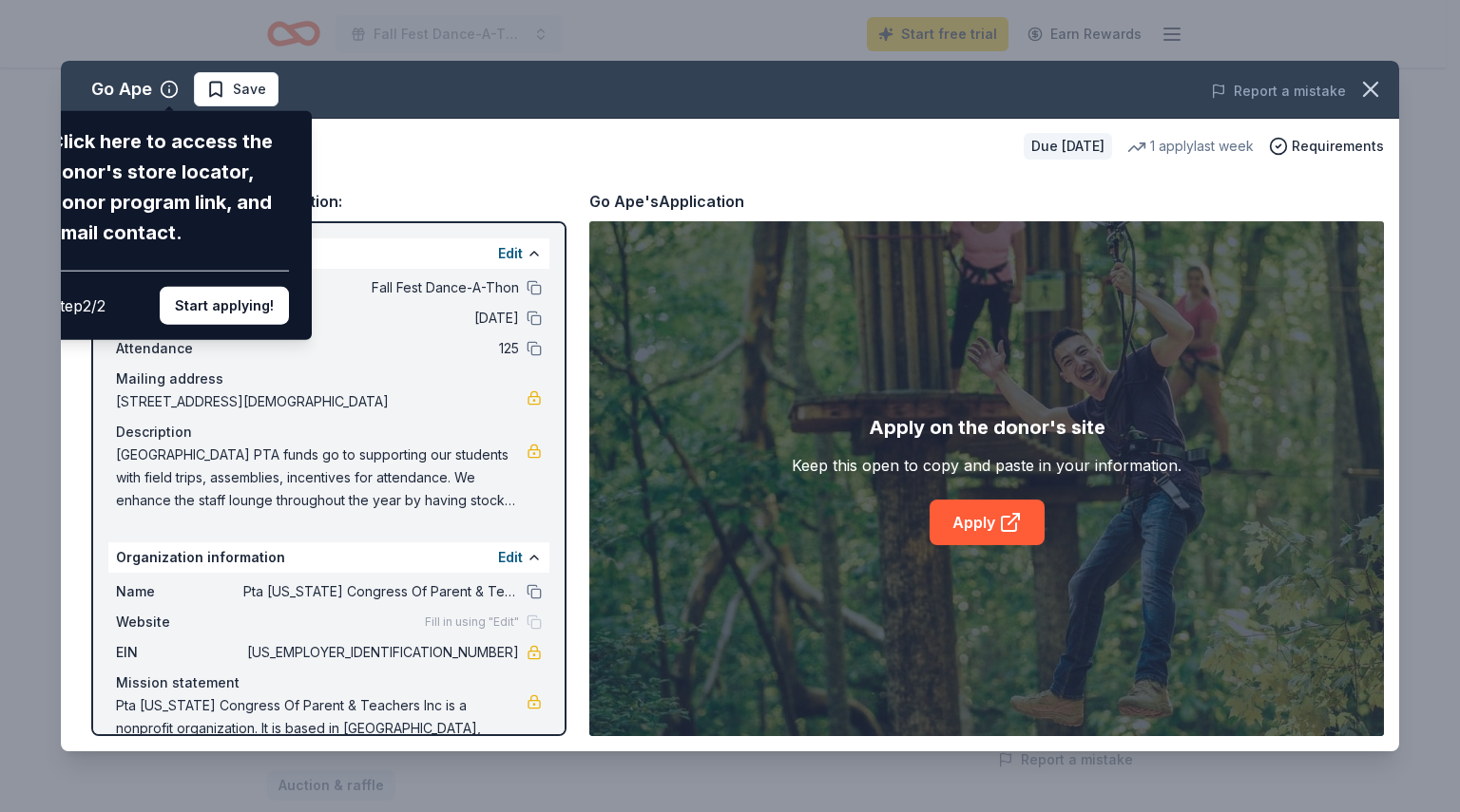
click at [376, 150] on div "Go Ape Click here to access the donor's store locator, donor program link, and …" at bounding box center [729, 406] width 1338 height 690
click at [249, 309] on button "Start applying!" at bounding box center [224, 306] width 130 height 38
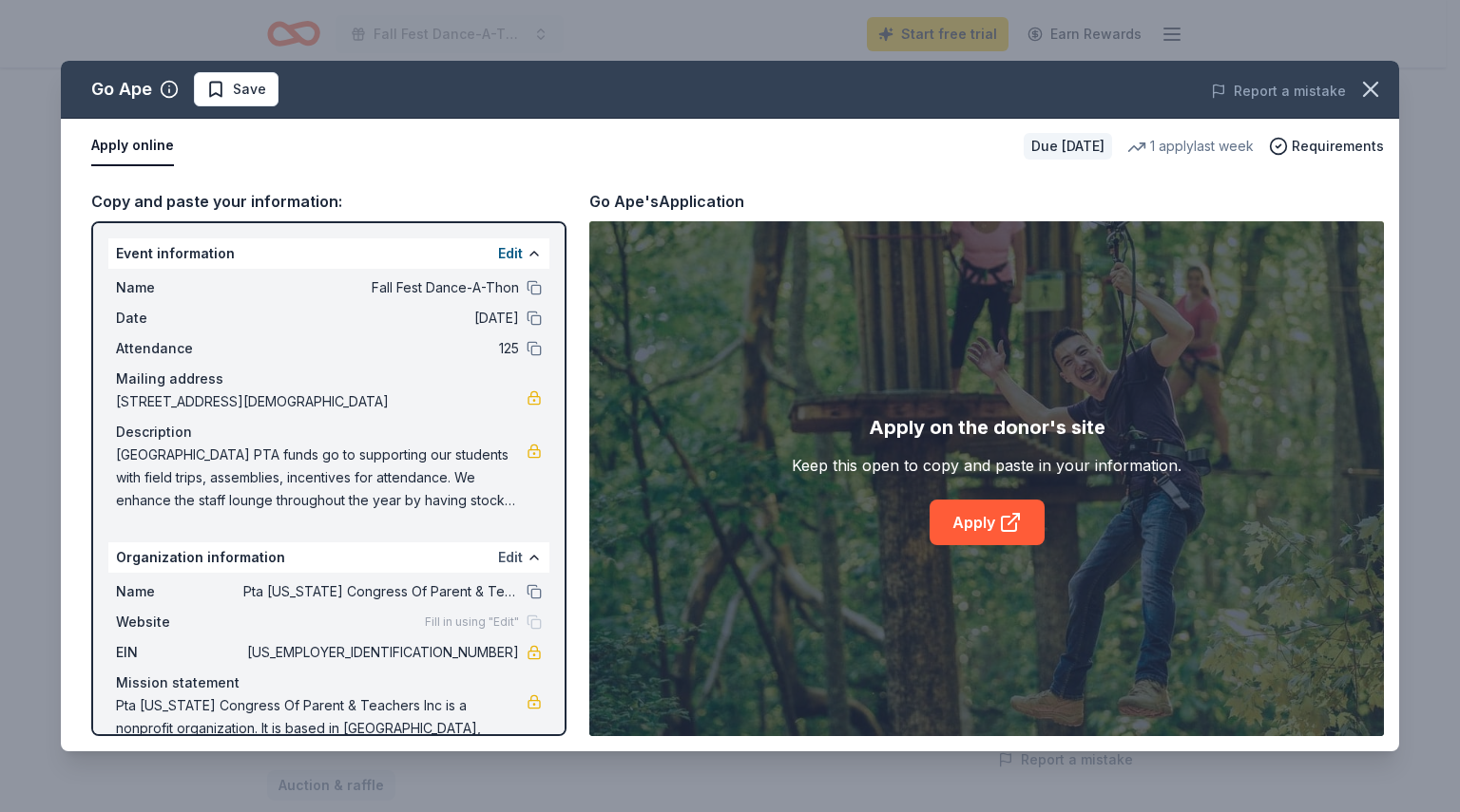
click at [498, 558] on button "Edit" at bounding box center [509, 557] width 25 height 23
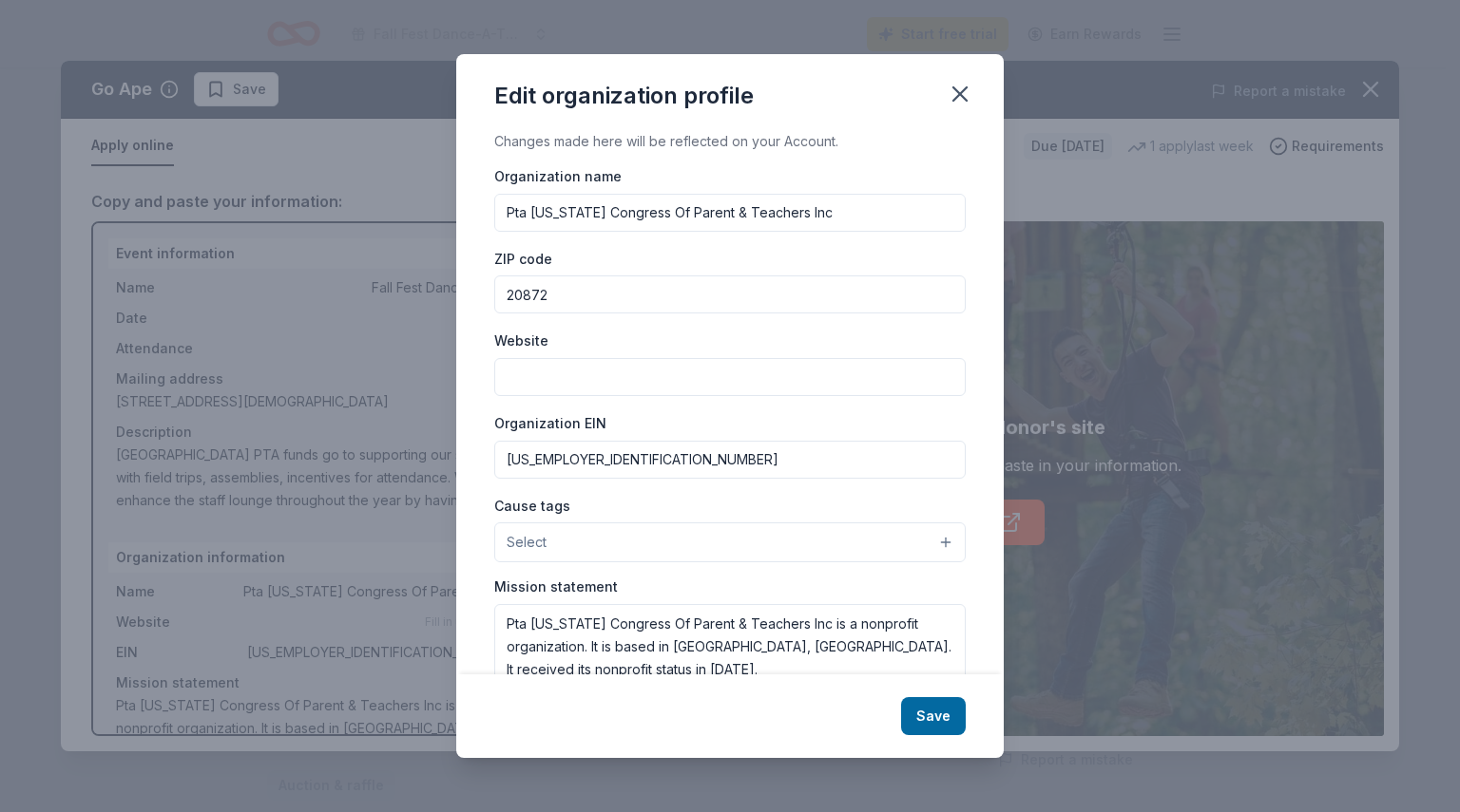
click at [651, 534] on button "Select" at bounding box center [730, 542] width 471 height 40
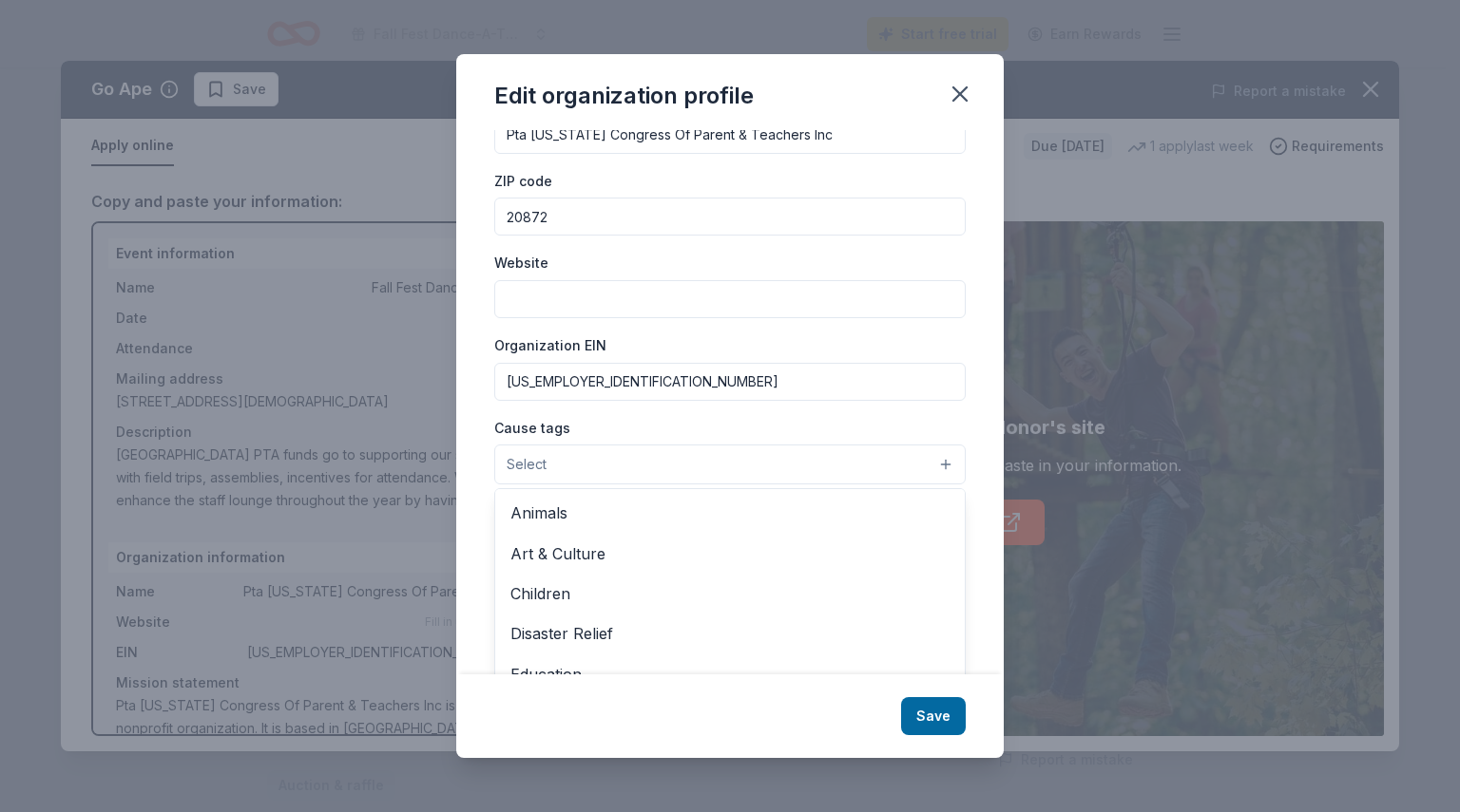
scroll to position [117, 0]
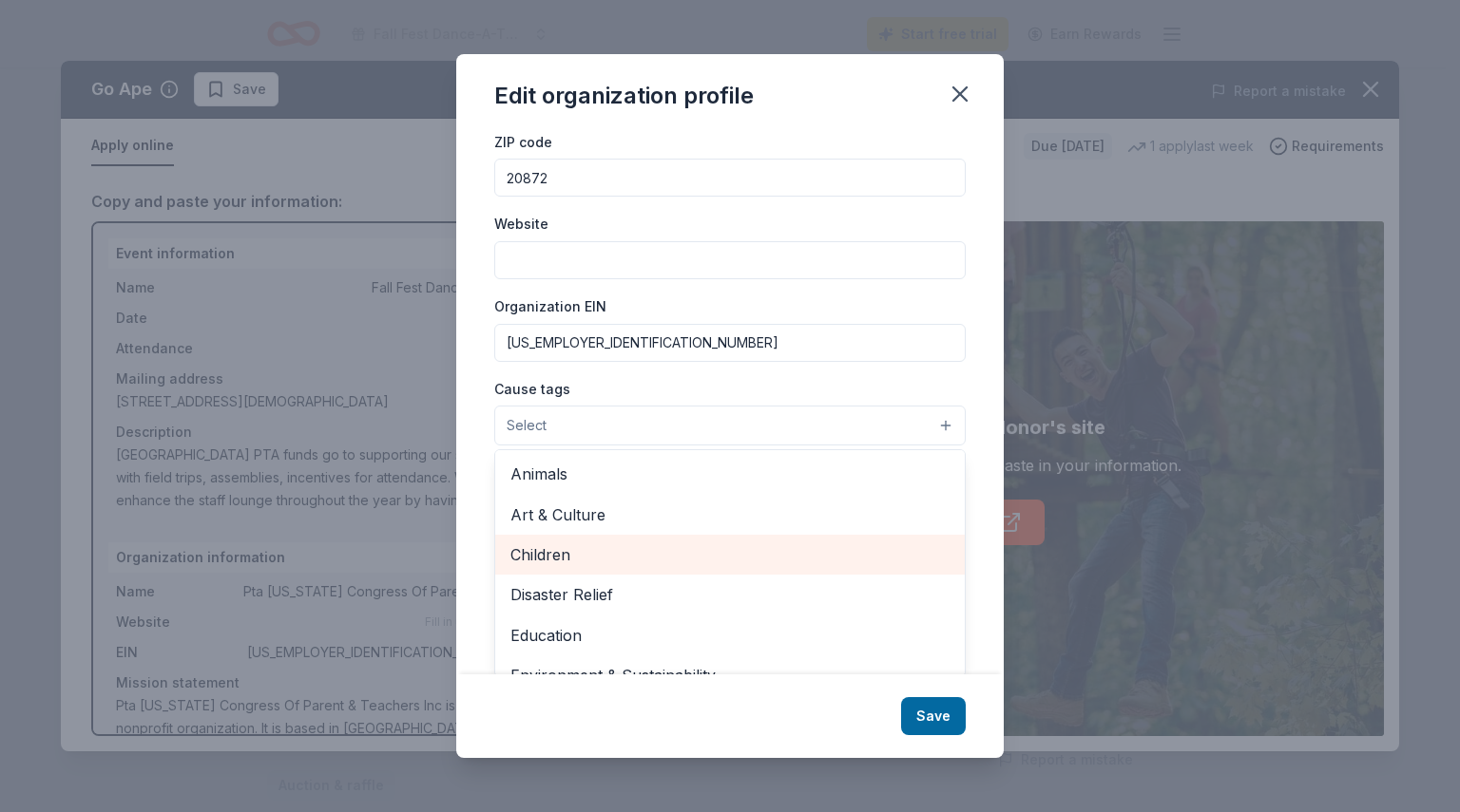
click at [631, 552] on span "Children" at bounding box center [730, 555] width 439 height 25
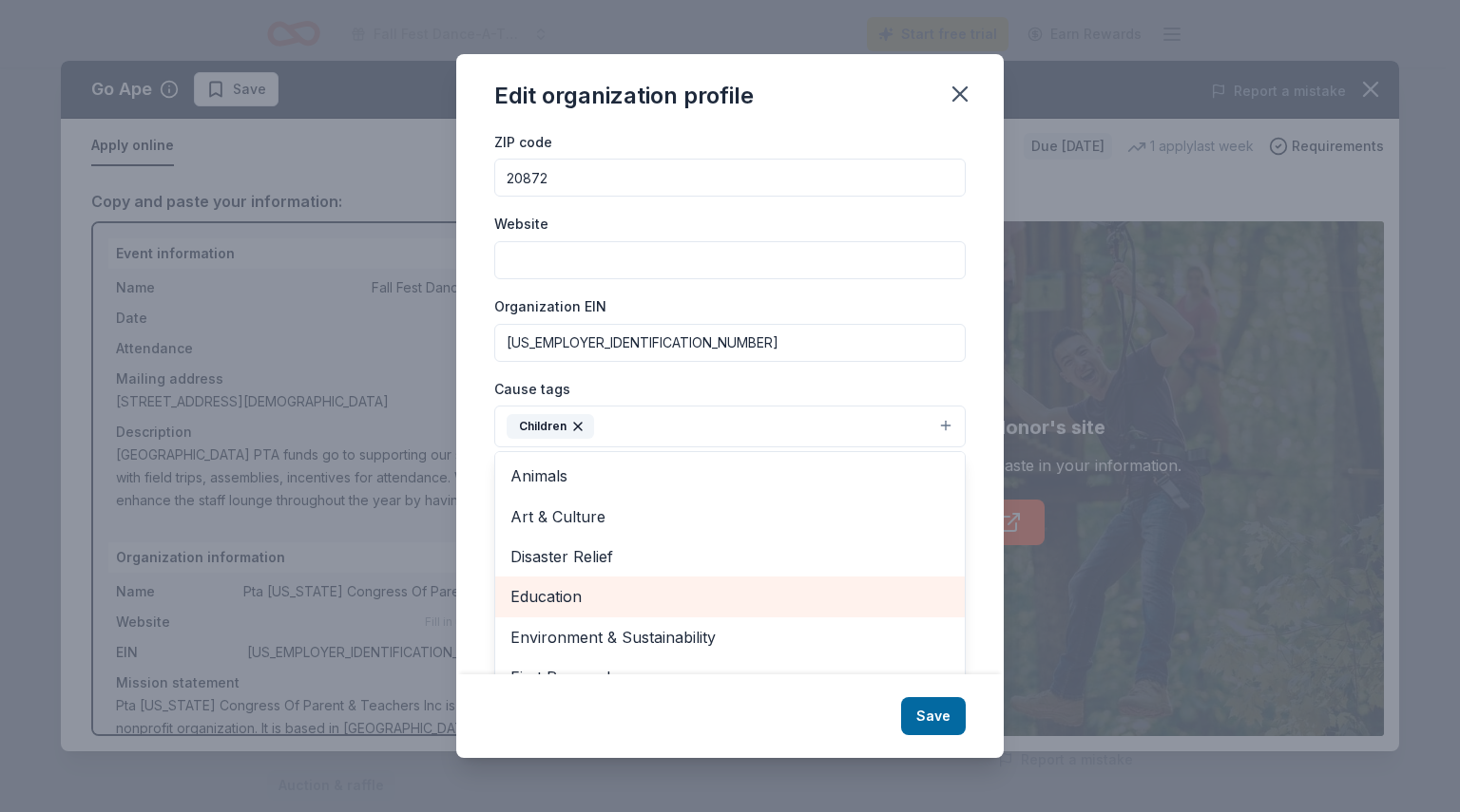
click at [637, 601] on span "Education" at bounding box center [730, 596] width 439 height 25
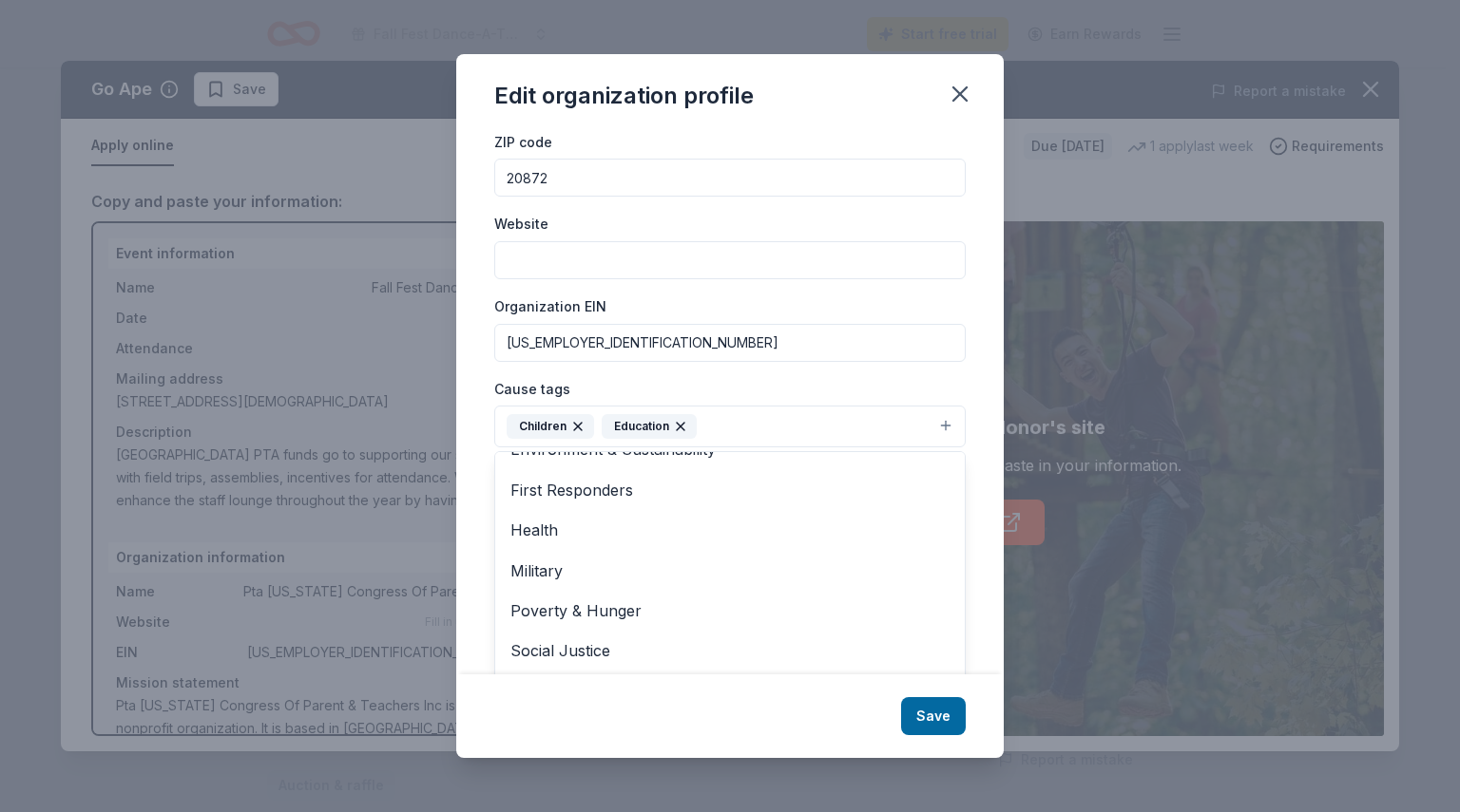
scroll to position [183, 0]
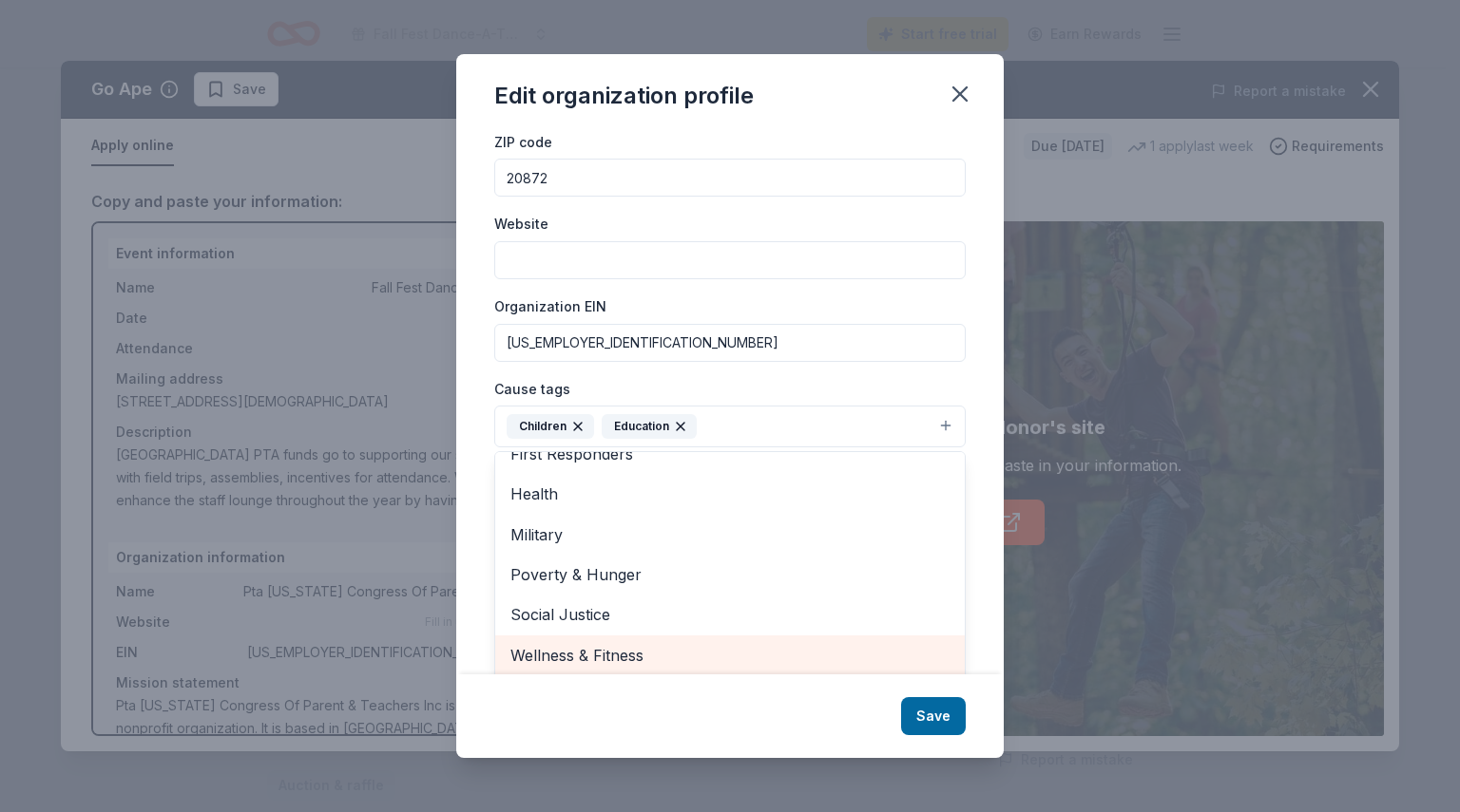
click at [697, 651] on span "Wellness & Fitness" at bounding box center [730, 655] width 439 height 25
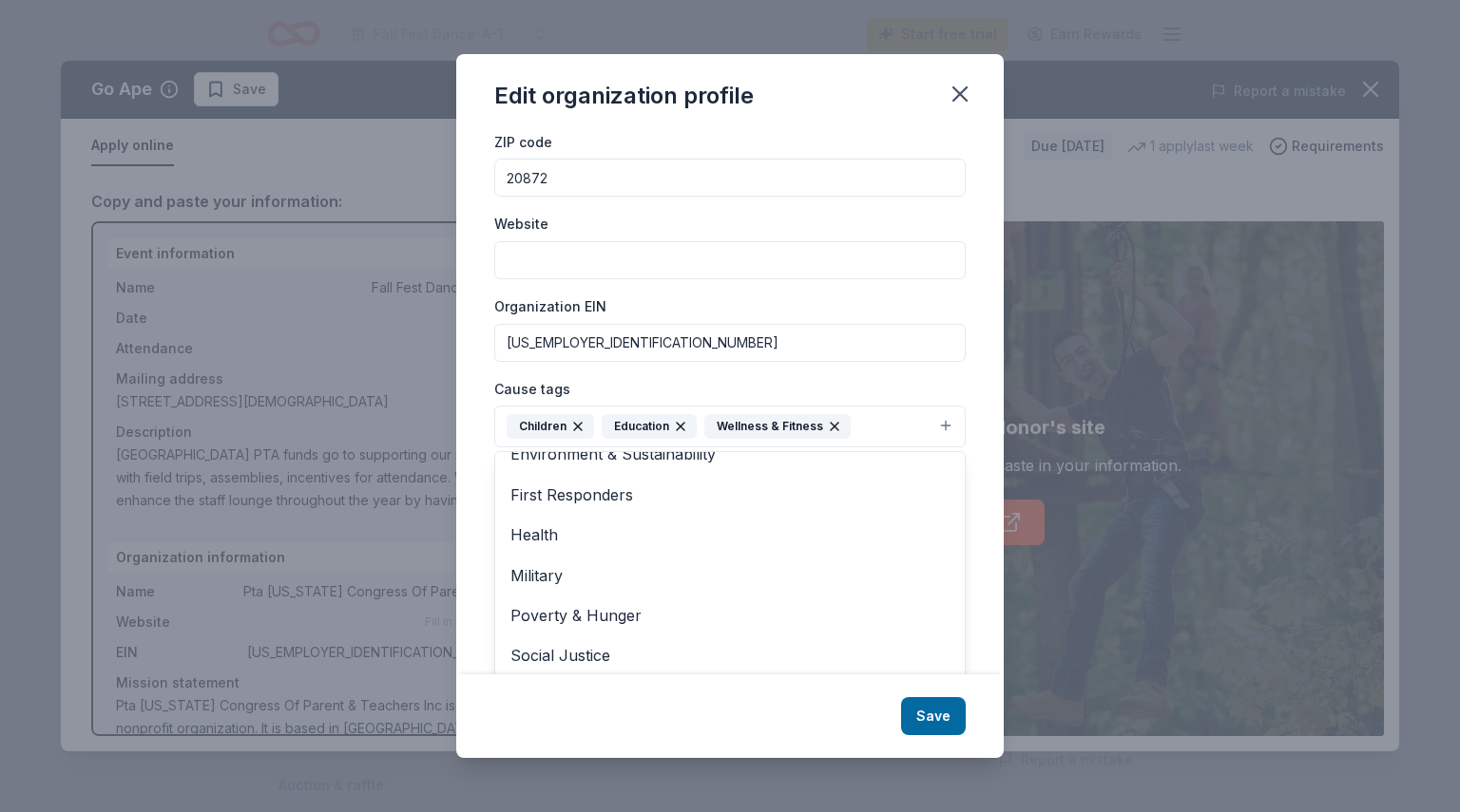
click at [971, 645] on div "Changes made here will be reflected on your Account. Organization name Pta [US_…" at bounding box center [729, 403] width 547 height 544
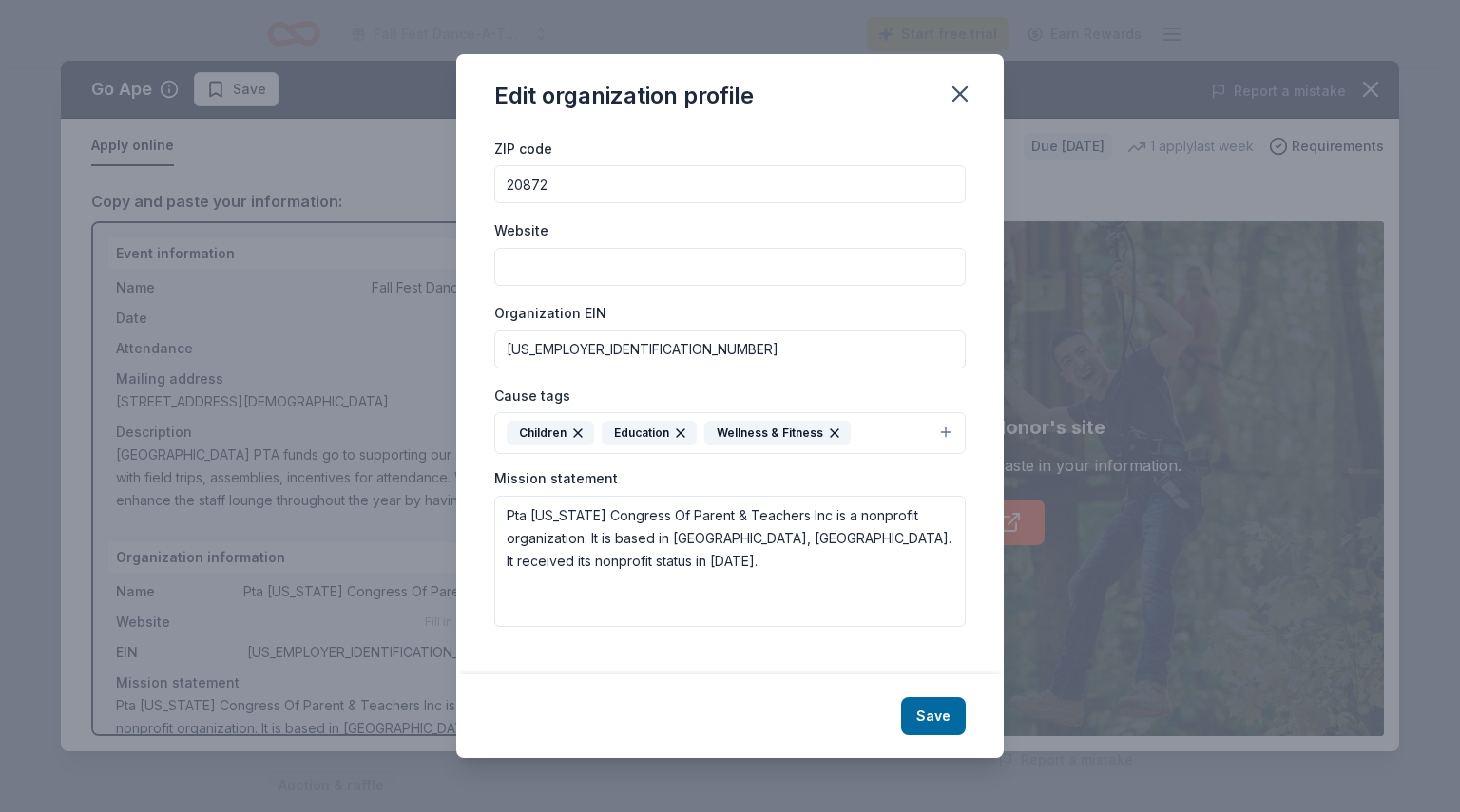
scroll to position [88, 0]
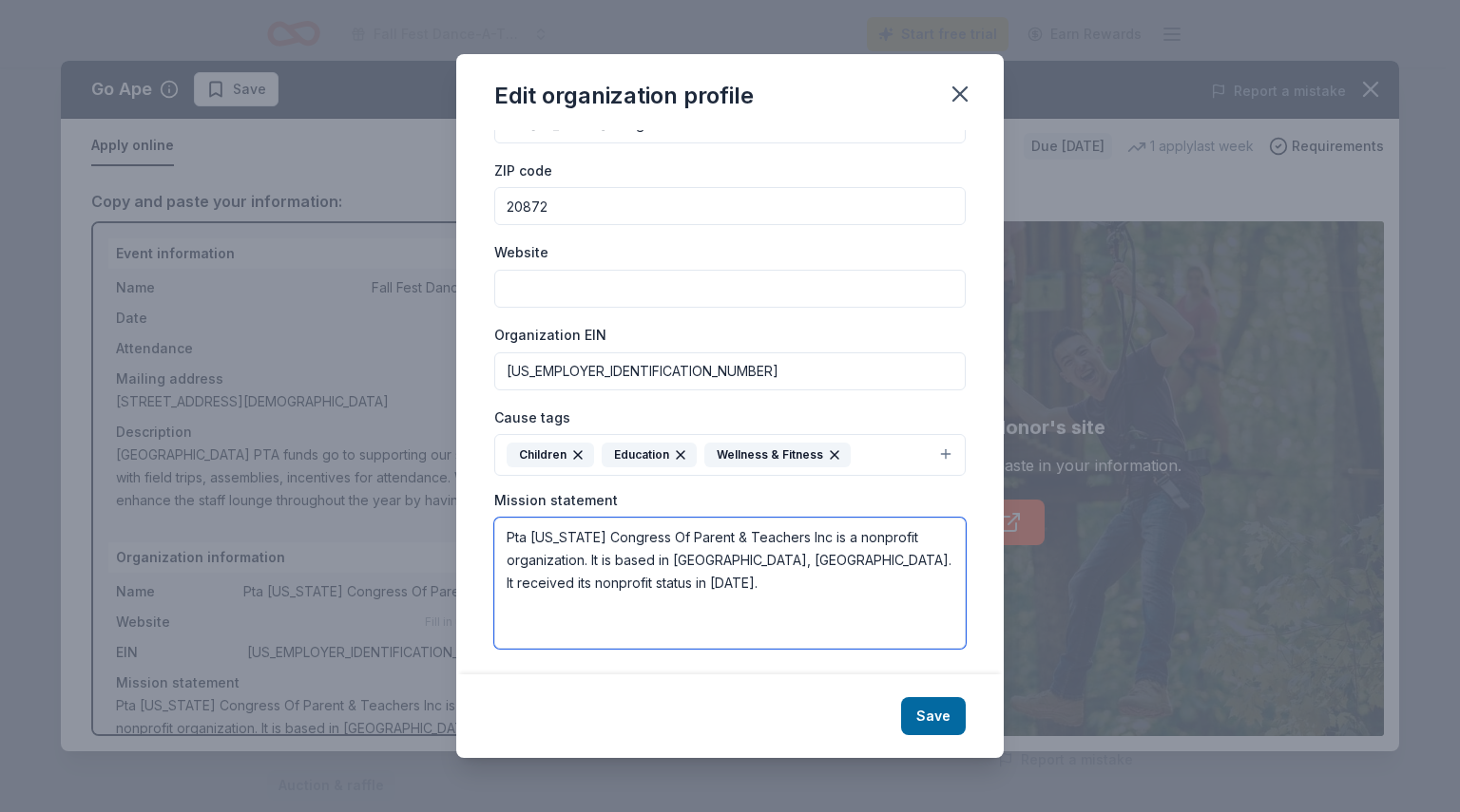
drag, startPoint x: 635, startPoint y: 575, endPoint x: 464, endPoint y: 529, distance: 177.1
click at [464, 529] on div "Changes made here will be reflected on your Account. Organization name Pta [US_…" at bounding box center [729, 403] width 547 height 544
type textarea ""At the end of the day, the most overwhelming key to a child's success, is the …"
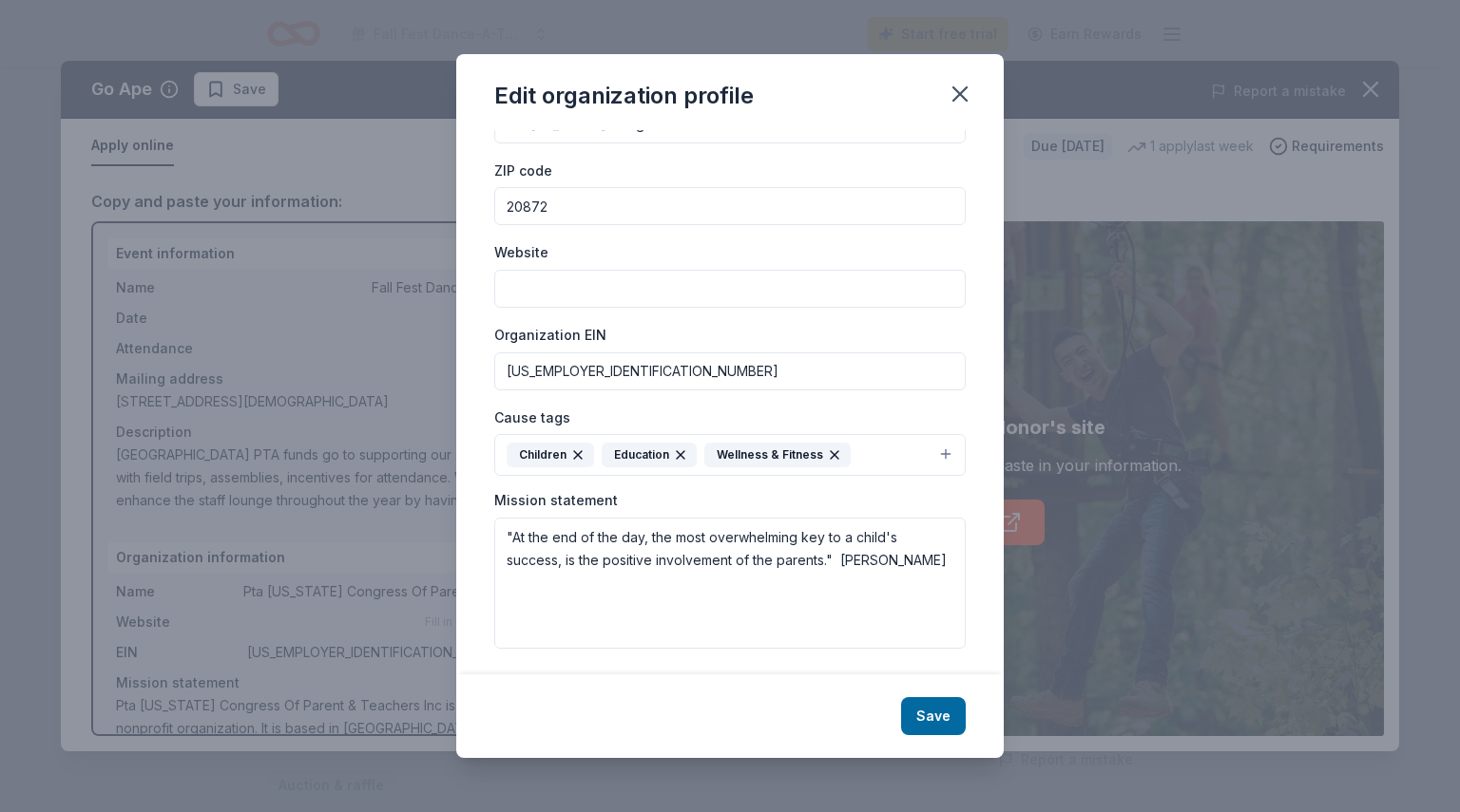
click at [968, 504] on div "Changes made here will be reflected on your Account. Organization name Pta [US_…" at bounding box center [729, 403] width 547 height 544
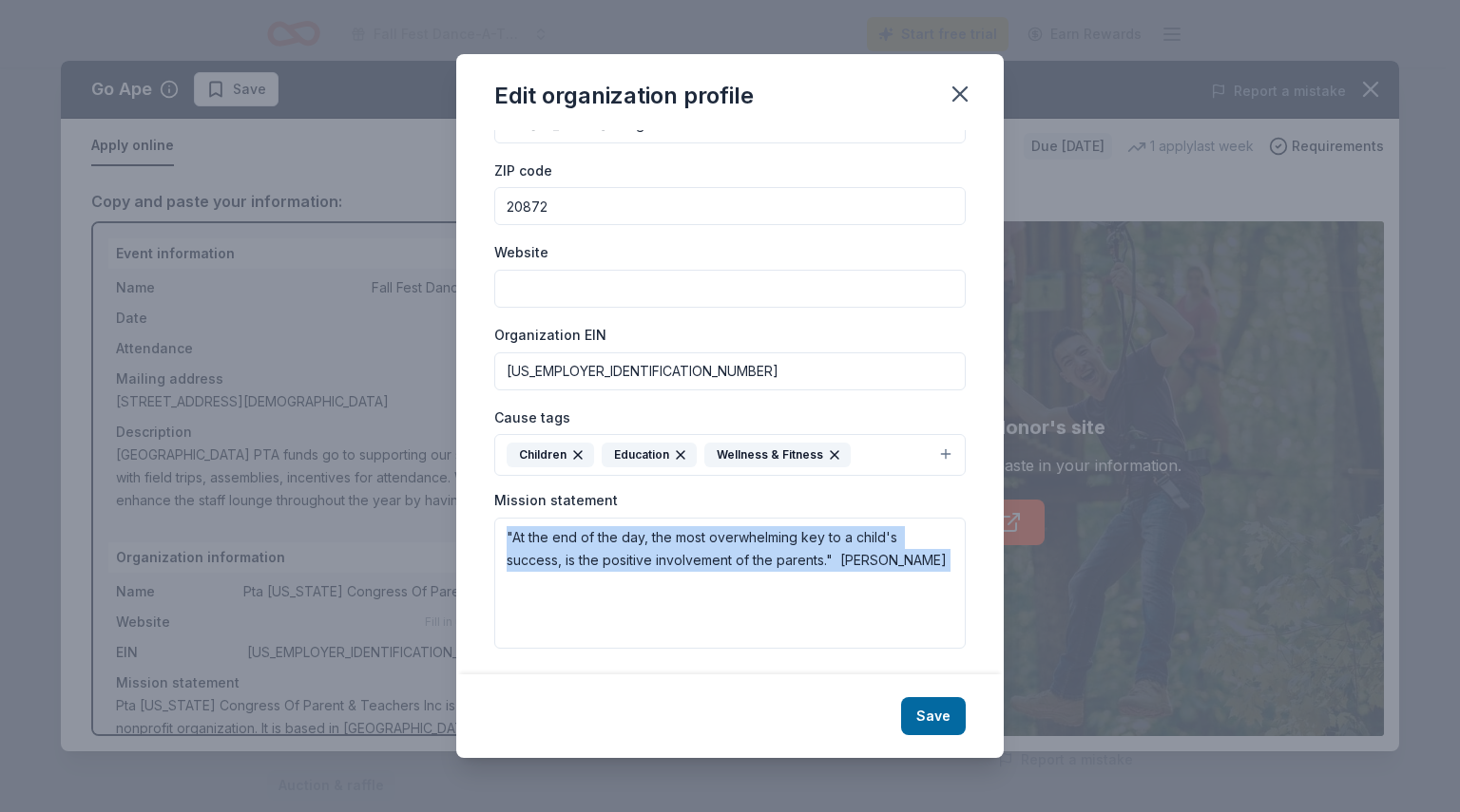
click at [968, 504] on div "Changes made here will be reflected on your Account. Organization name Pta [US_…" at bounding box center [729, 403] width 547 height 544
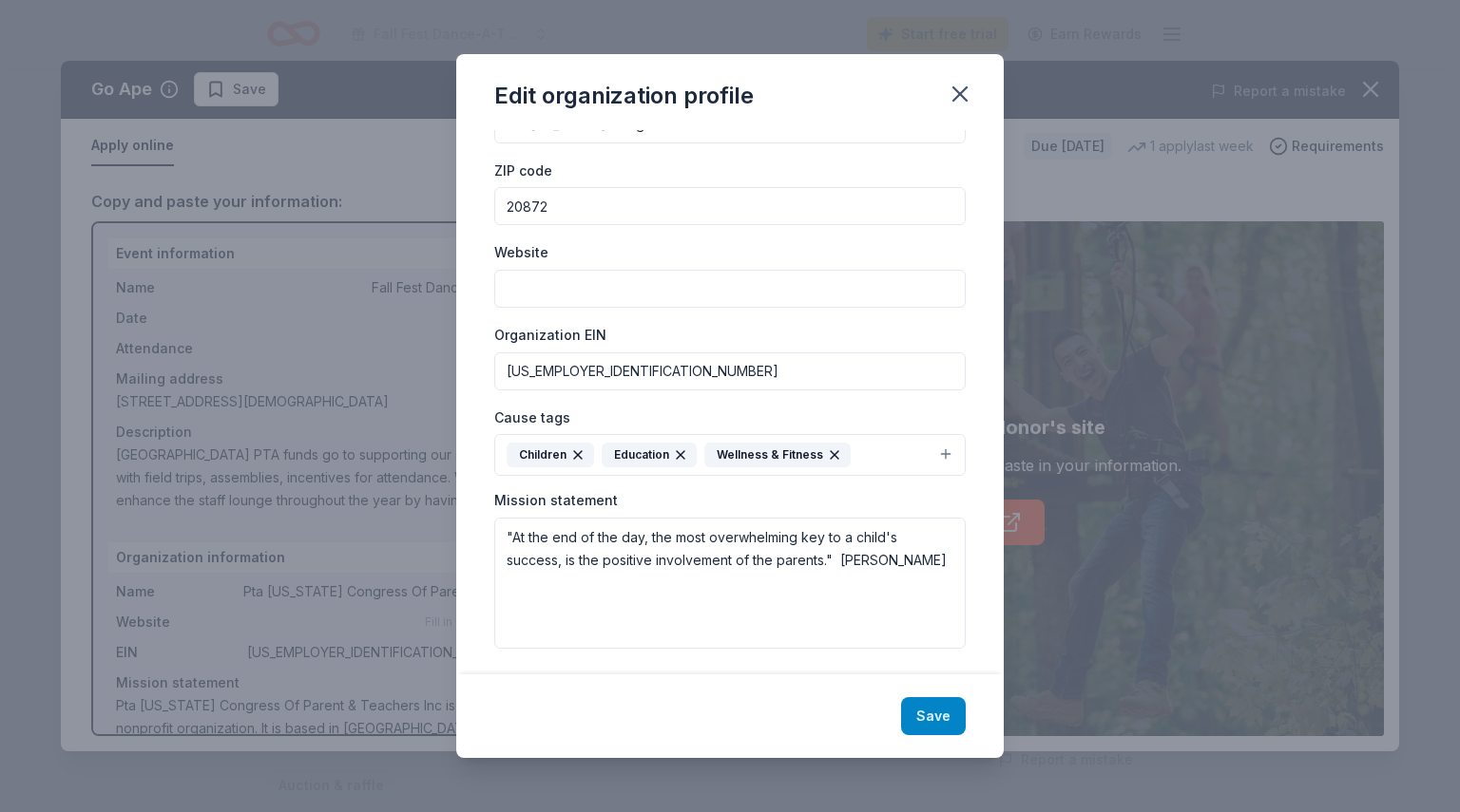
click at [933, 722] on button "Save" at bounding box center [933, 716] width 64 height 38
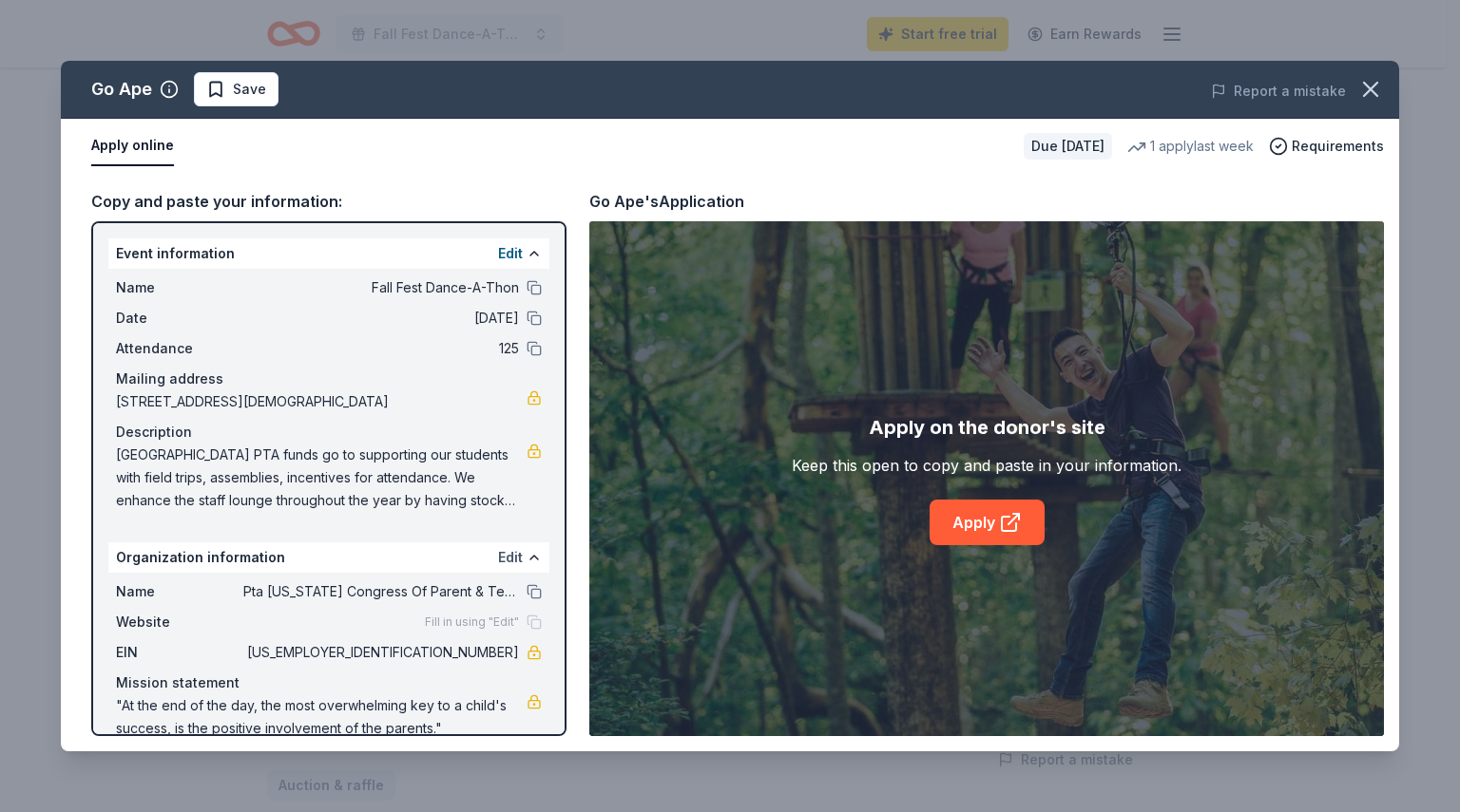
click at [503, 560] on button "Edit" at bounding box center [509, 557] width 25 height 23
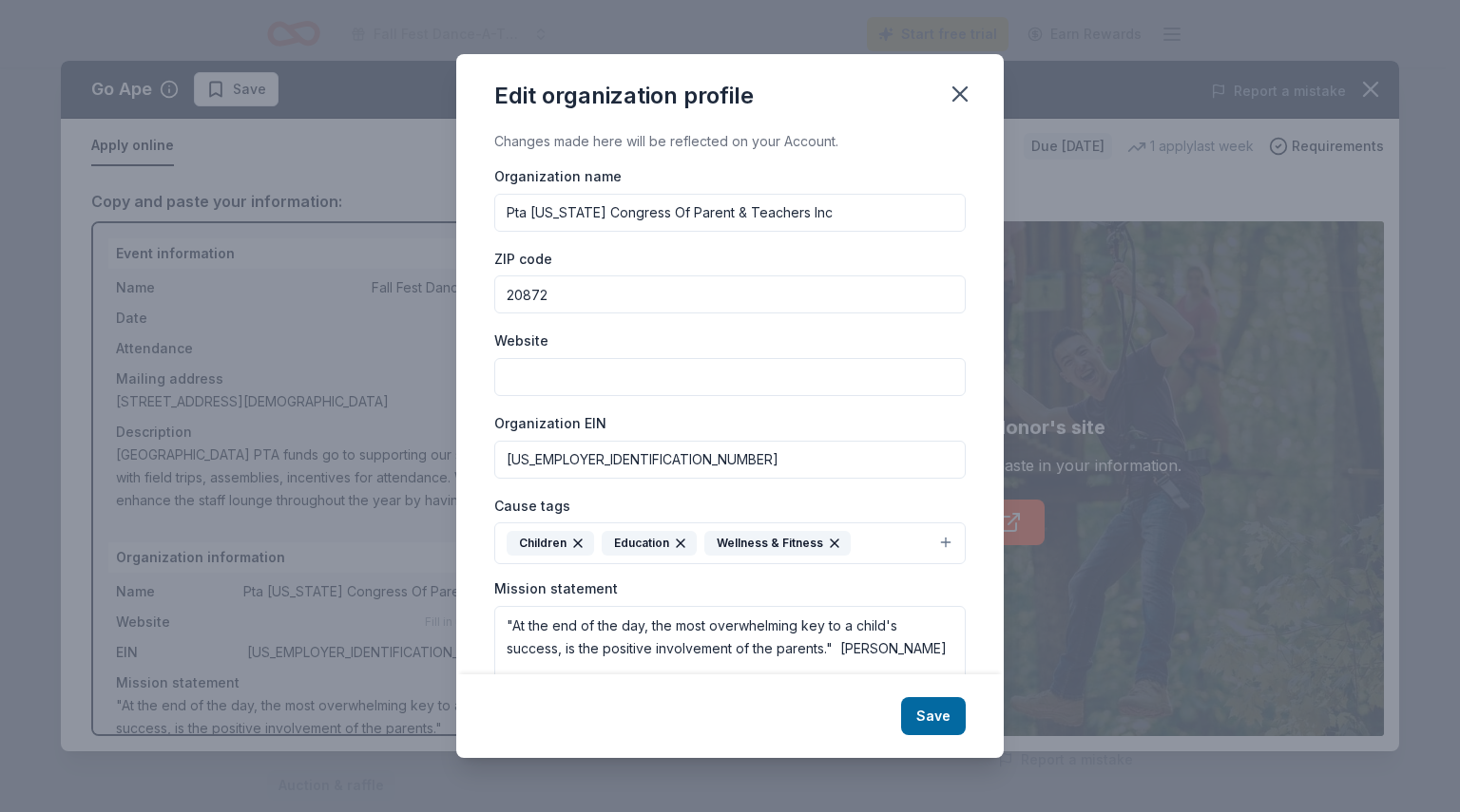
click at [569, 370] on input "Website" at bounding box center [730, 377] width 471 height 38
type input "[DOMAIN_NAME]"
click at [936, 718] on button "Save" at bounding box center [933, 716] width 64 height 38
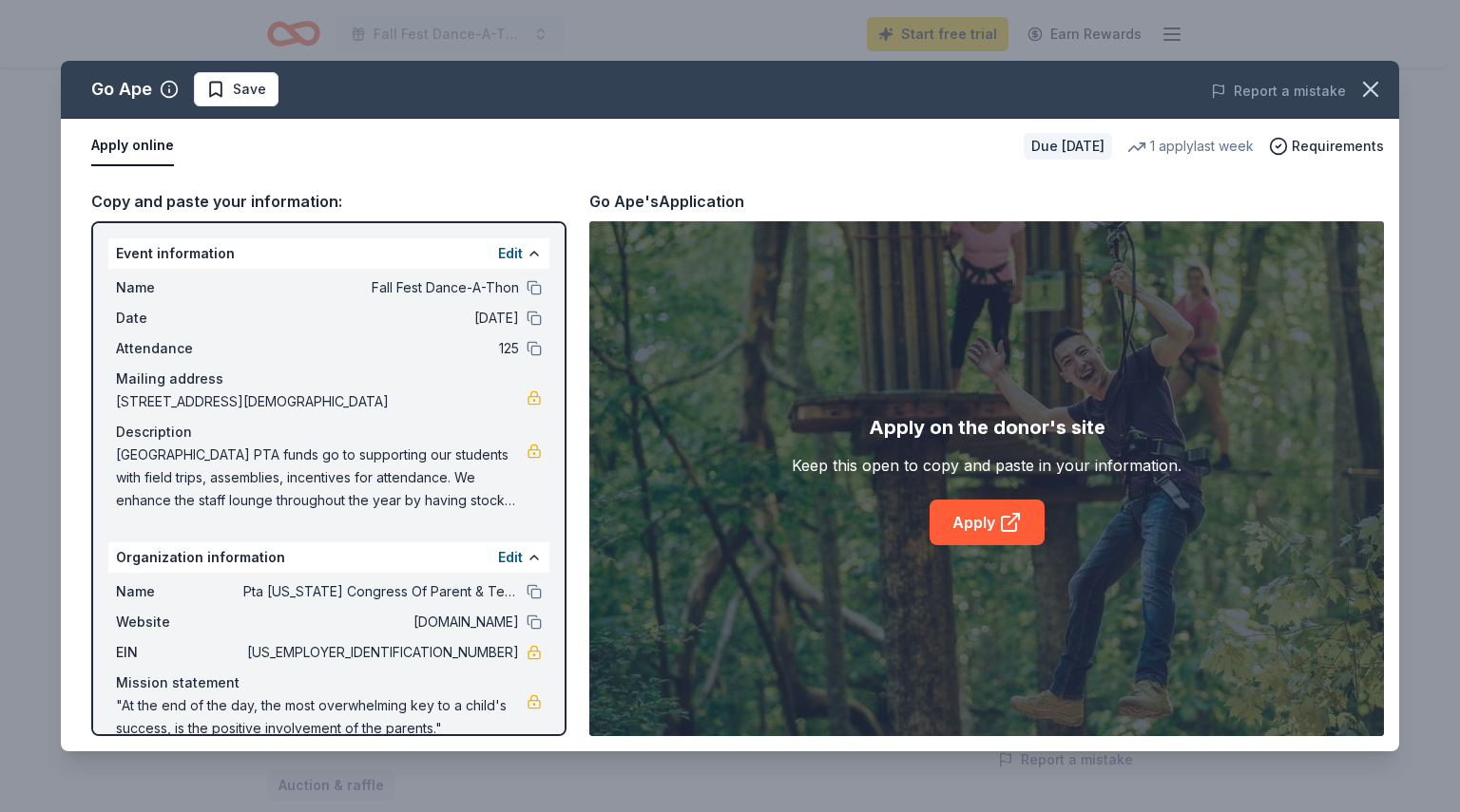
scroll to position [29, 0]
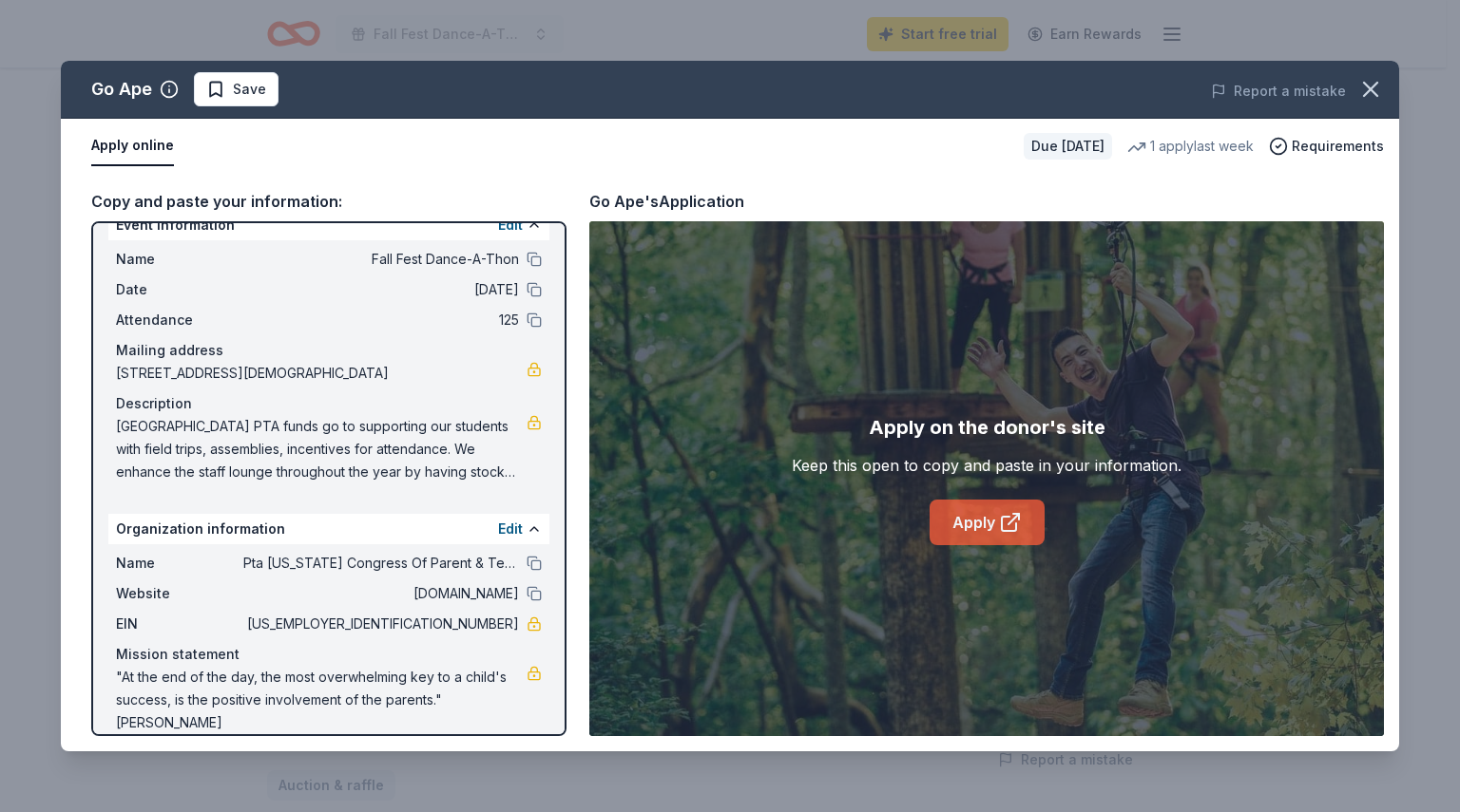
click at [990, 521] on link "Apply" at bounding box center [987, 522] width 115 height 45
